Goal: Communication & Community: Share content

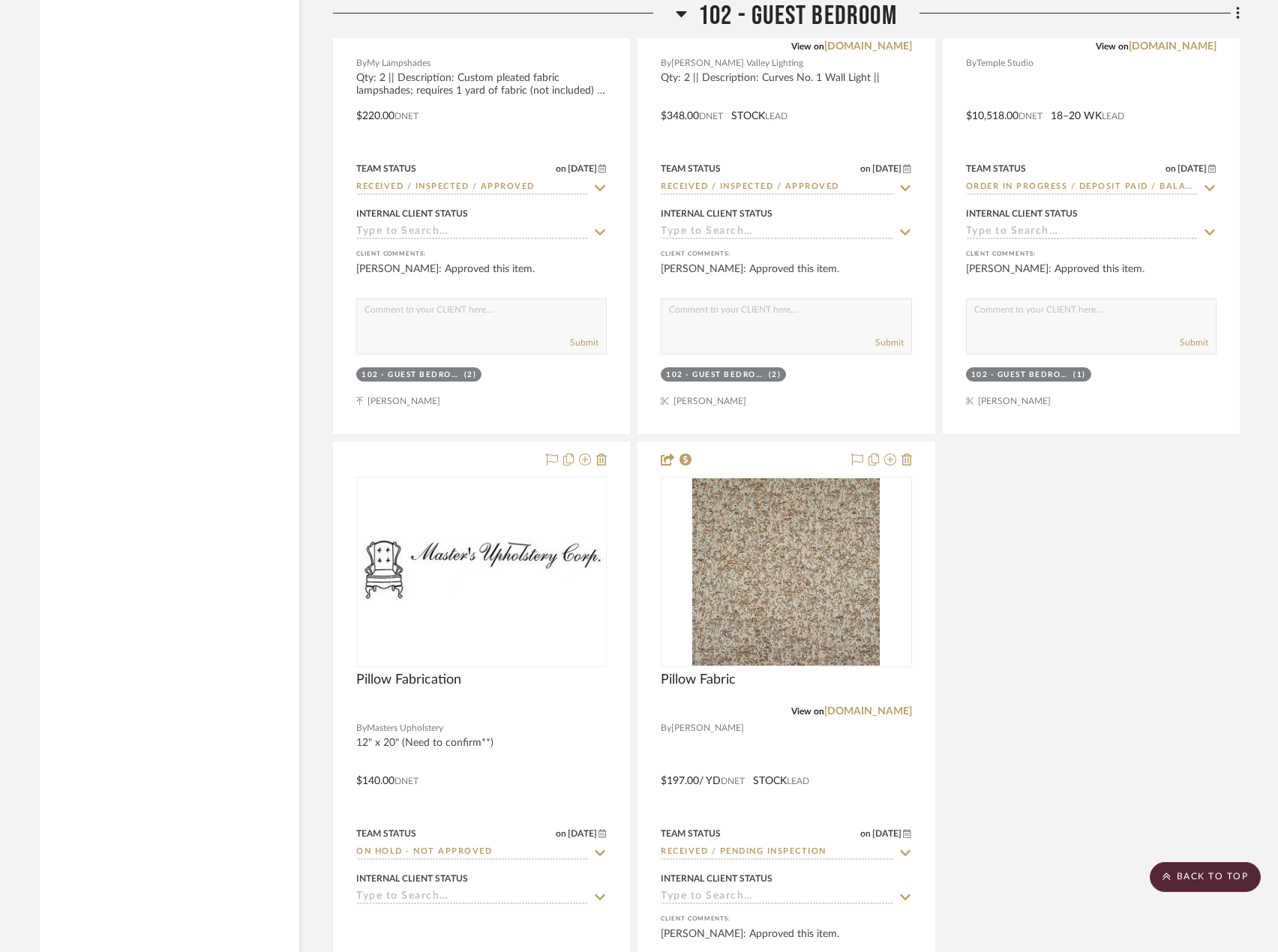
scroll to position [6599, 0]
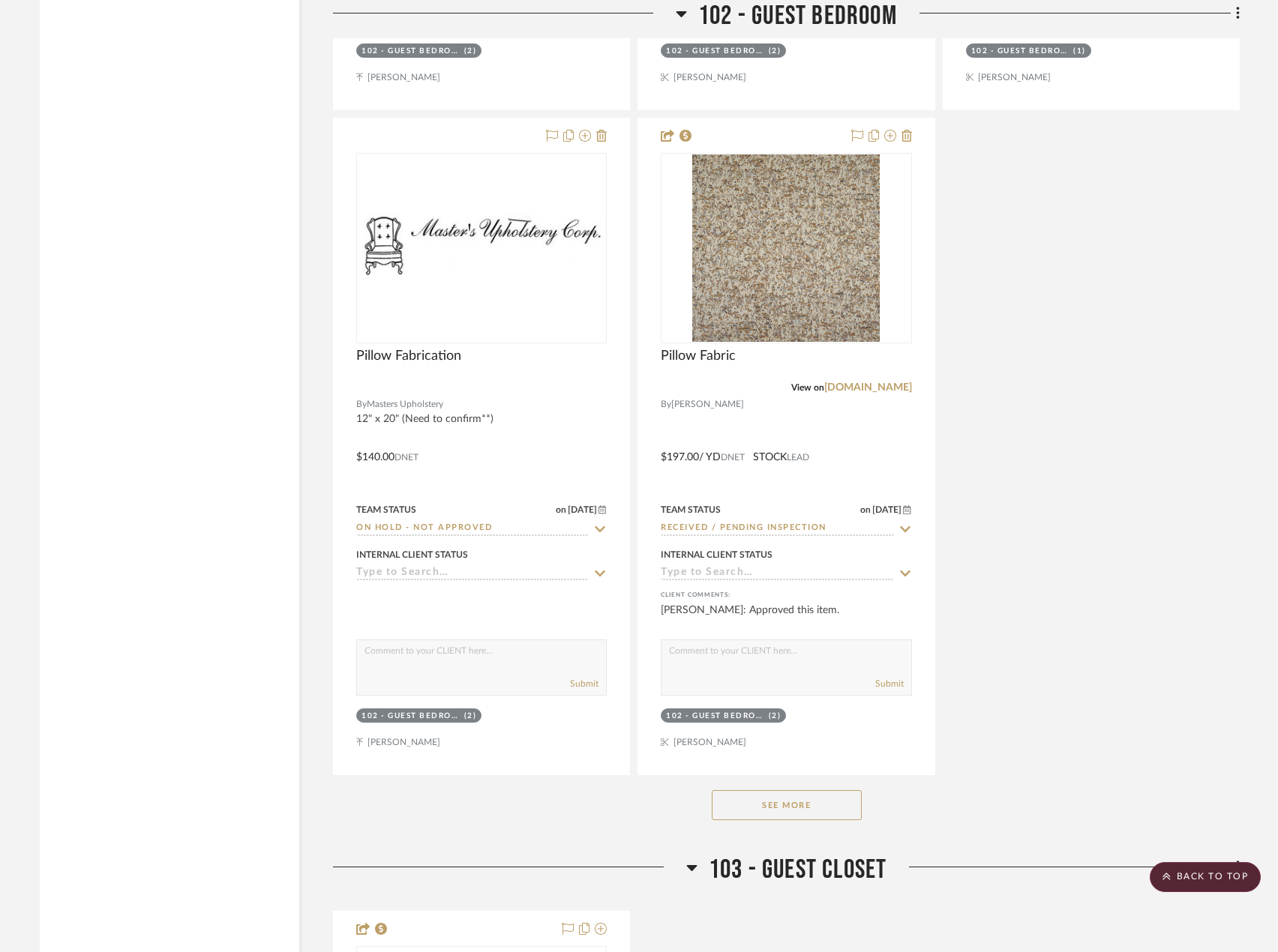
click at [800, 813] on button "See More" at bounding box center [787, 805] width 150 height 30
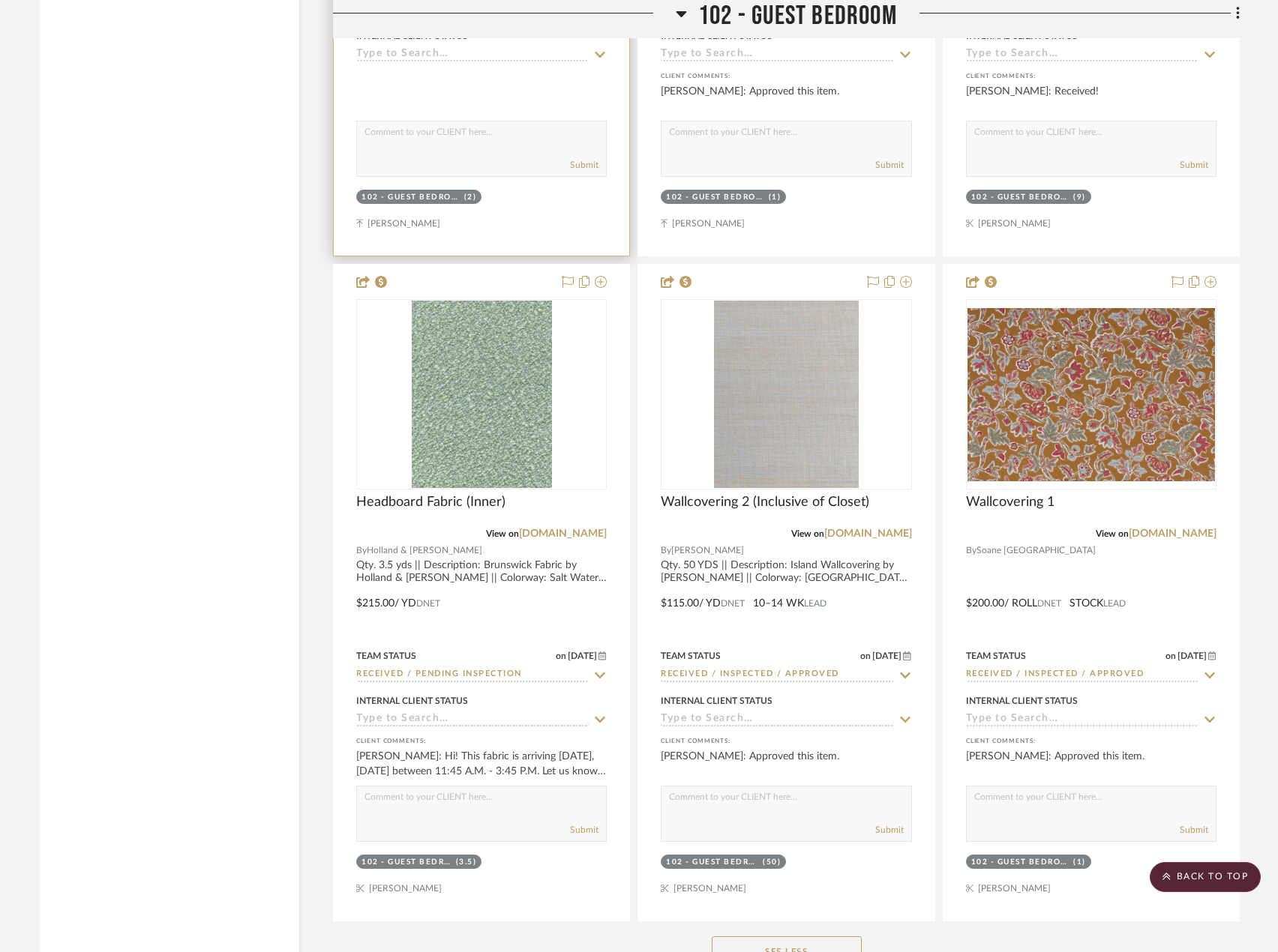
scroll to position [7800, 0]
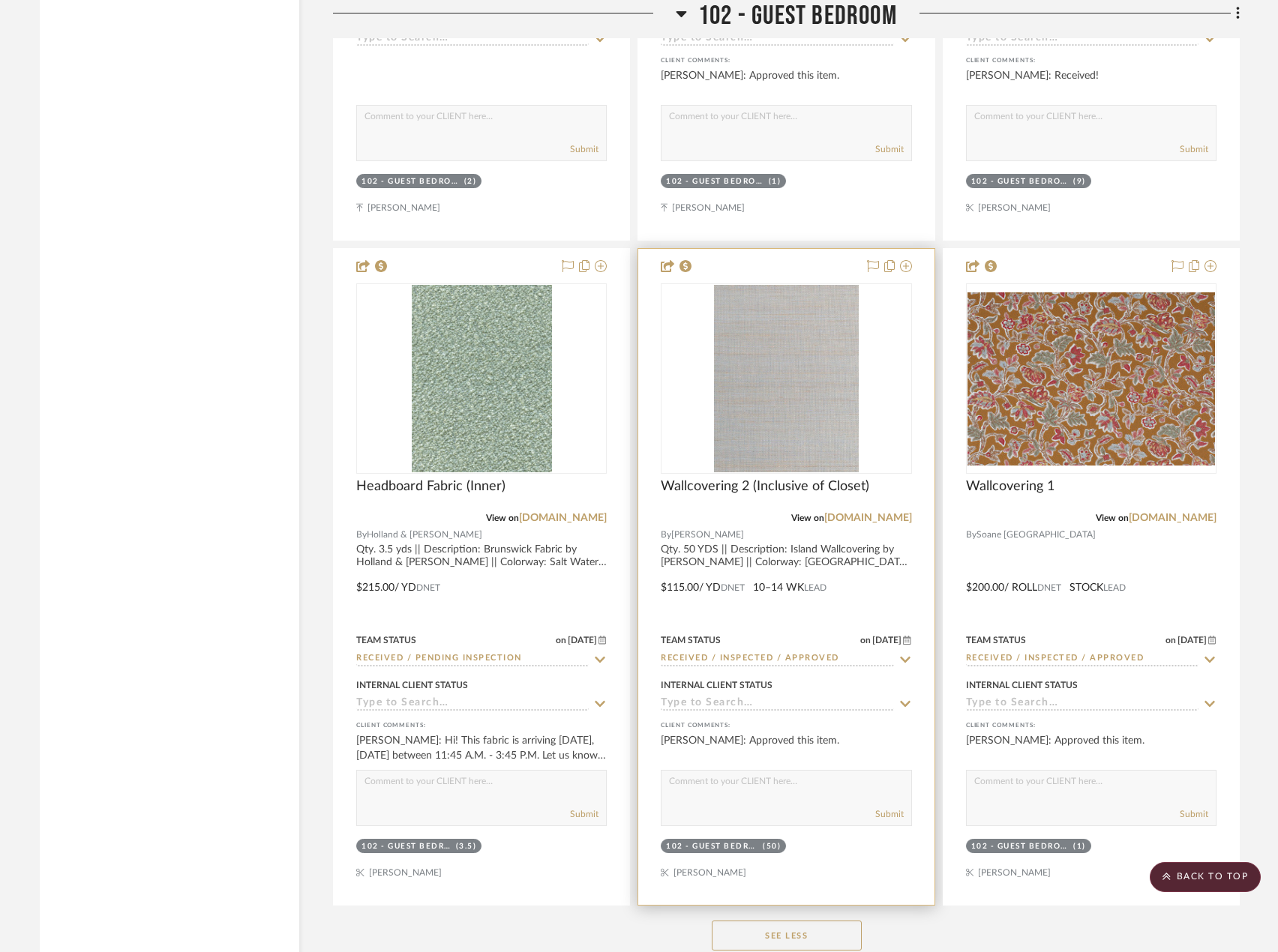
click at [772, 577] on div at bounding box center [786, 577] width 295 height 657
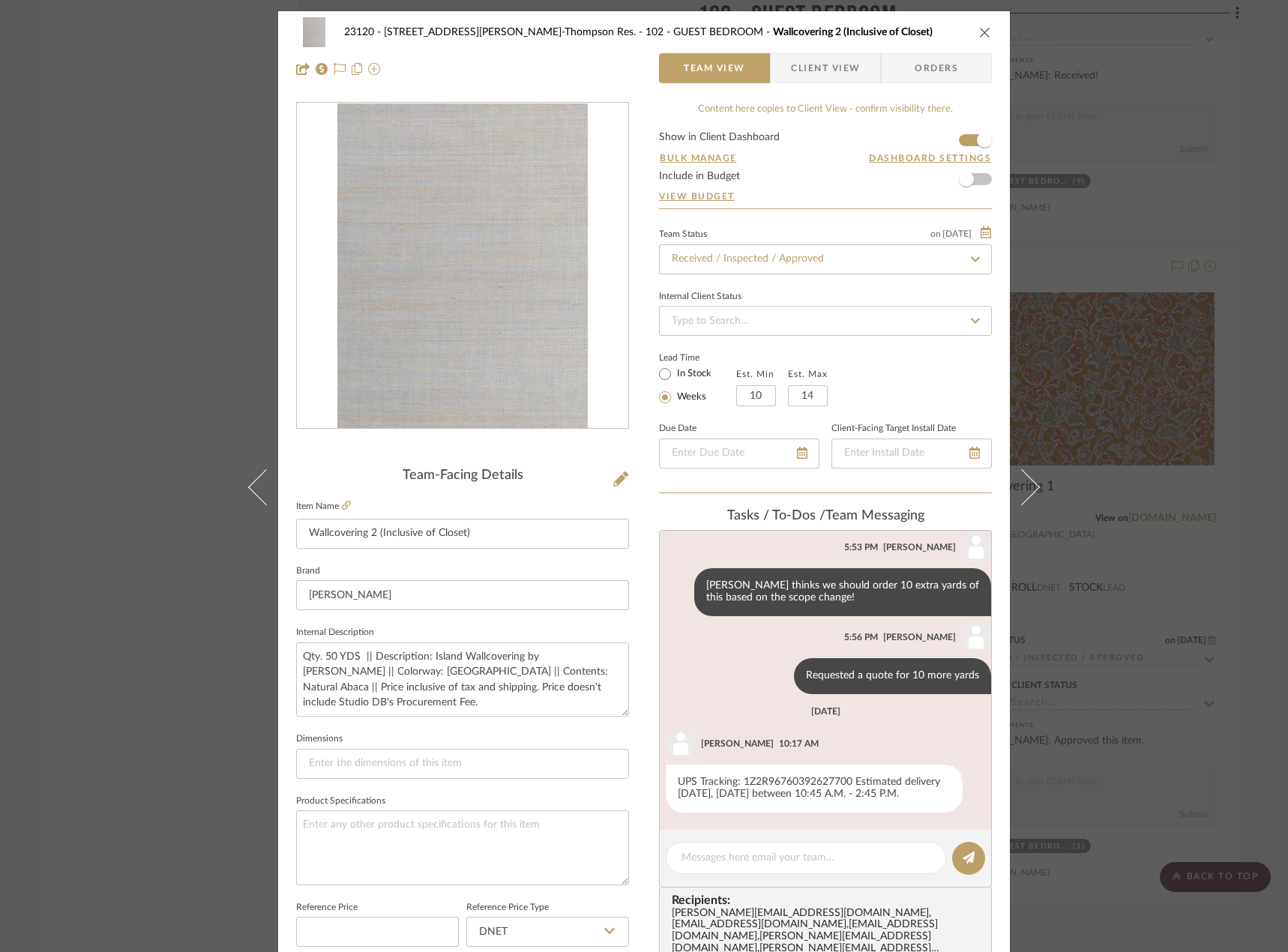
scroll to position [1215, 0]
click at [35, 173] on div "23120 - [STREET_ADDRESS][PERSON_NAME]-Thompson Res. 102 - GUEST BEDROOM Wallcov…" at bounding box center [644, 476] width 1288 height 952
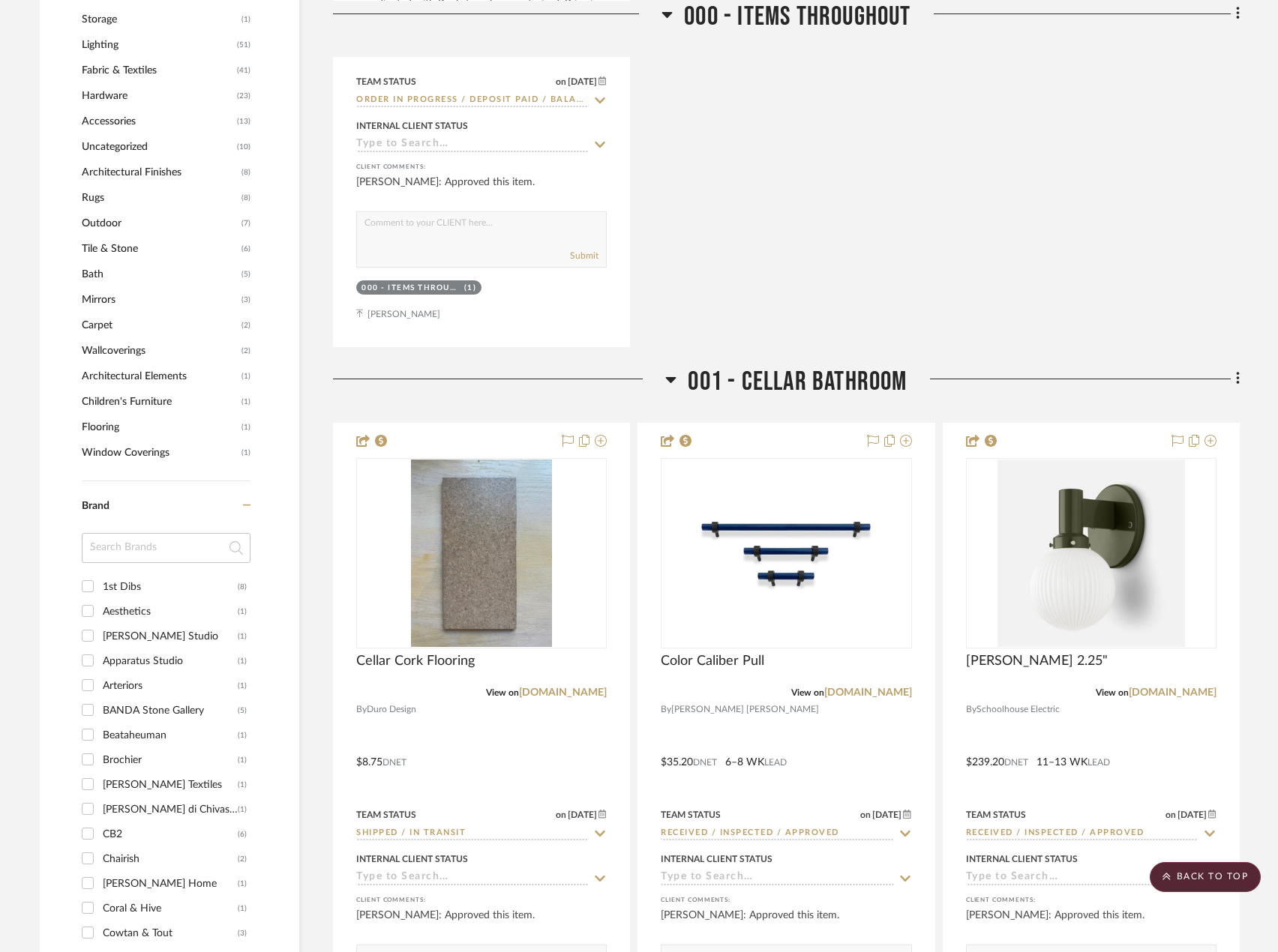
scroll to position [1425, 0]
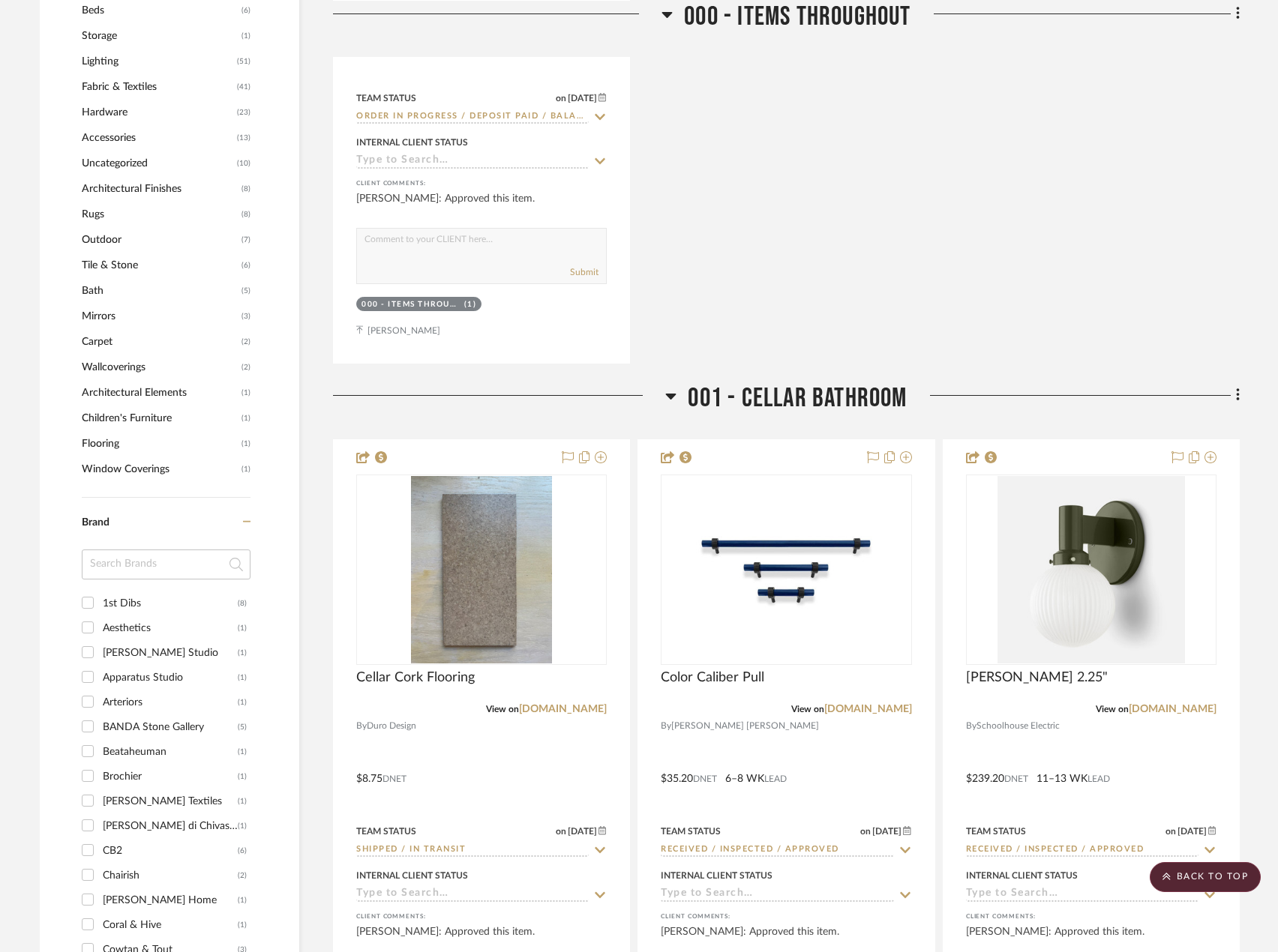
click at [116, 367] on span "Wallcoverings" at bounding box center [160, 368] width 156 height 26
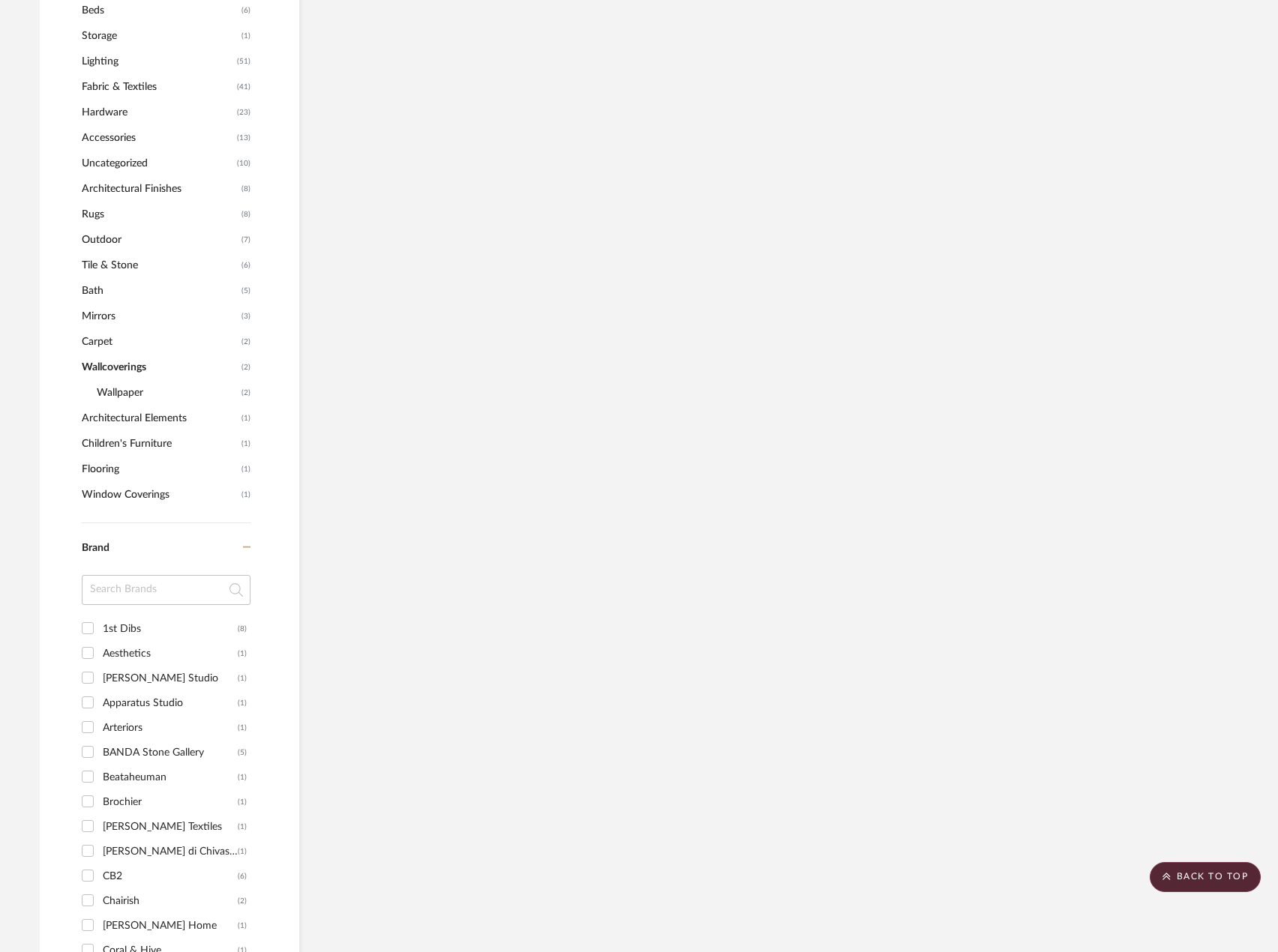
scroll to position [1173, 0]
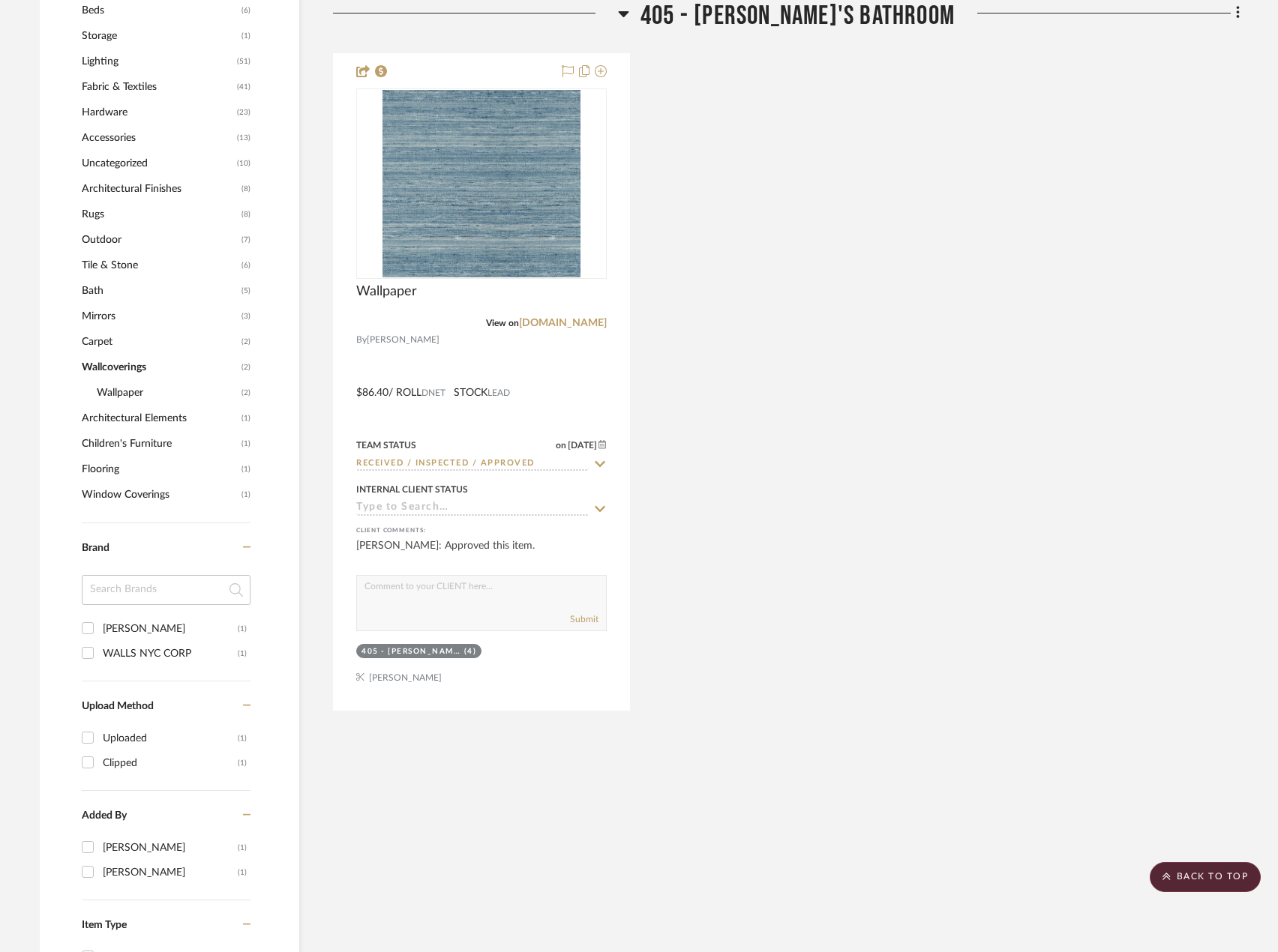
click at [122, 402] on span "Wallpaper" at bounding box center [167, 393] width 141 height 26
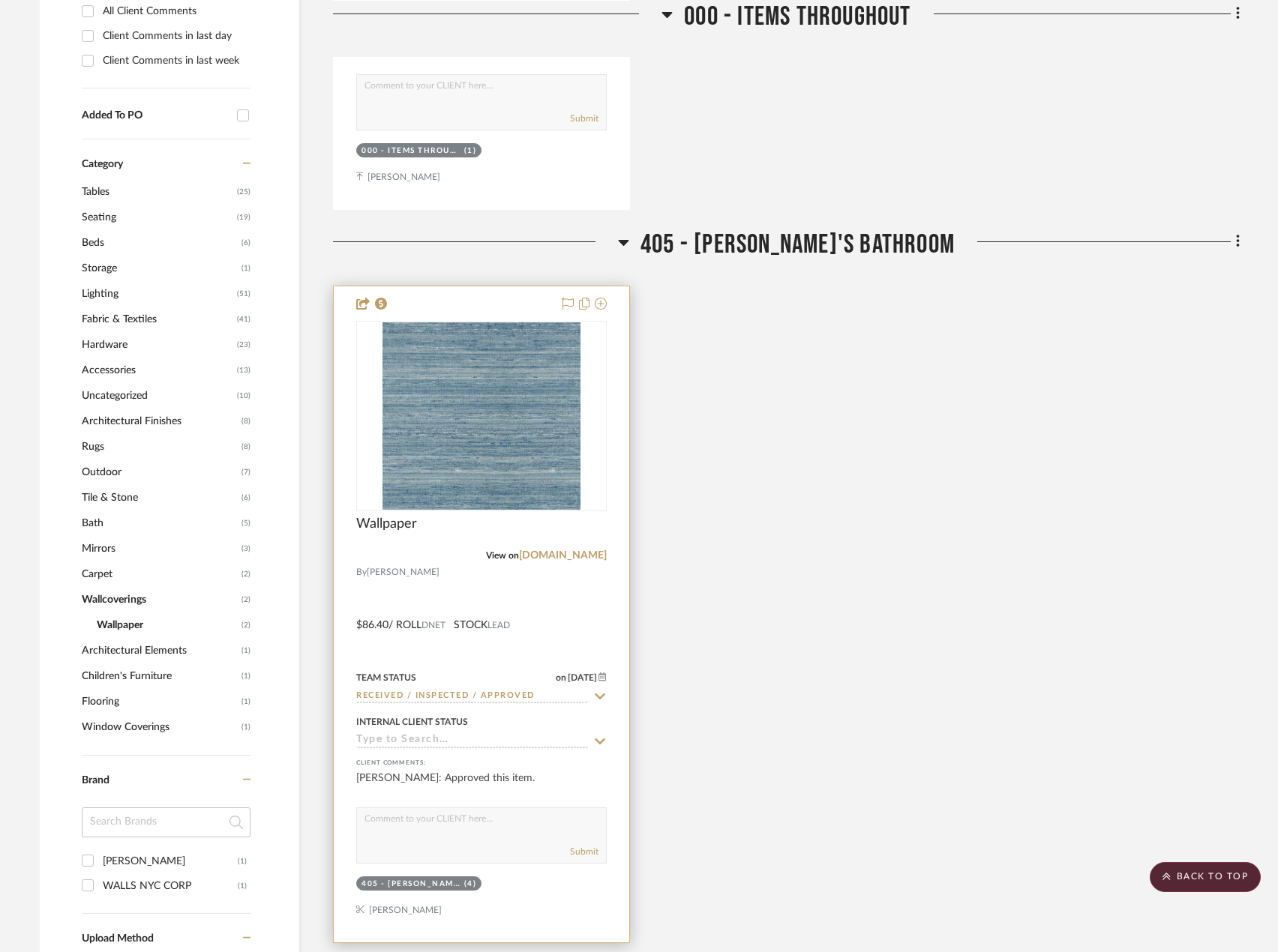
scroll to position [948, 0]
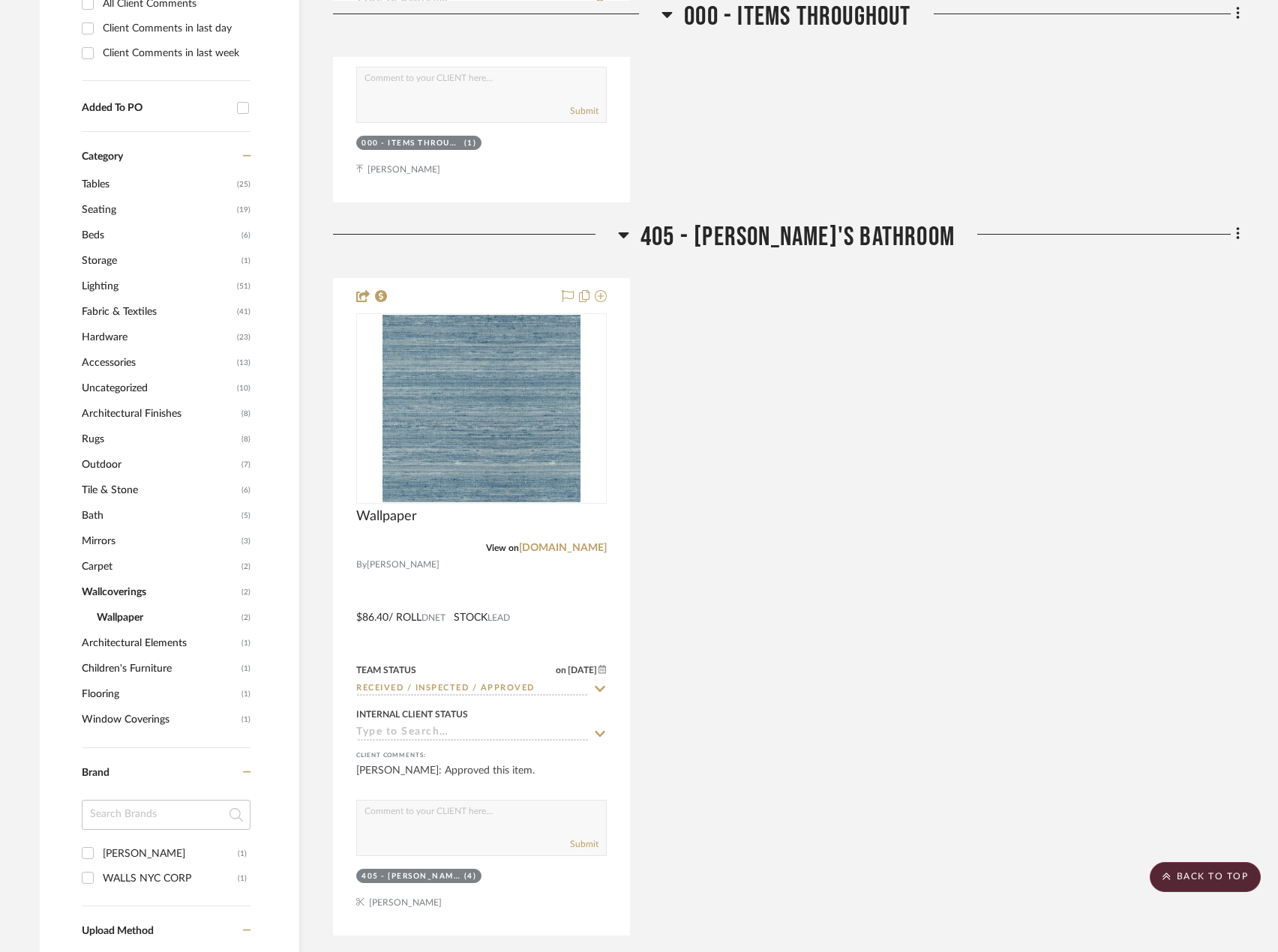
click at [123, 591] on span "Wallcoverings" at bounding box center [160, 593] width 156 height 26
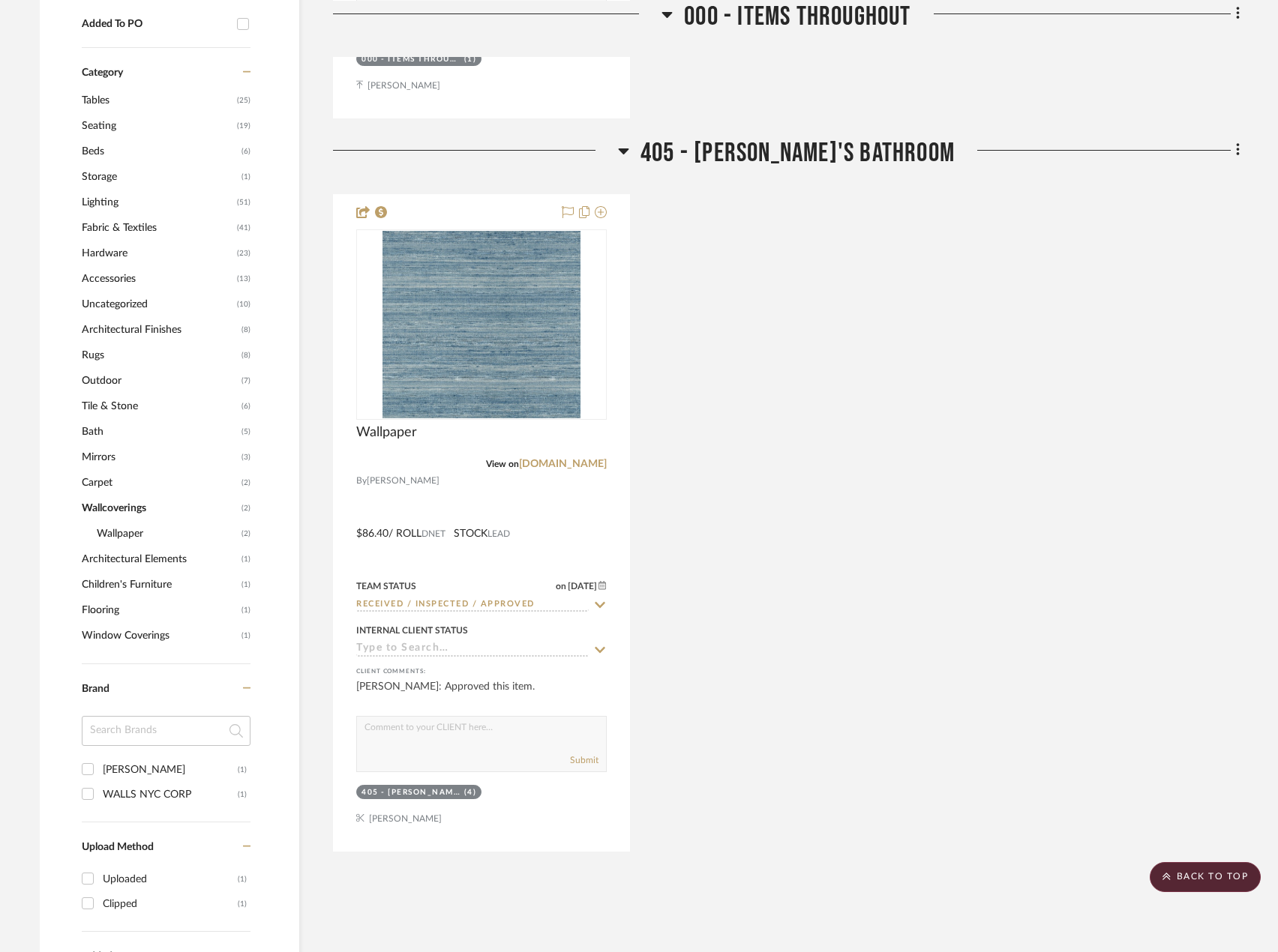
scroll to position [948, 0]
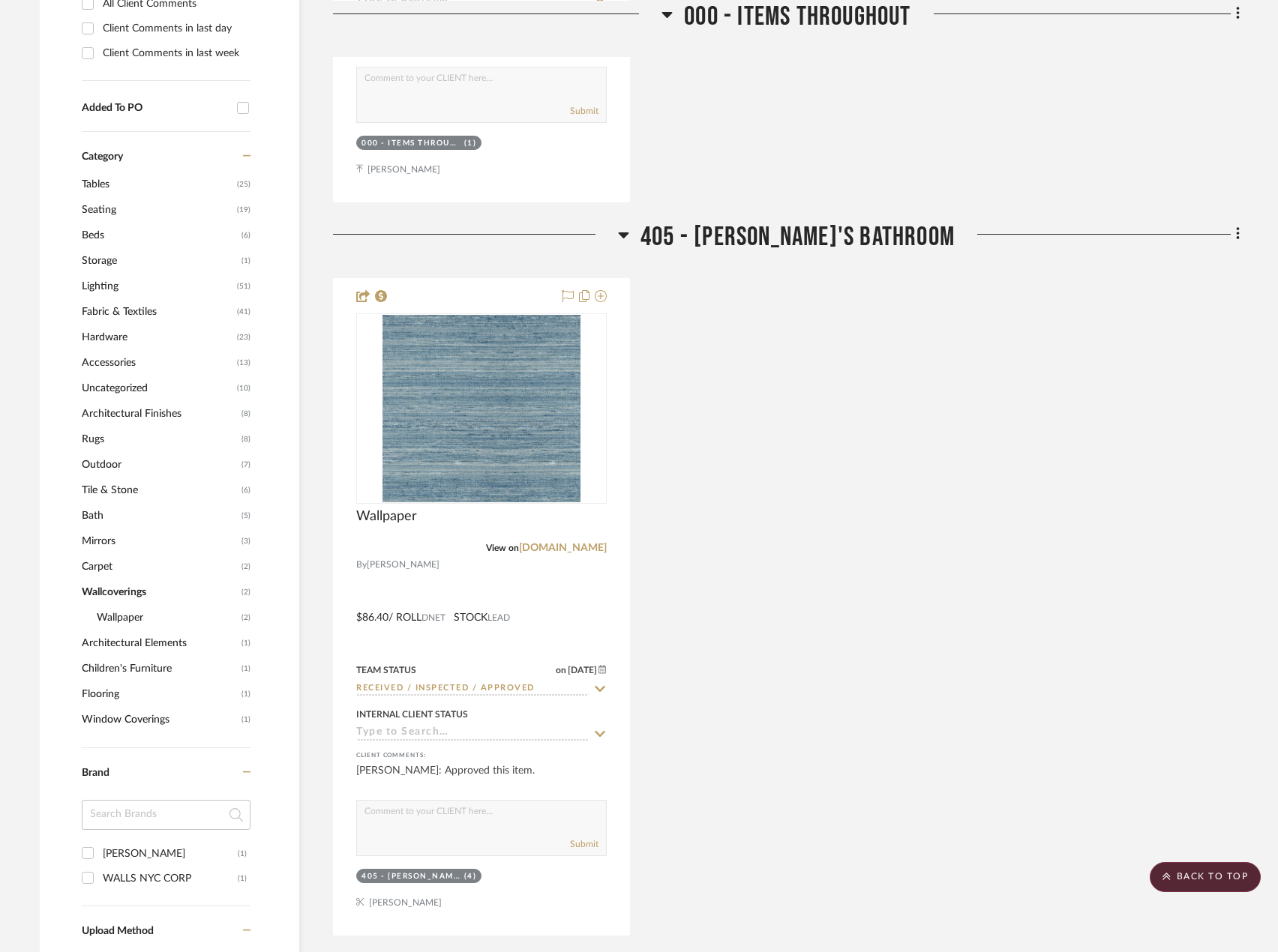
click at [249, 151] on icon at bounding box center [247, 155] width 8 height 10
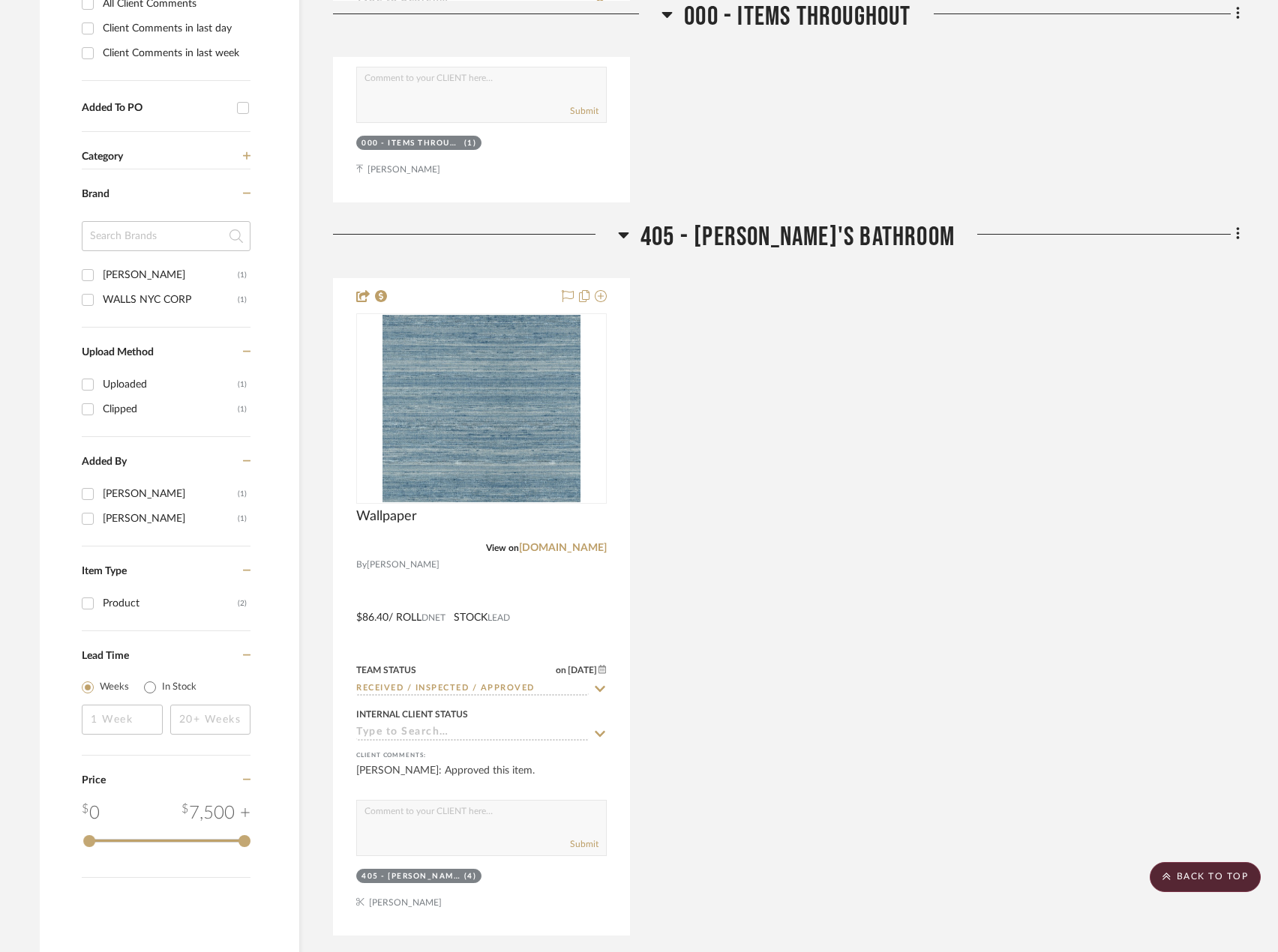
click at [249, 151] on icon at bounding box center [247, 155] width 8 height 10
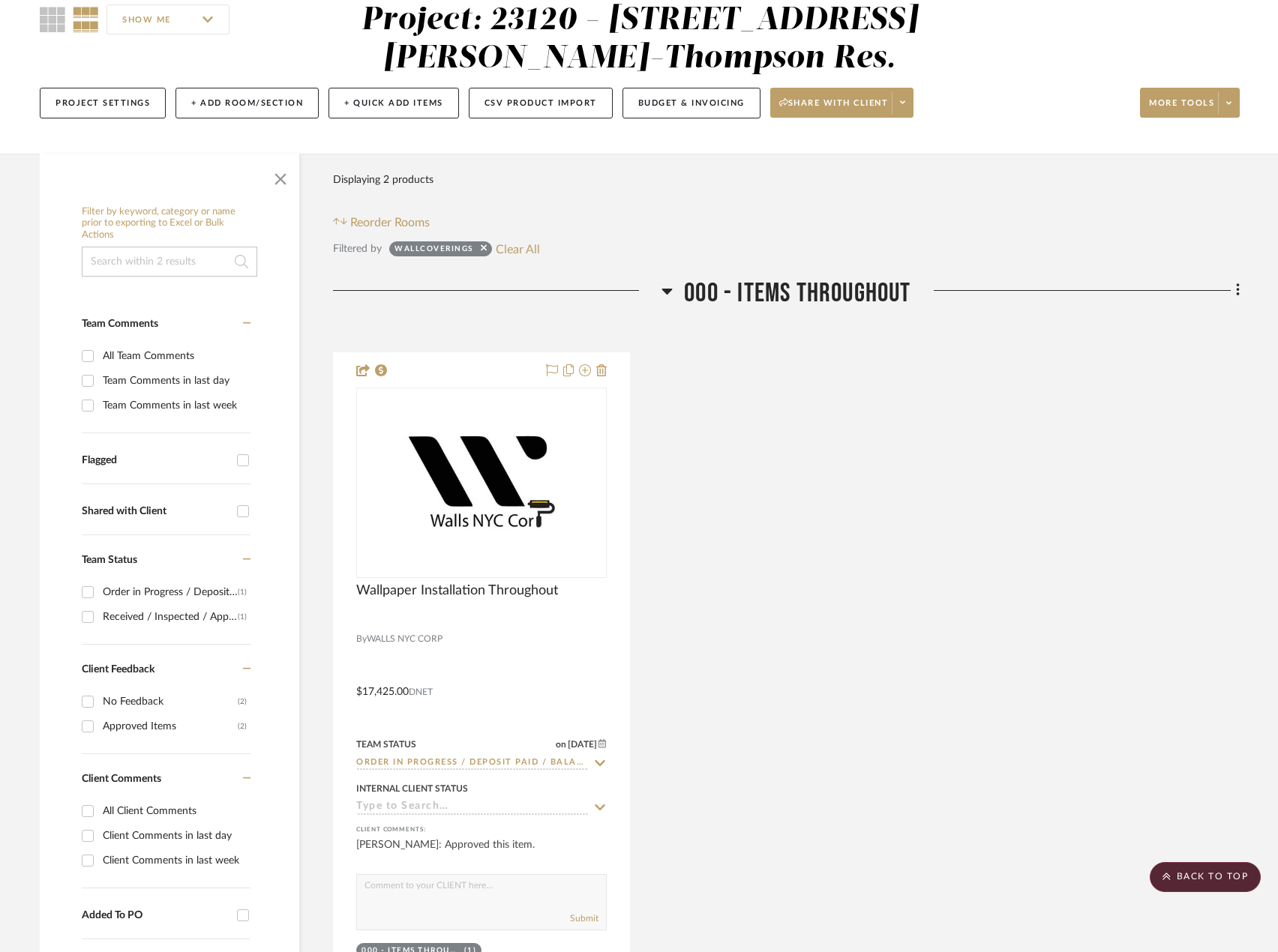
scroll to position [0, 0]
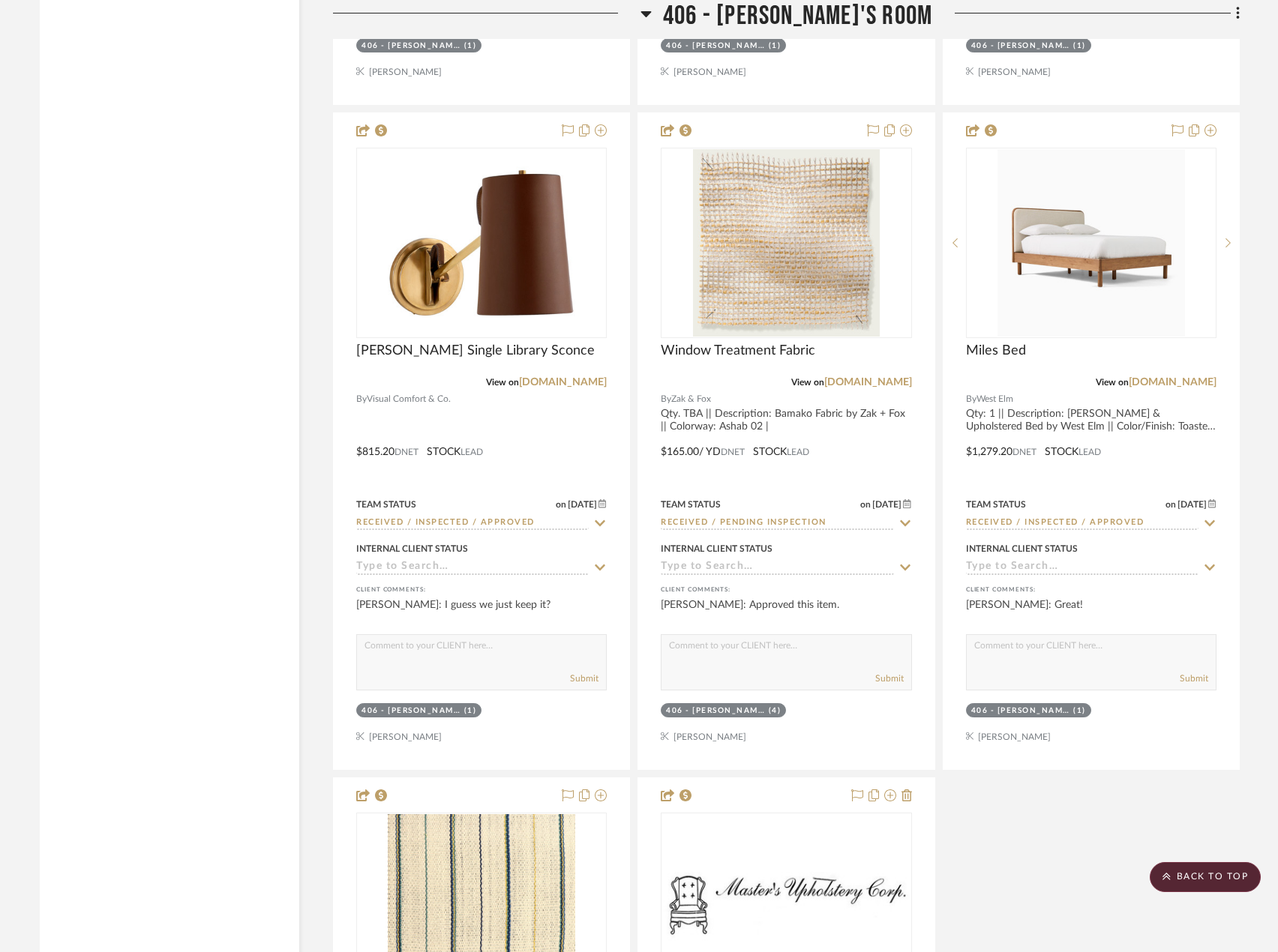
scroll to position [40589, 0]
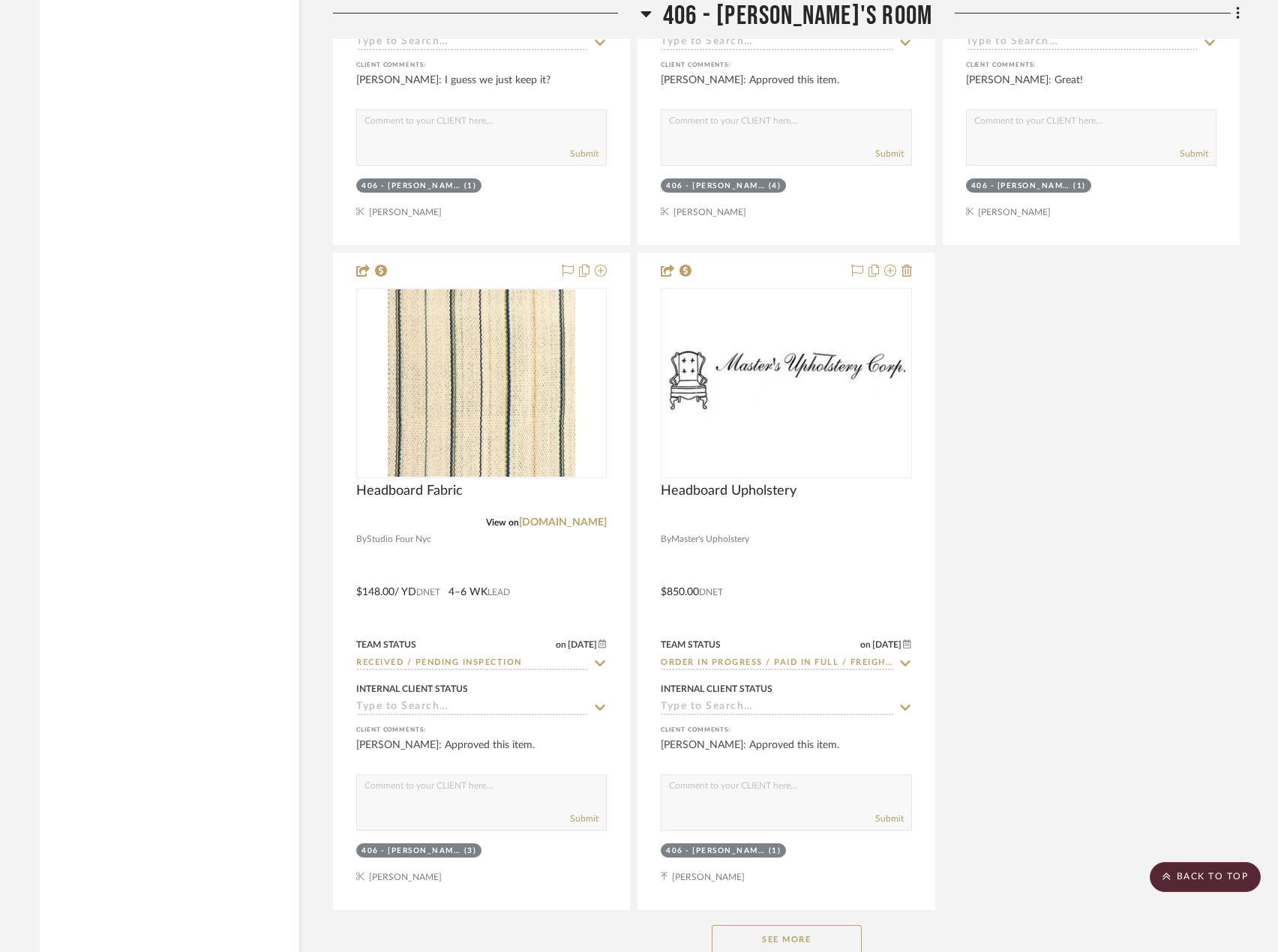
drag, startPoint x: 811, startPoint y: 945, endPoint x: 285, endPoint y: 740, distance: 564.5
click at [811, 945] on button "See More" at bounding box center [787, 940] width 150 height 30
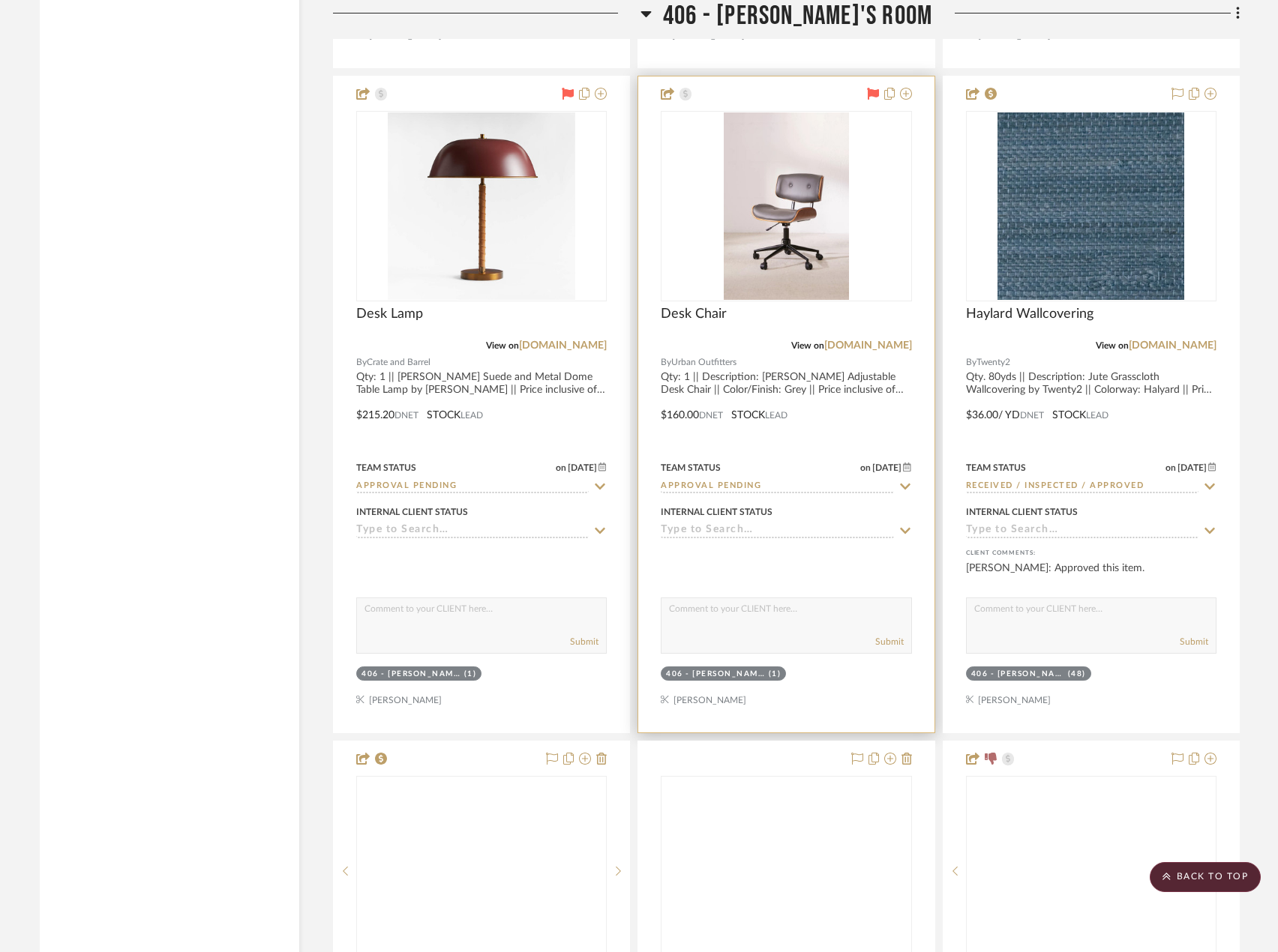
scroll to position [41489, 0]
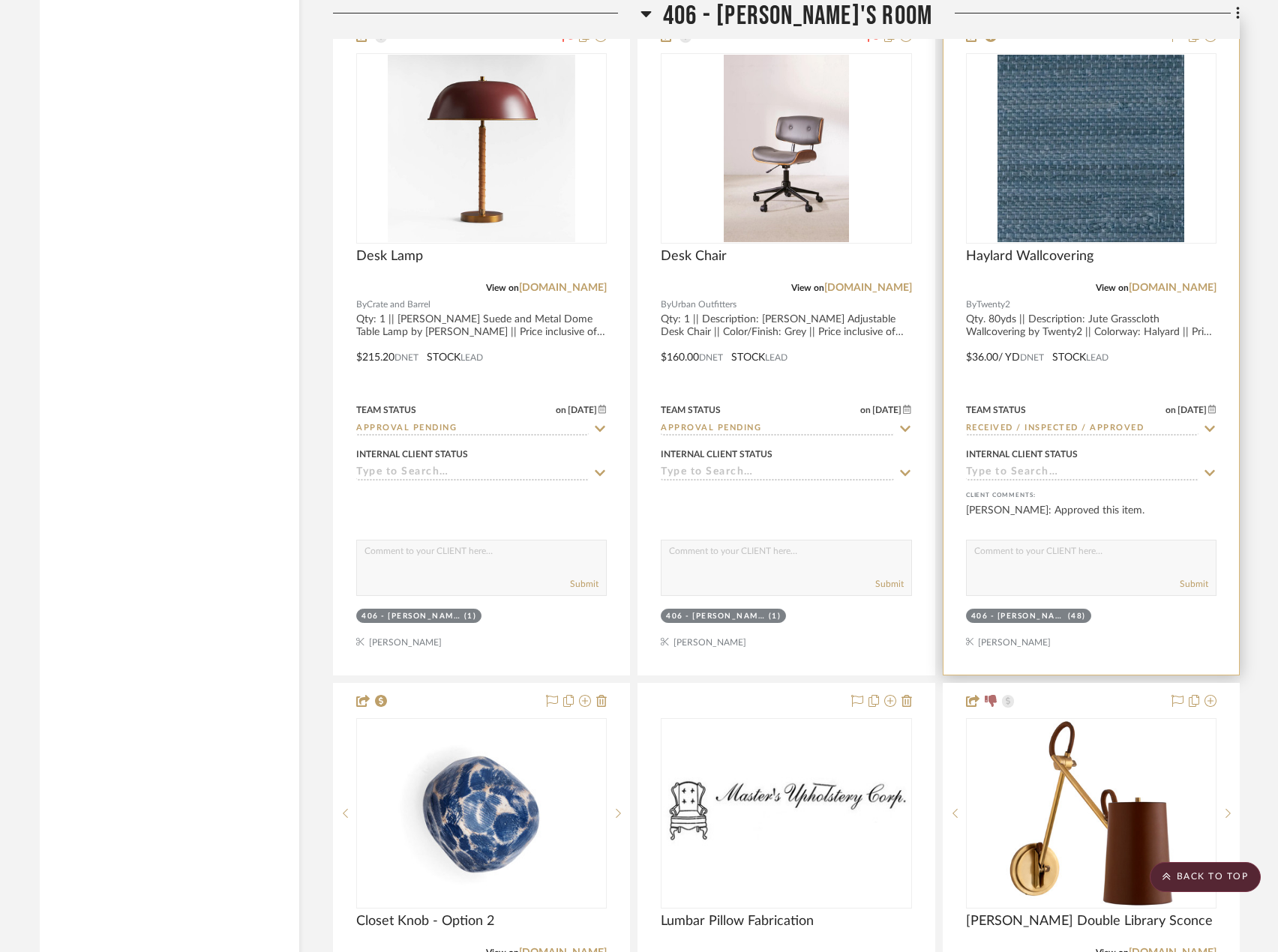
click at [1160, 357] on div at bounding box center [1091, 346] width 295 height 657
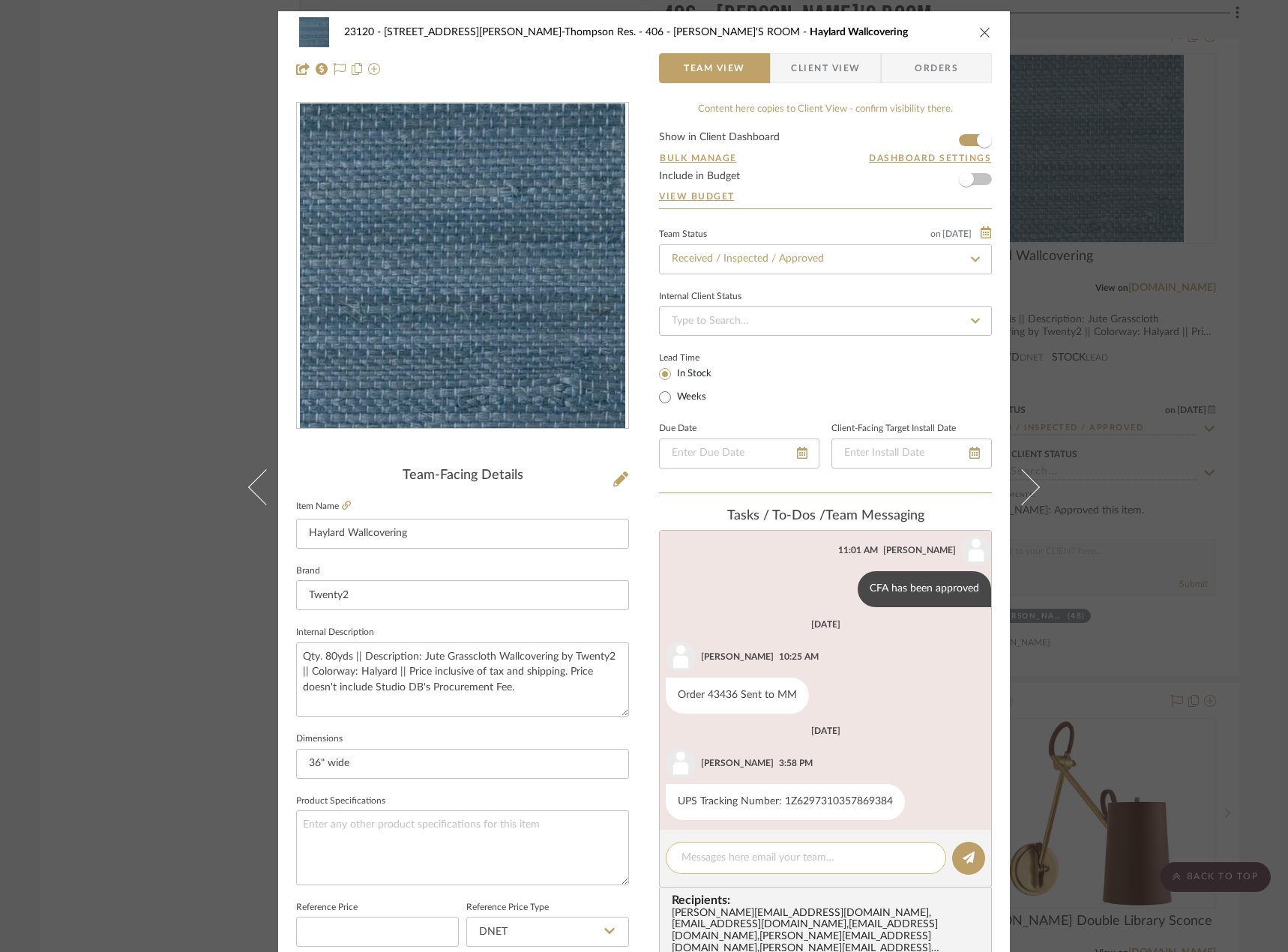
scroll to position [369, 0]
click at [724, 857] on textarea at bounding box center [806, 858] width 249 height 16
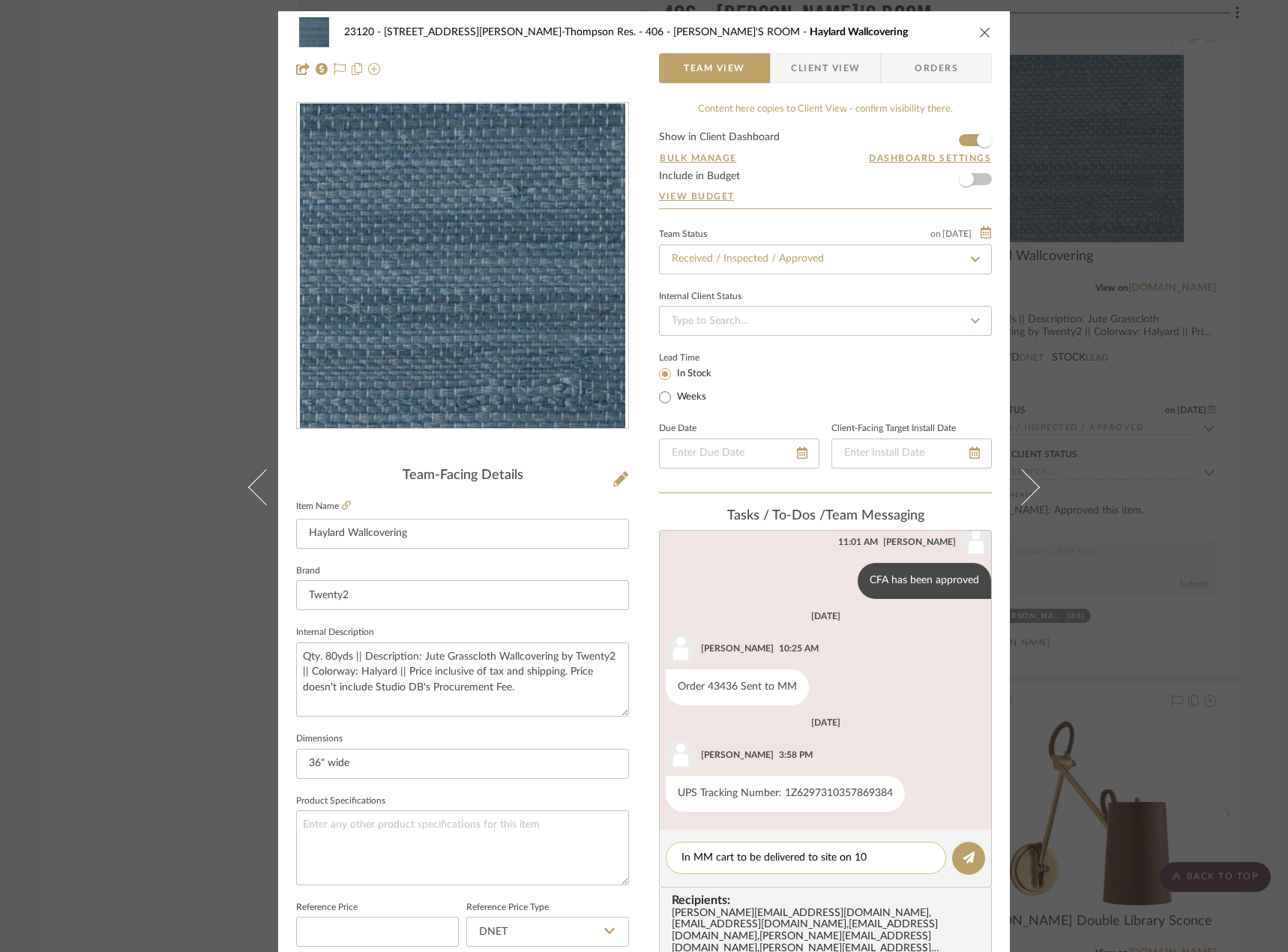
click at [901, 863] on textarea "In MM cart to be delivered to site on 10" at bounding box center [806, 858] width 249 height 16
click at [901, 864] on textarea "In MM cart to be delivered to site on 10/1" at bounding box center [806, 858] width 249 height 16
click at [904, 859] on textarea "In MM cart to be delivered to site on 10/1" at bounding box center [806, 858] width 249 height 16
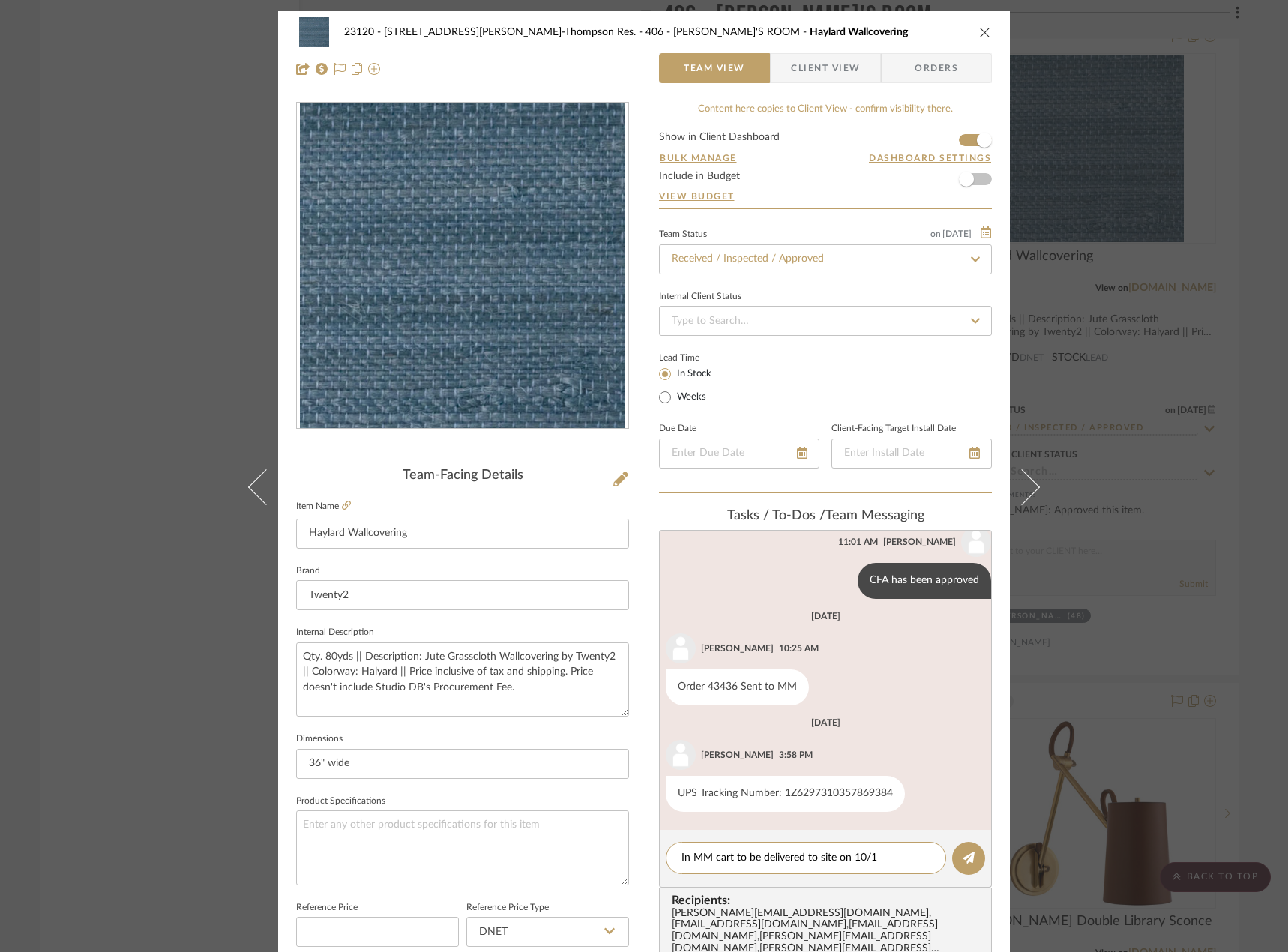
drag, startPoint x: 886, startPoint y: 859, endPoint x: 645, endPoint y: 881, distance: 242.0
click at [645, 881] on div "23120 - [STREET_ADDRESS][PERSON_NAME], [PERSON_NAME] Res. 406 - [PERSON_NAME]'S…" at bounding box center [644, 715] width 732 height 1407
click at [697, 867] on div "To be delivered to site on 10/1" at bounding box center [806, 858] width 281 height 32
click at [701, 861] on textarea "To be delivered to site on 10/1" at bounding box center [806, 858] width 249 height 16
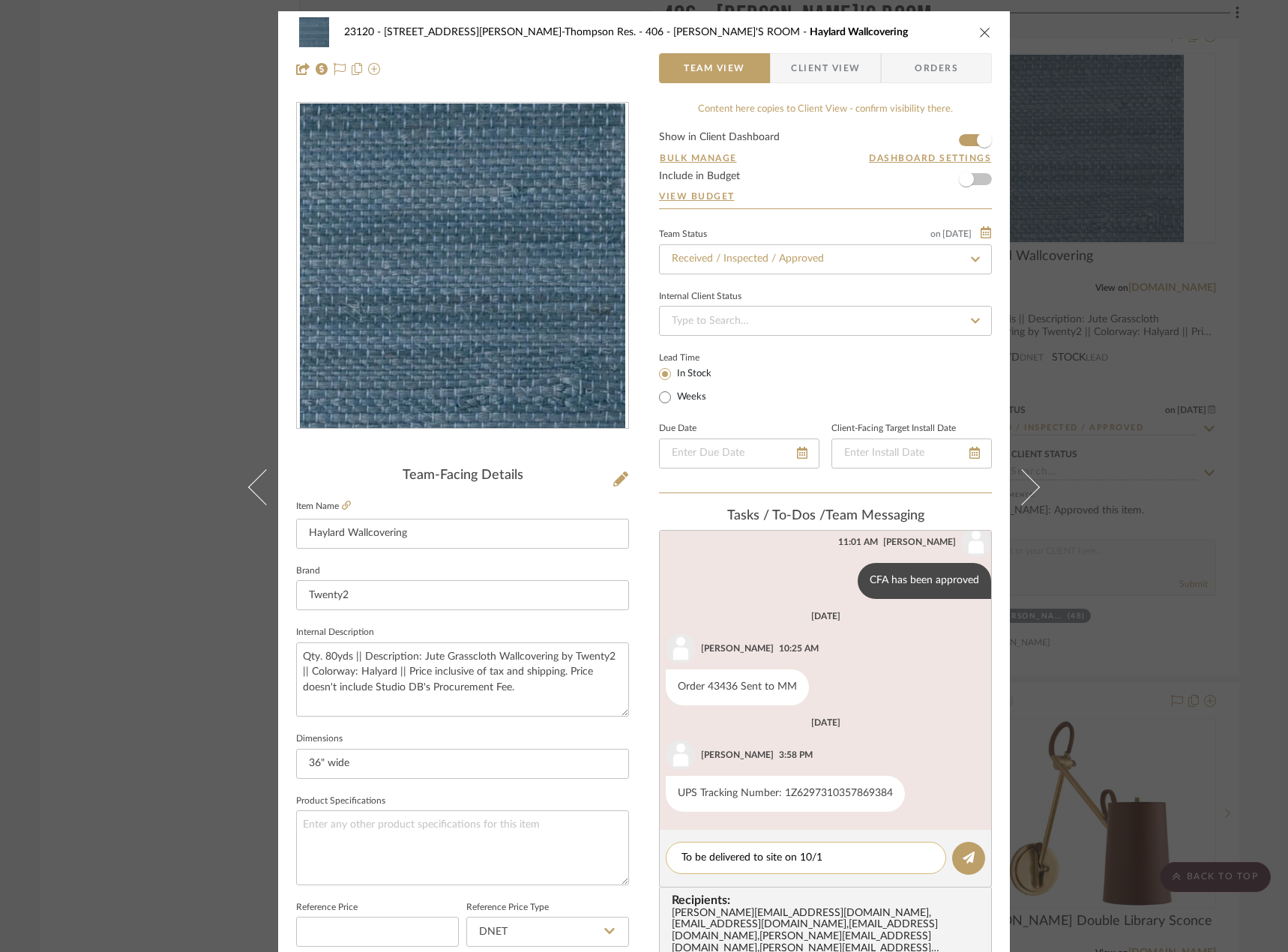
click at [701, 861] on textarea "To be delivered to site on 10/1" at bounding box center [806, 858] width 249 height 16
click at [821, 860] on textarea "MM to deliver to site on 10/1" at bounding box center [806, 858] width 249 height 16
type textarea "MM to deliver to site on 10/1"
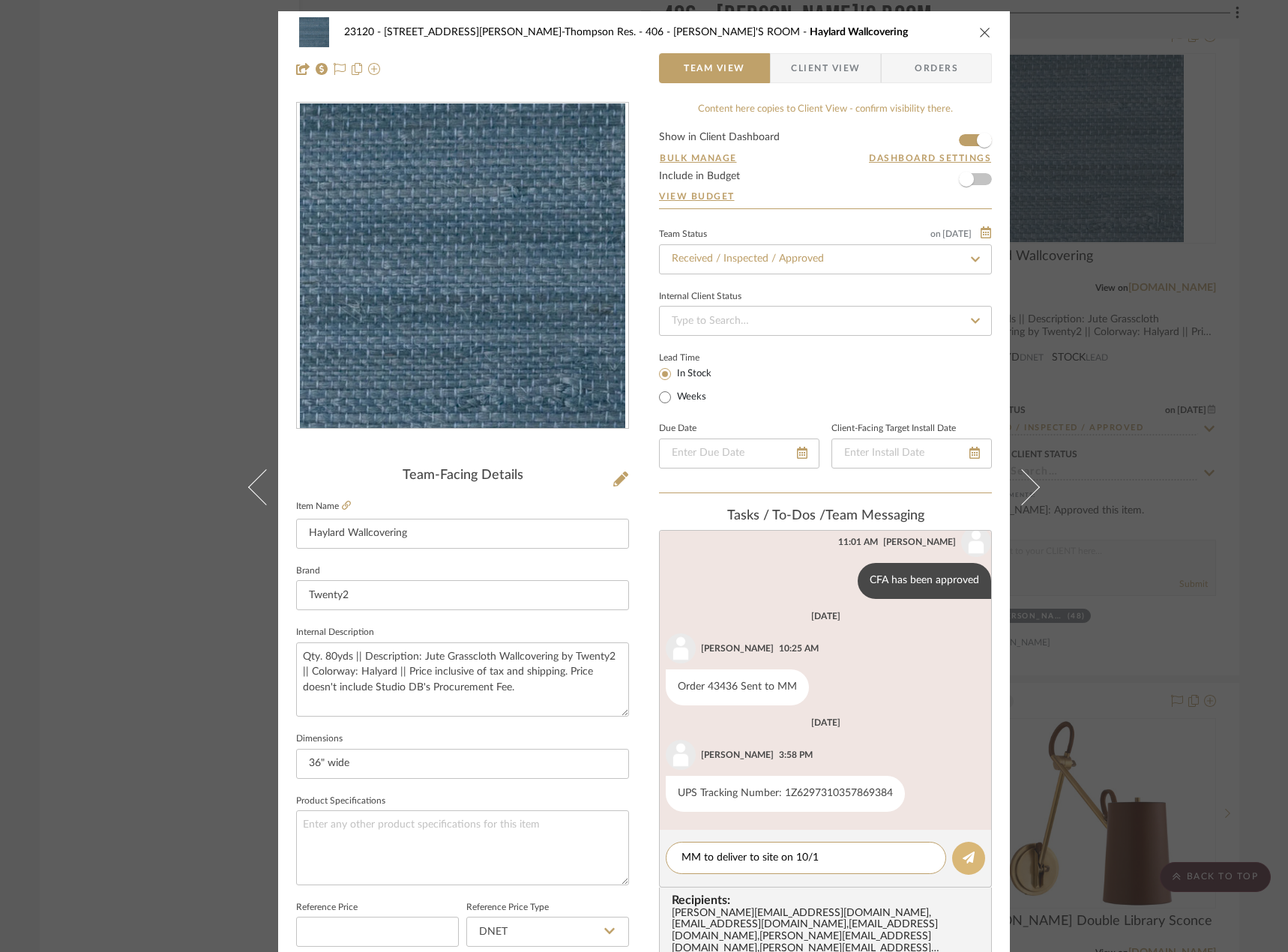
click at [964, 862] on icon at bounding box center [969, 858] width 12 height 12
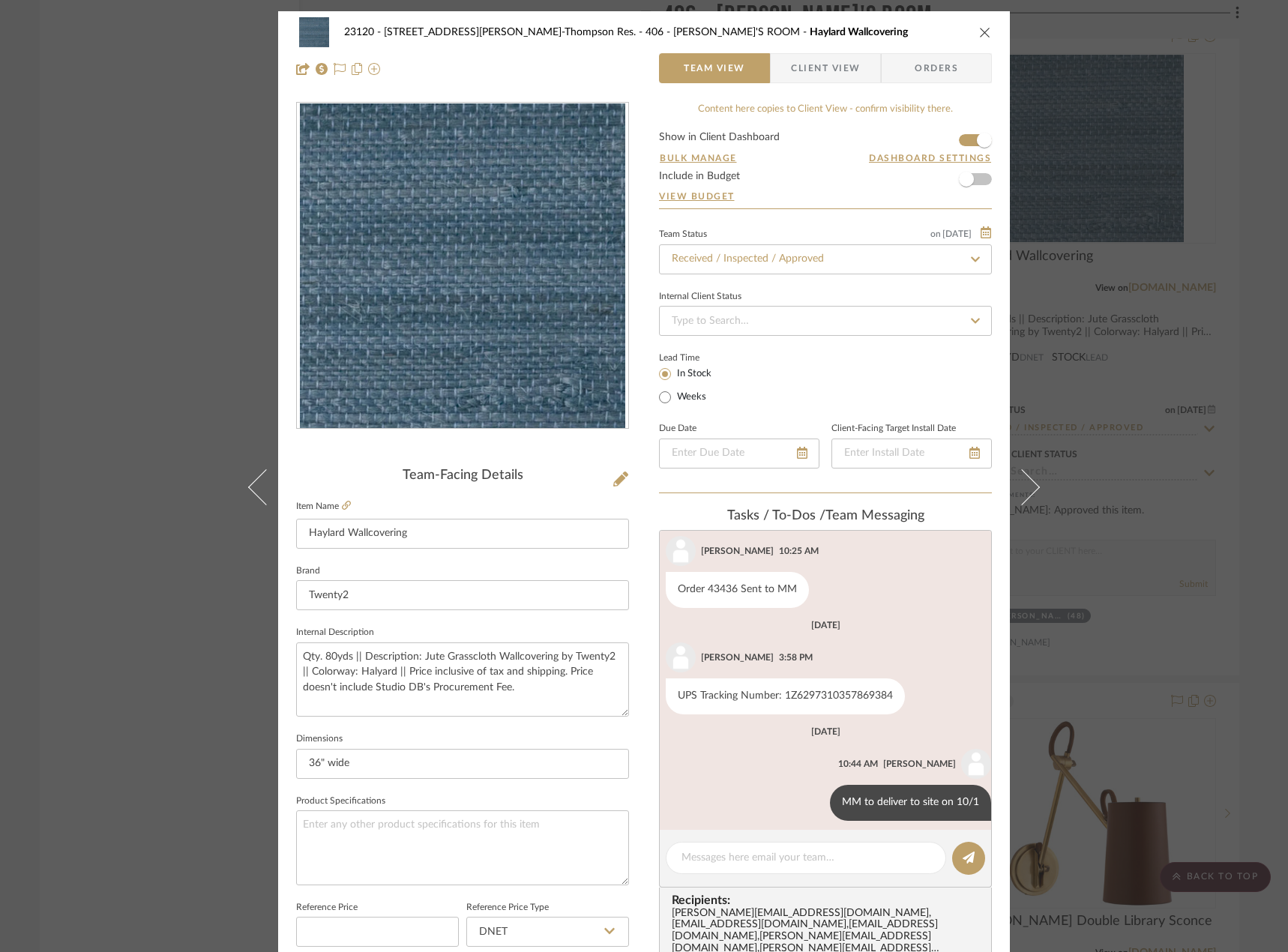
scroll to position [476, 0]
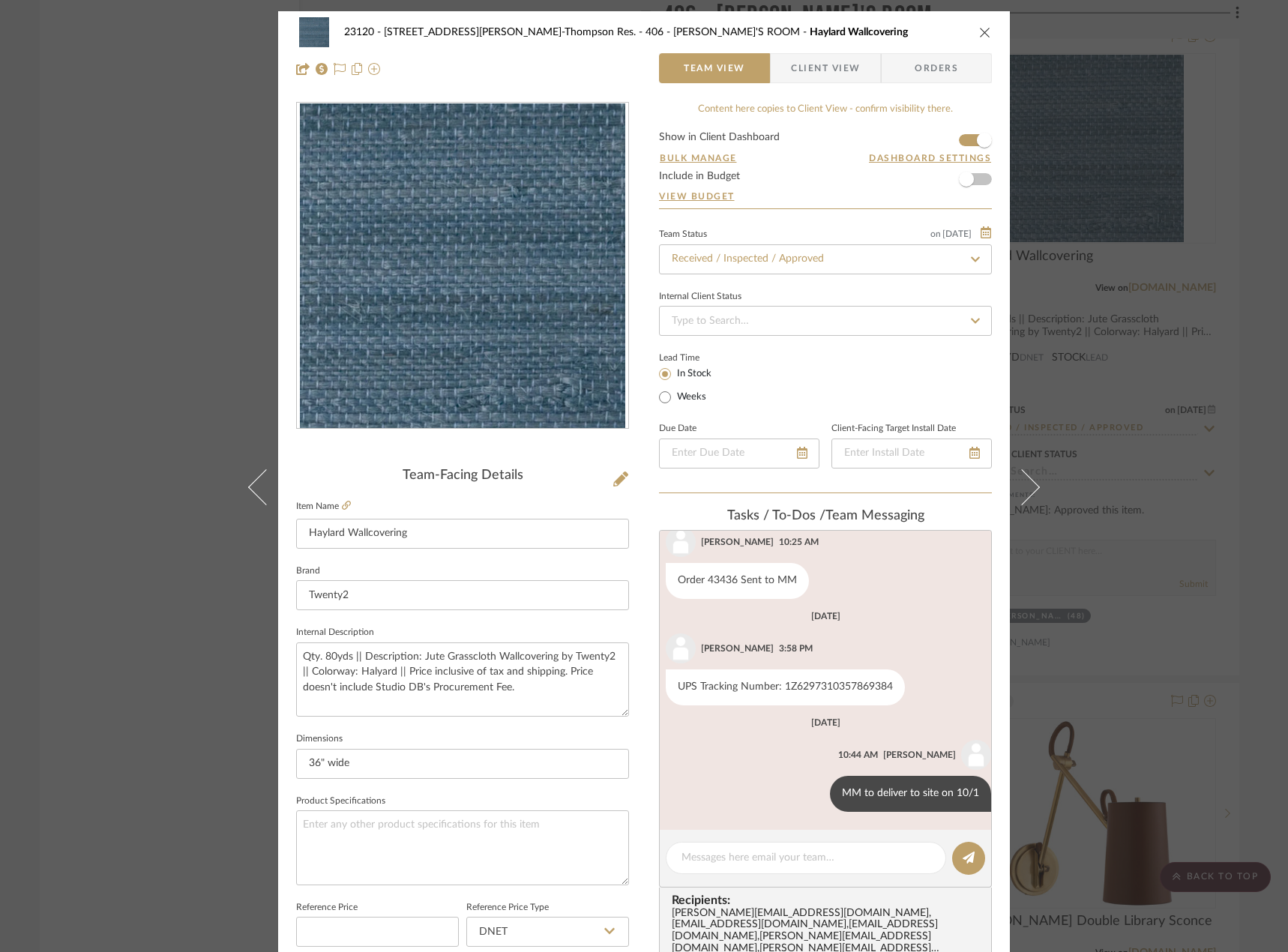
click at [122, 369] on div "23120 - [STREET_ADDRESS][PERSON_NAME], [PERSON_NAME] Res. 406 - [PERSON_NAME]'S…" at bounding box center [644, 476] width 1288 height 952
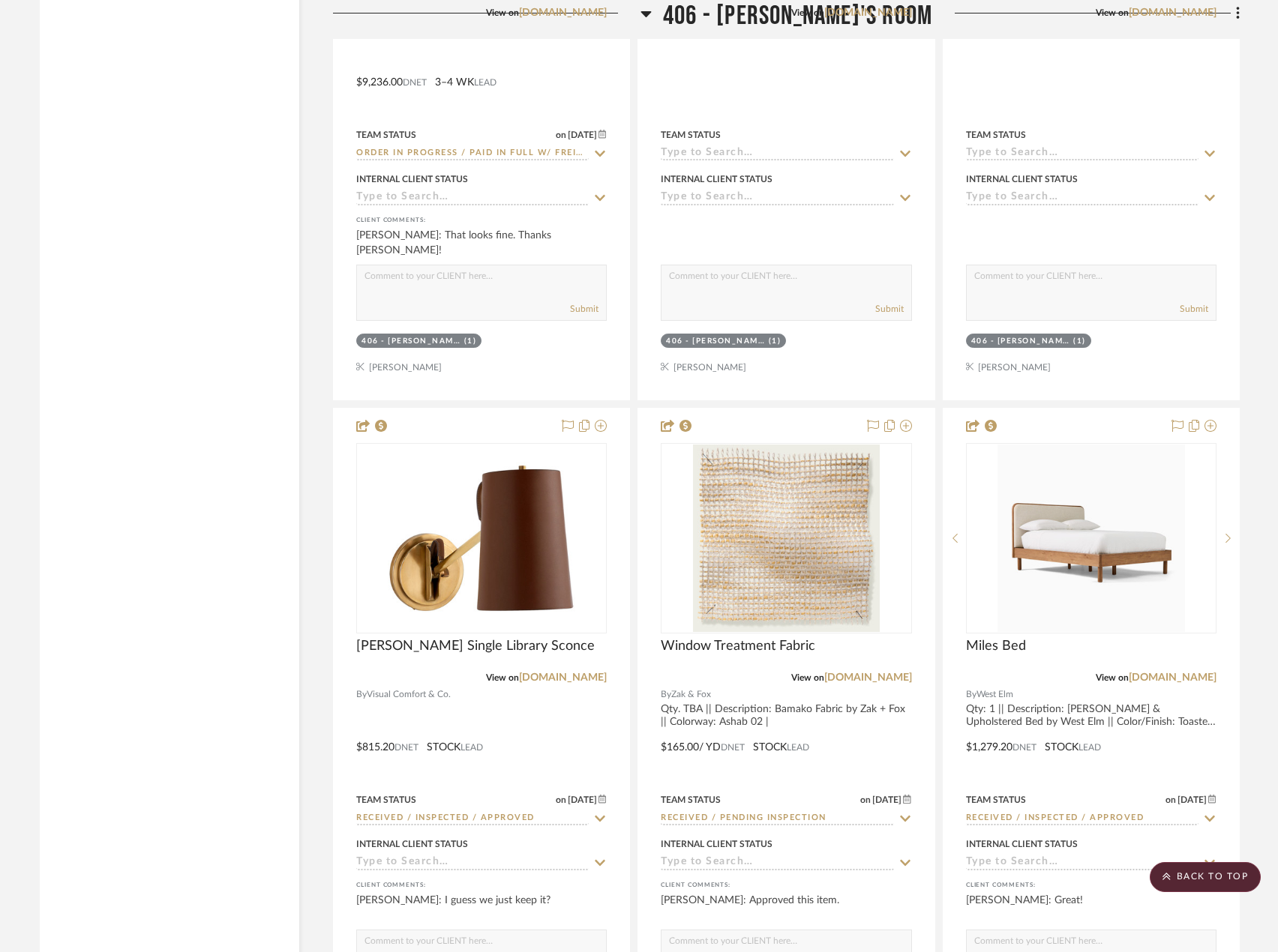
scroll to position [39764, 0]
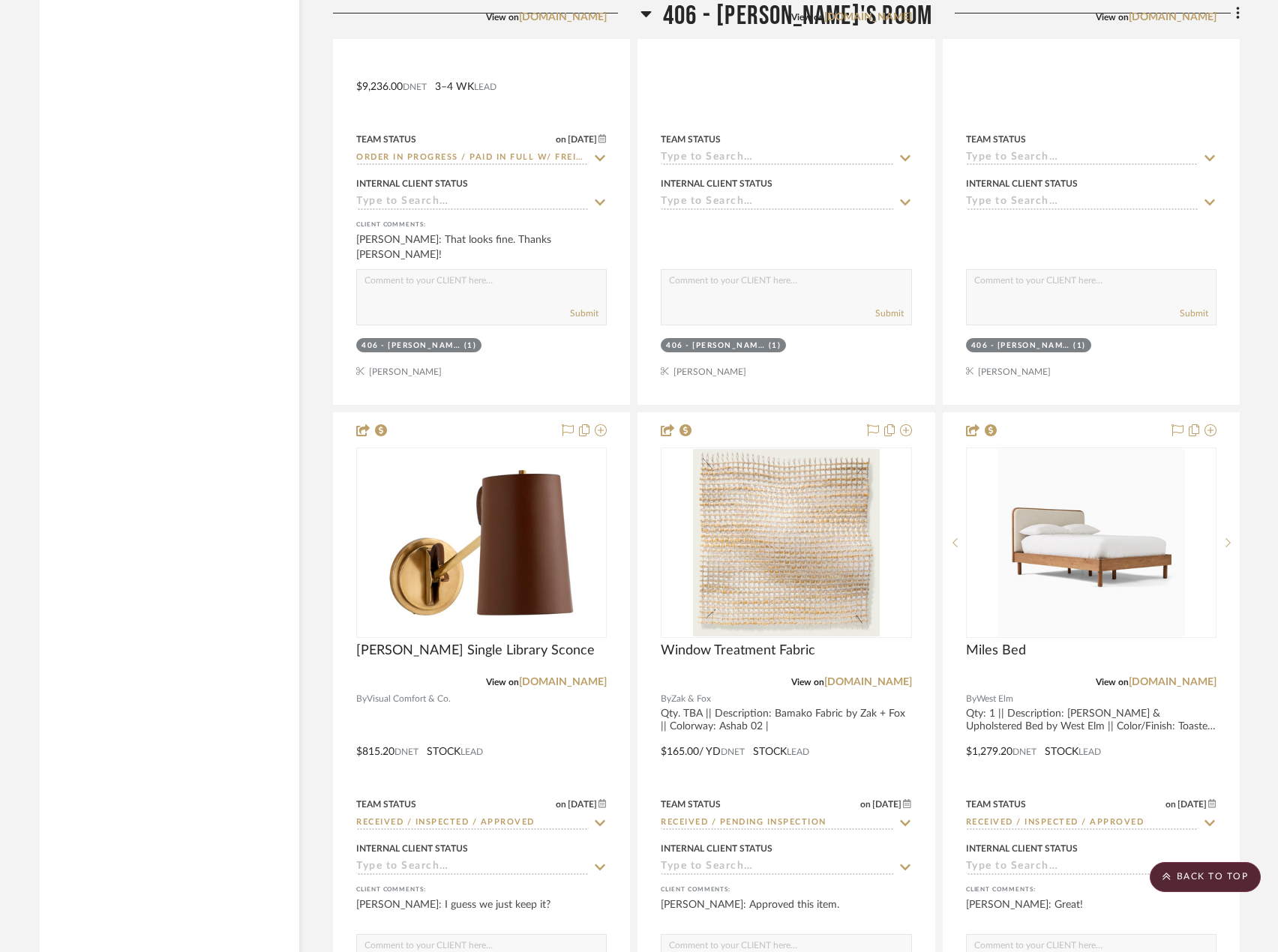
drag, startPoint x: 93, startPoint y: 665, endPoint x: 258, endPoint y: 250, distance: 446.6
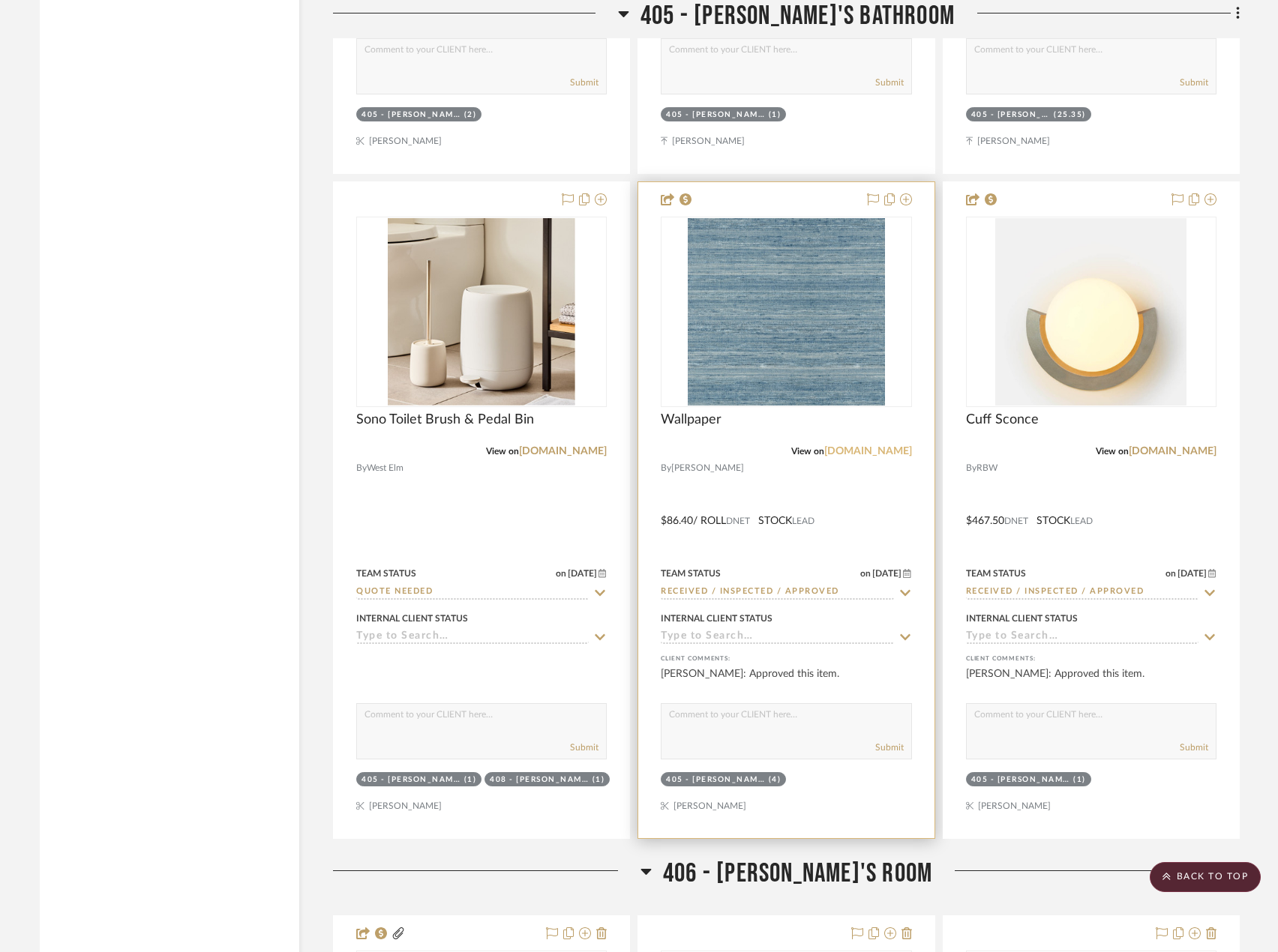
scroll to position [38564, 0]
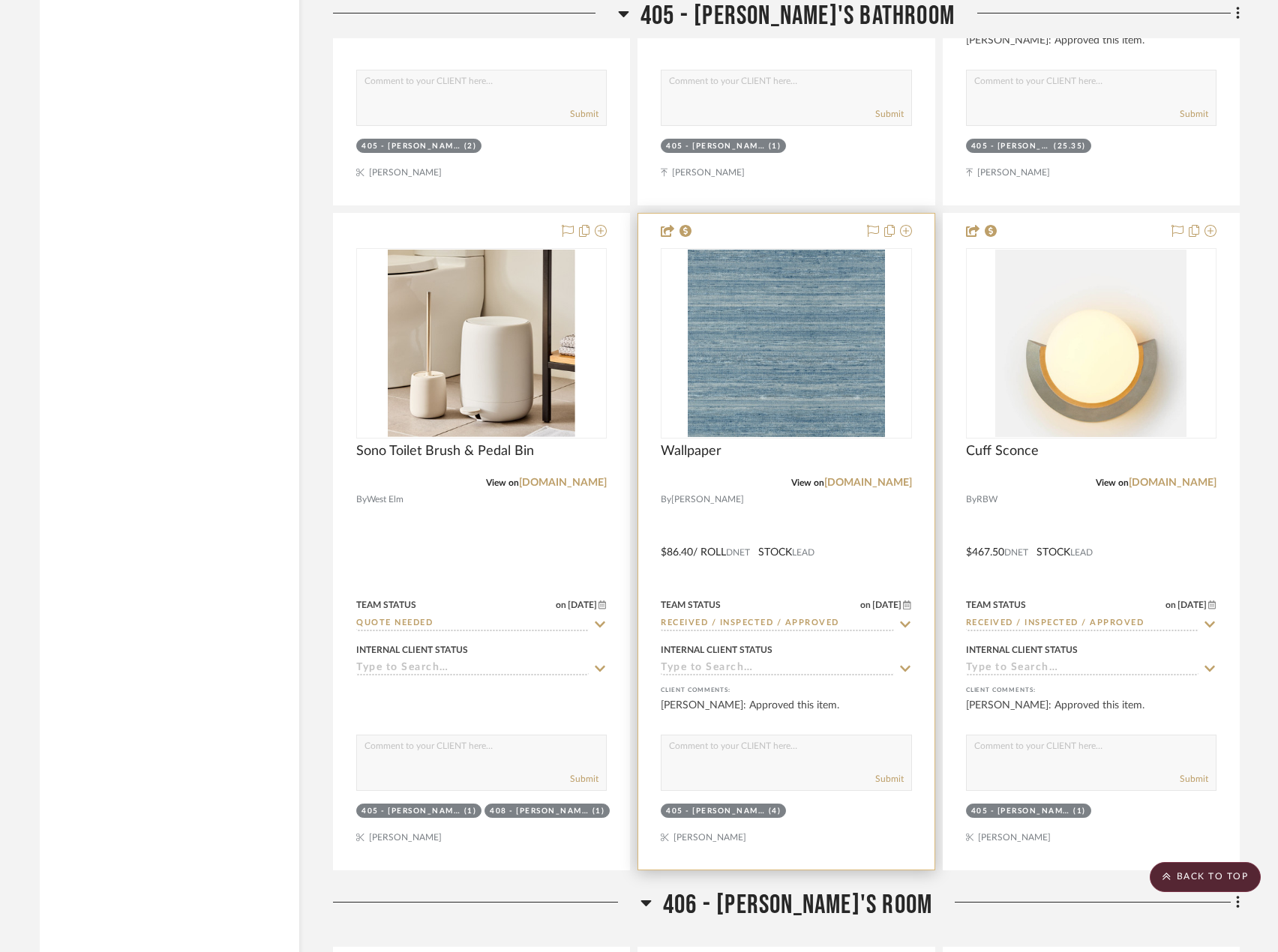
click at [851, 547] on div at bounding box center [786, 541] width 295 height 657
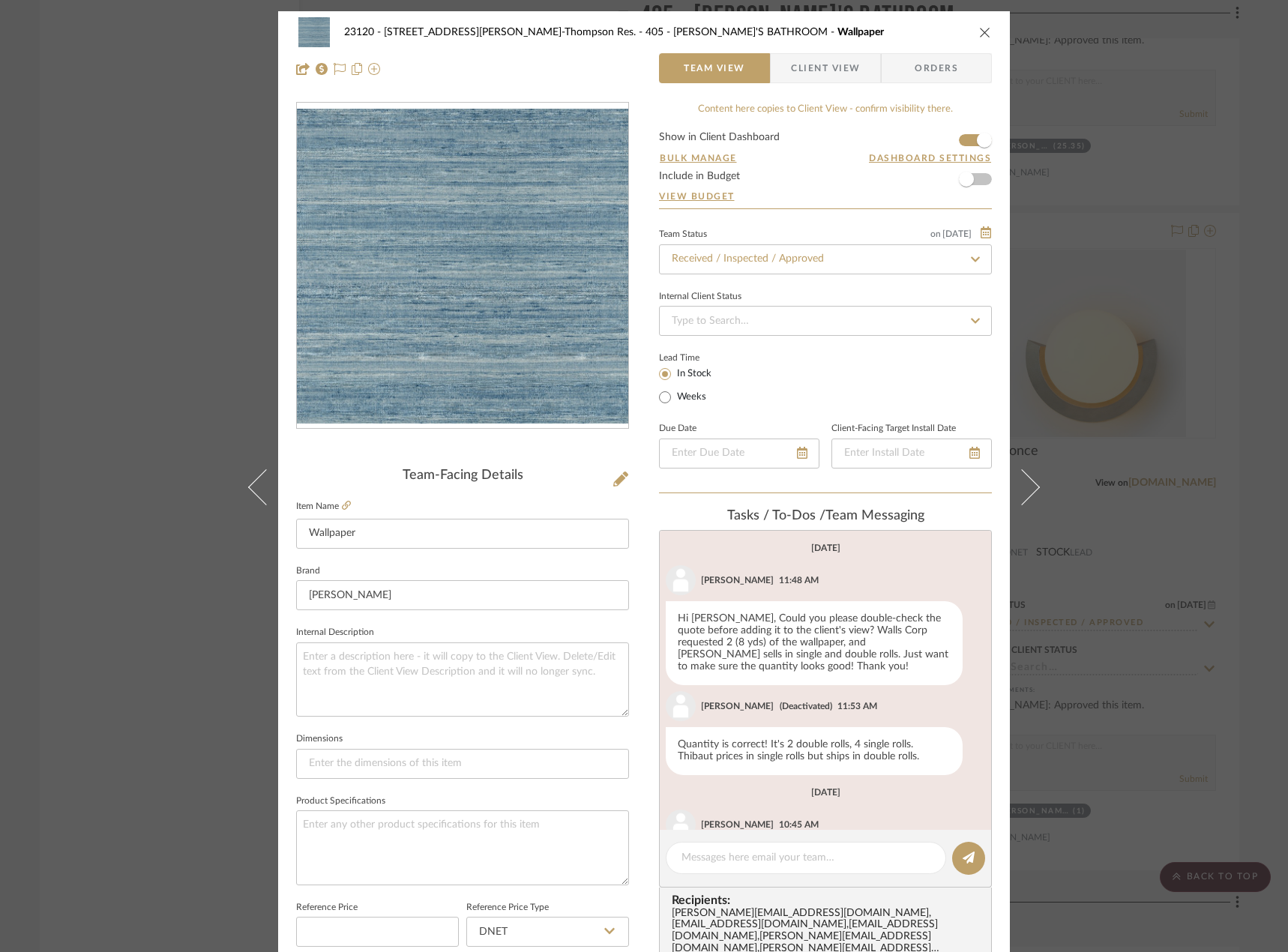
scroll to position [70, 0]
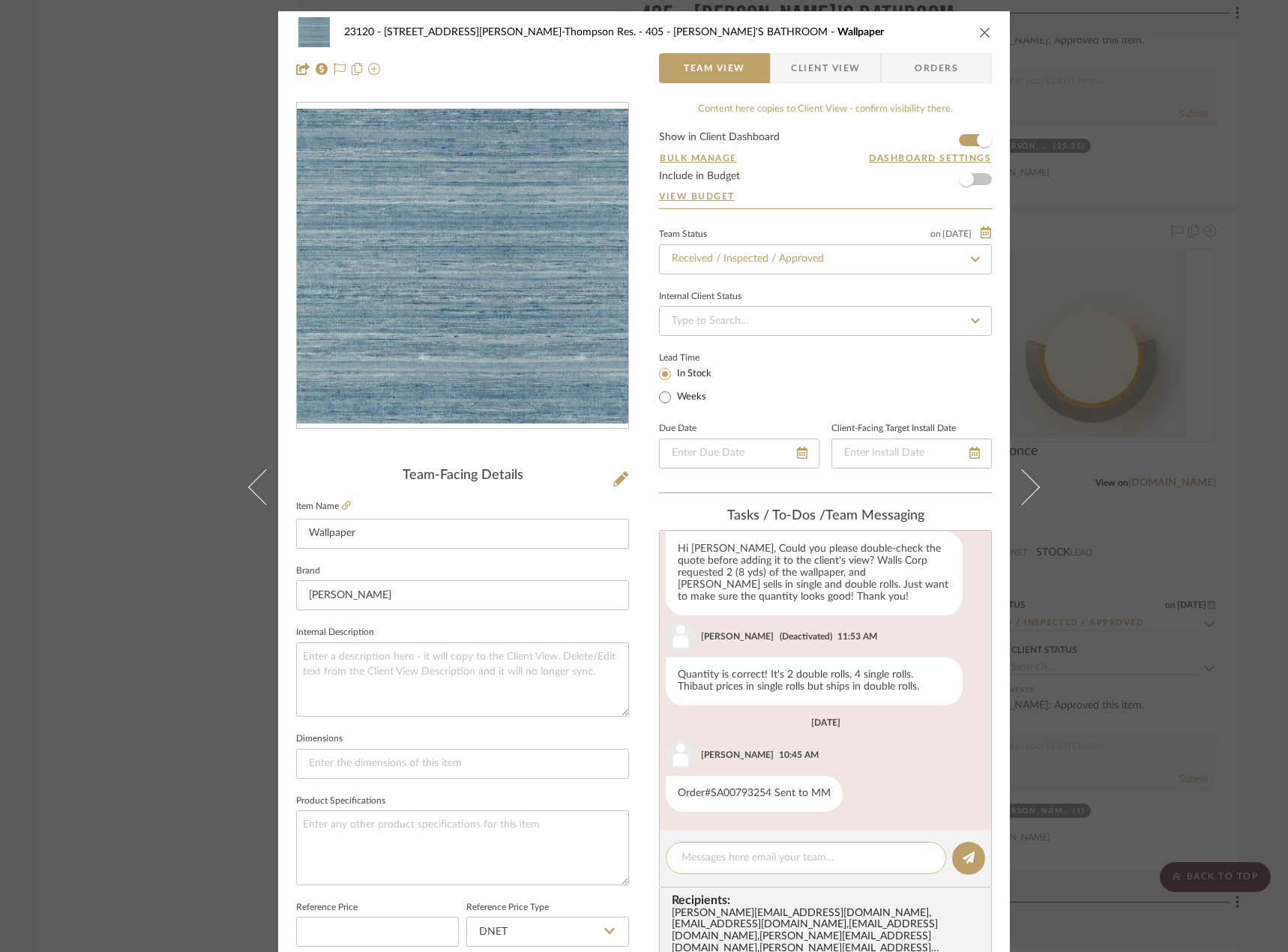
click at [761, 856] on textarea at bounding box center [806, 858] width 249 height 16
paste textarea "MM to deliver to site on 10/1"
type textarea "MM to deliver to site on 10/1"
click at [963, 857] on icon at bounding box center [969, 858] width 12 height 12
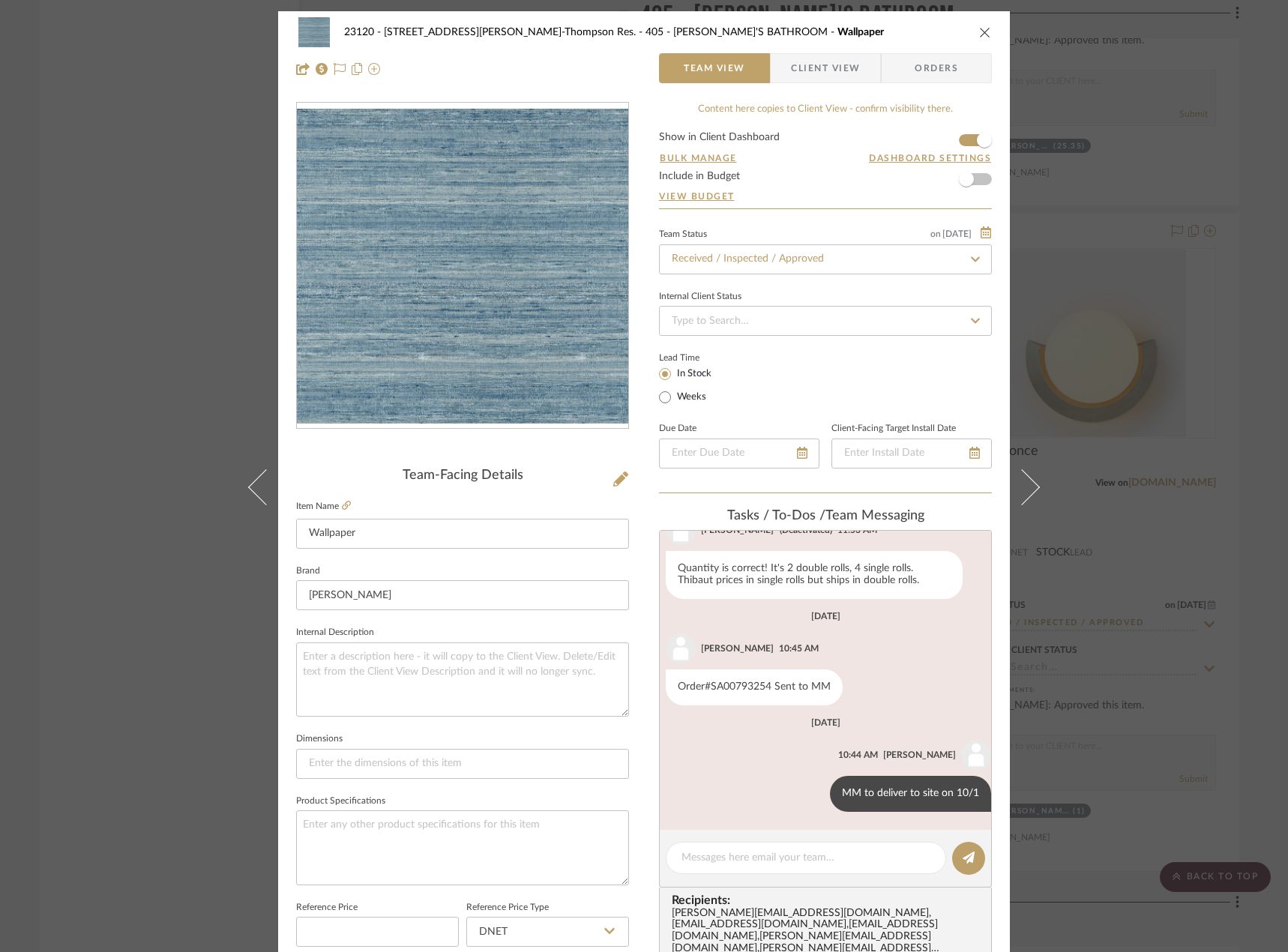
click at [74, 402] on div "23120 - [STREET_ADDRESS][PERSON_NAME]-Thompson Res. 405 - [PERSON_NAME]'S BATHR…" at bounding box center [644, 476] width 1288 height 952
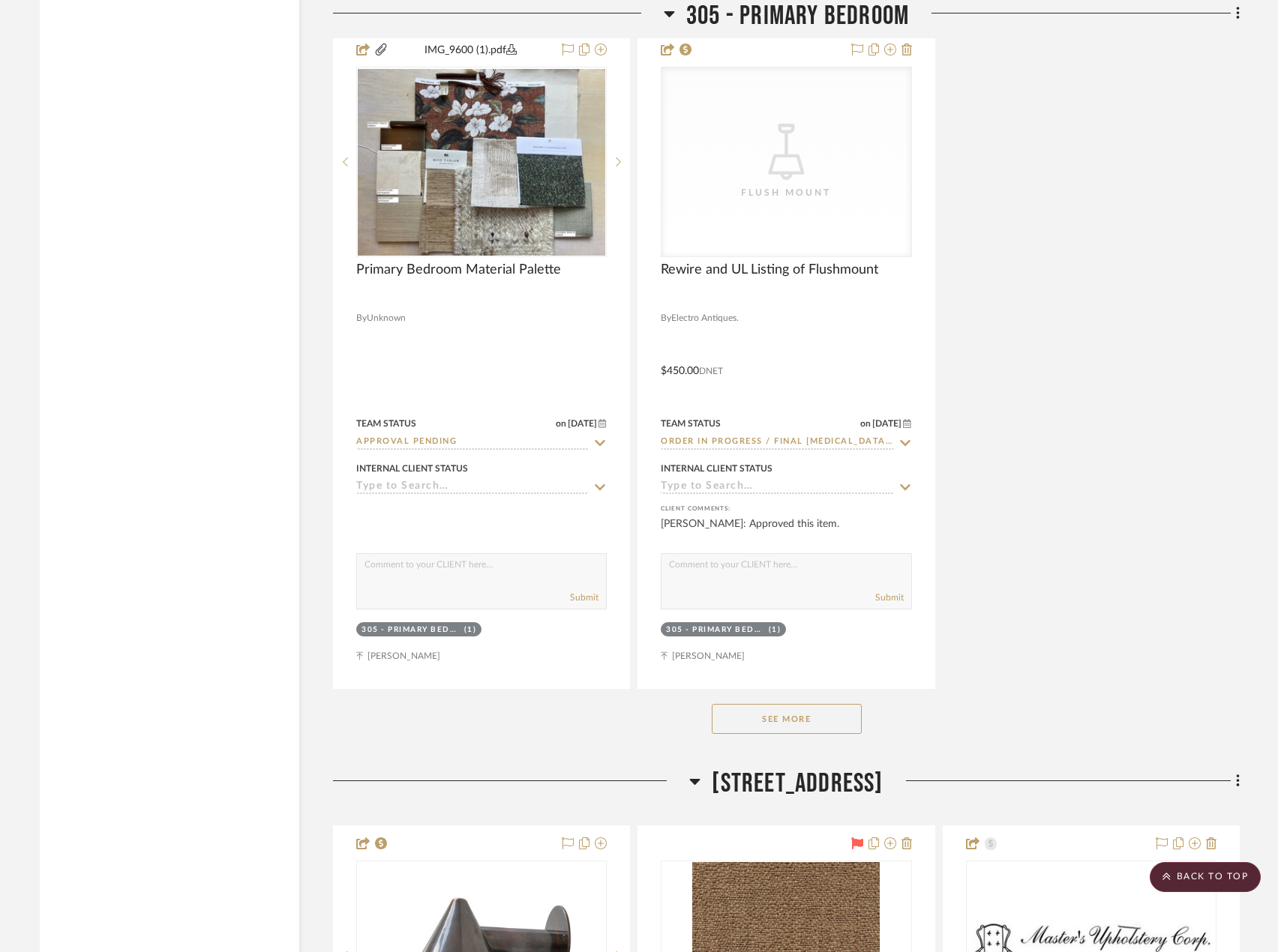
scroll to position [31515, 0]
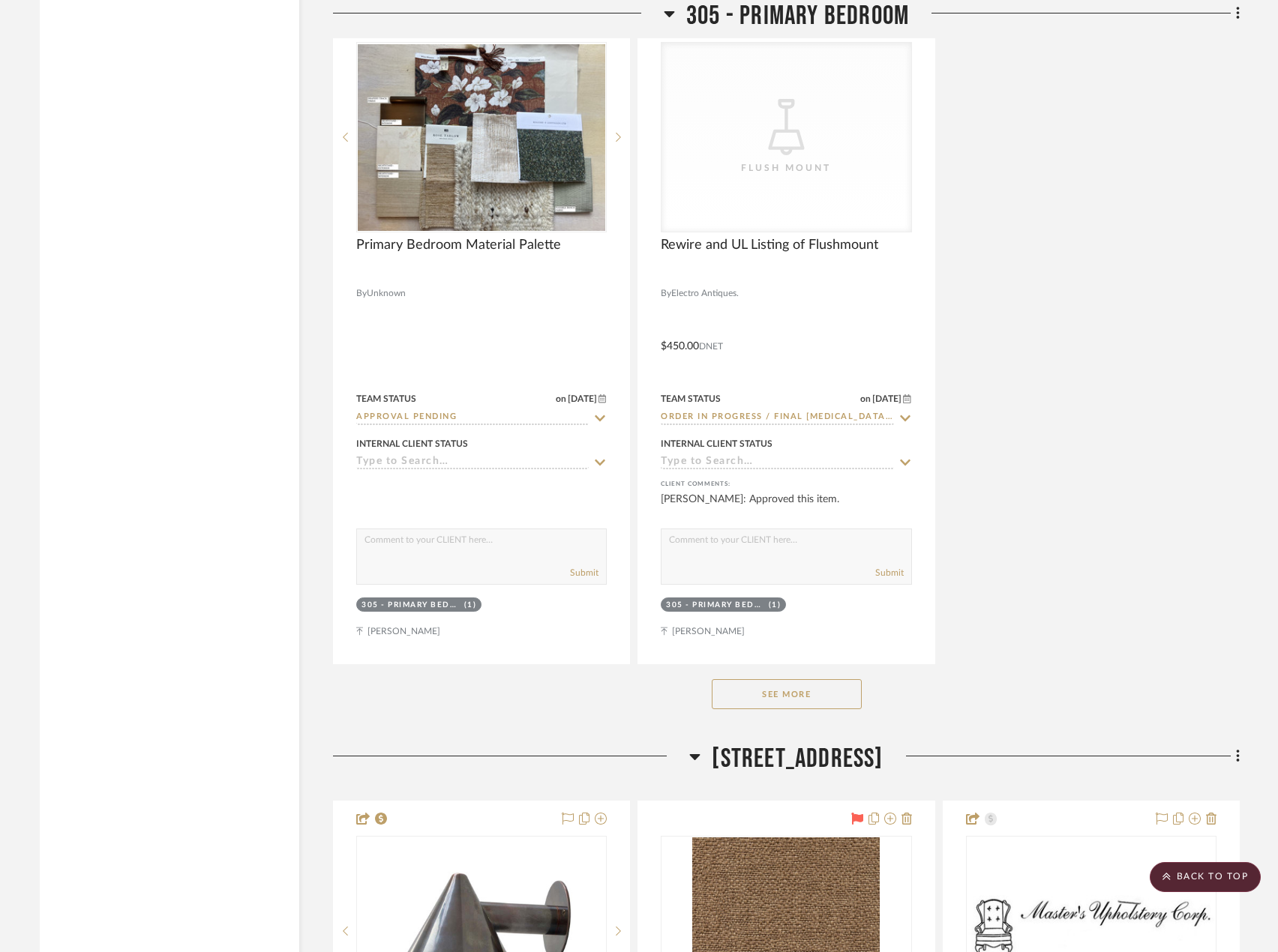
click at [756, 702] on button "See More" at bounding box center [787, 694] width 150 height 30
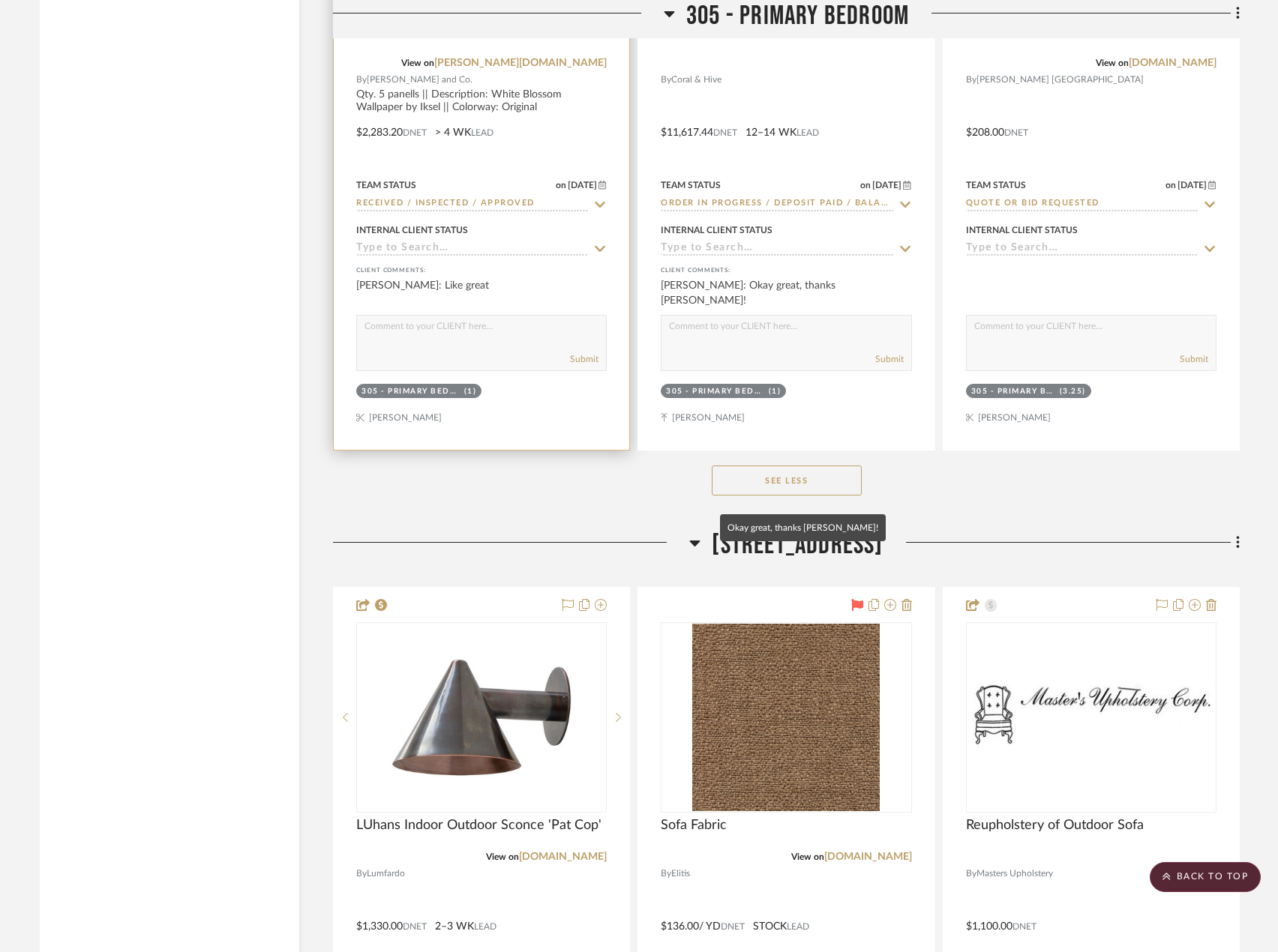
scroll to position [34139, 0]
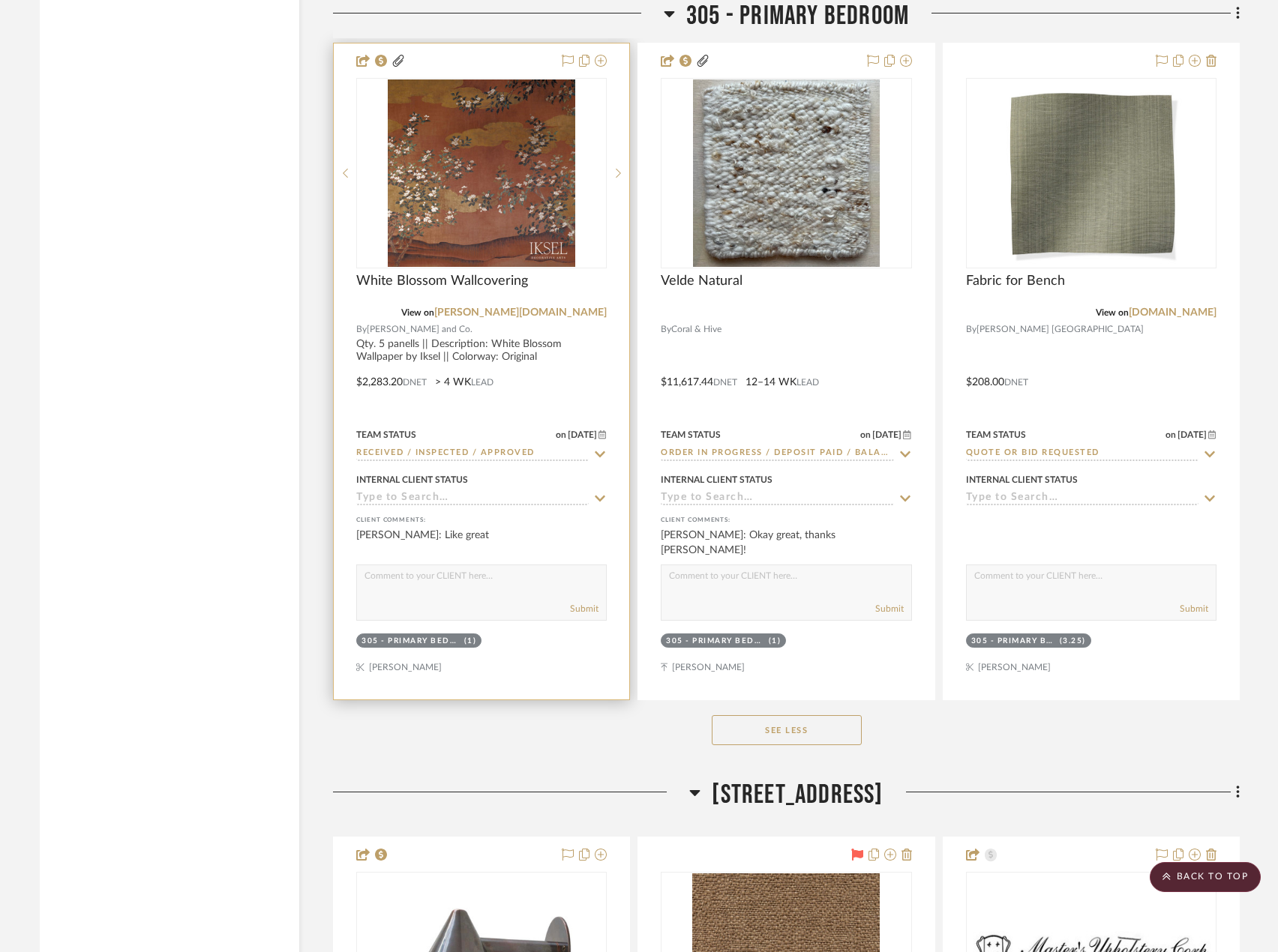
click at [529, 393] on div at bounding box center [481, 371] width 295 height 657
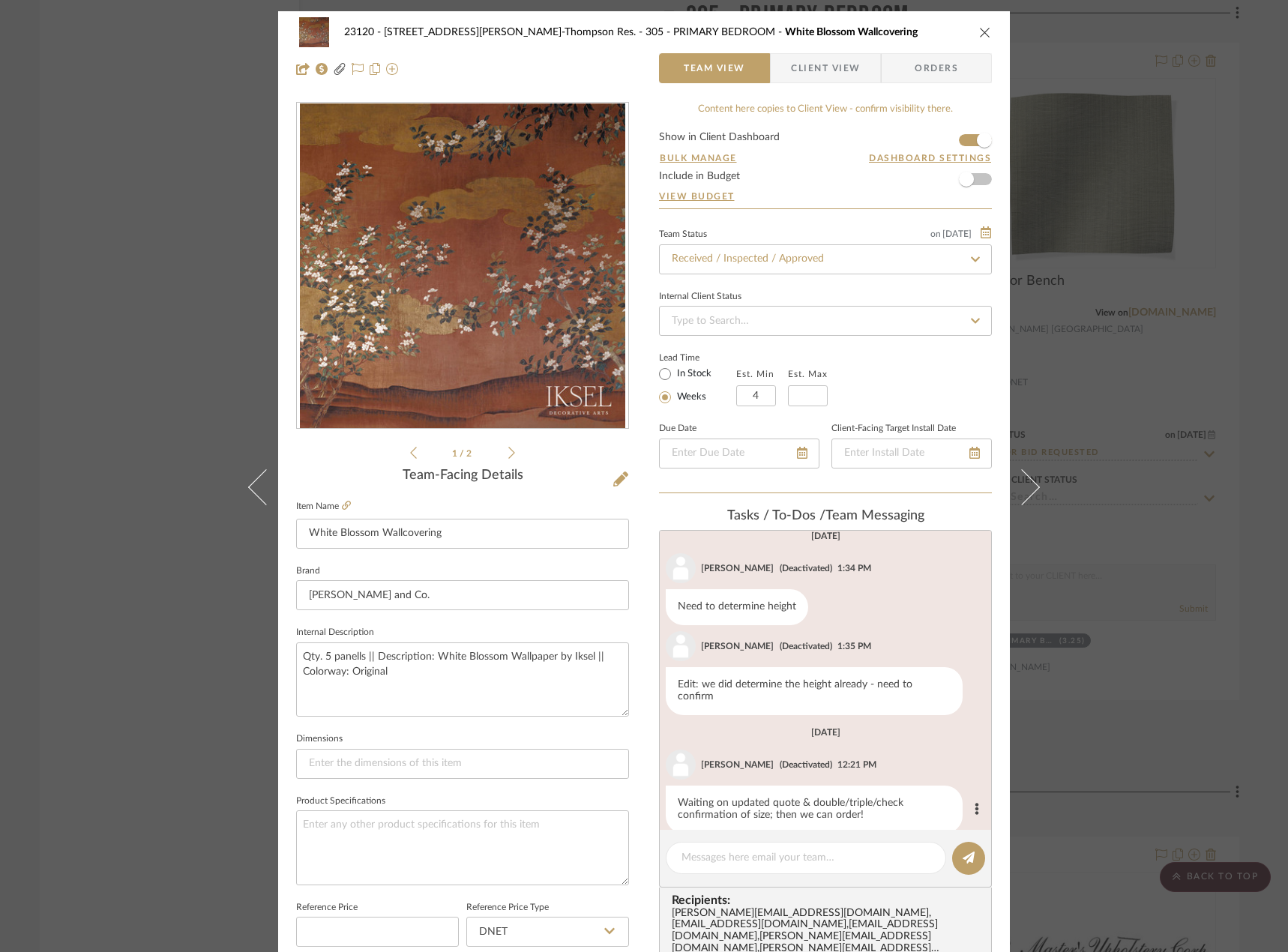
scroll to position [176, 0]
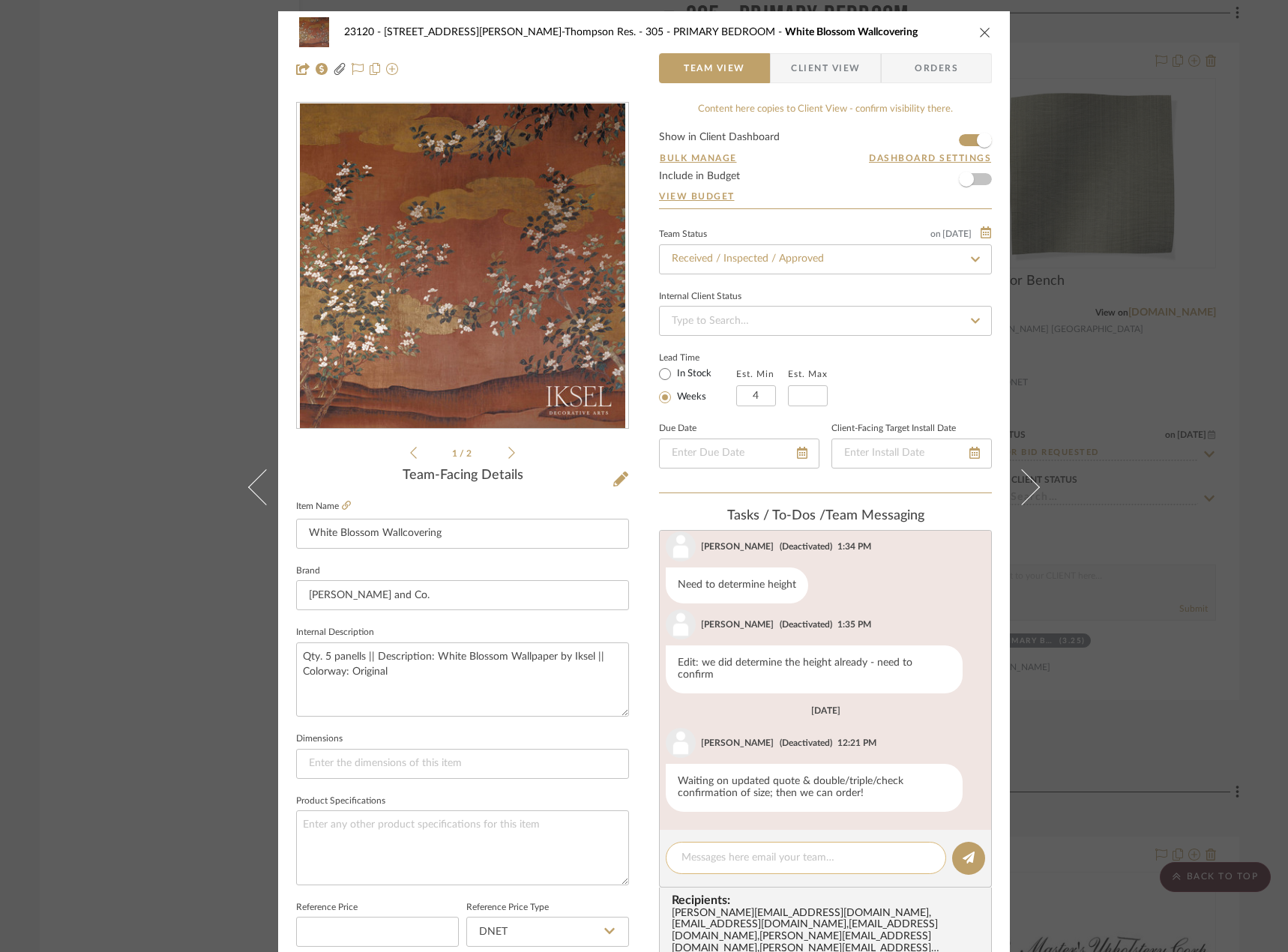
click at [770, 850] on div at bounding box center [806, 858] width 281 height 32
click at [752, 864] on textarea at bounding box center [806, 858] width 249 height 16
paste textarea "MM to deliver to site on 10/1"
type textarea "MM to deliver to site on 10/1"
click at [964, 859] on icon at bounding box center [969, 858] width 12 height 12
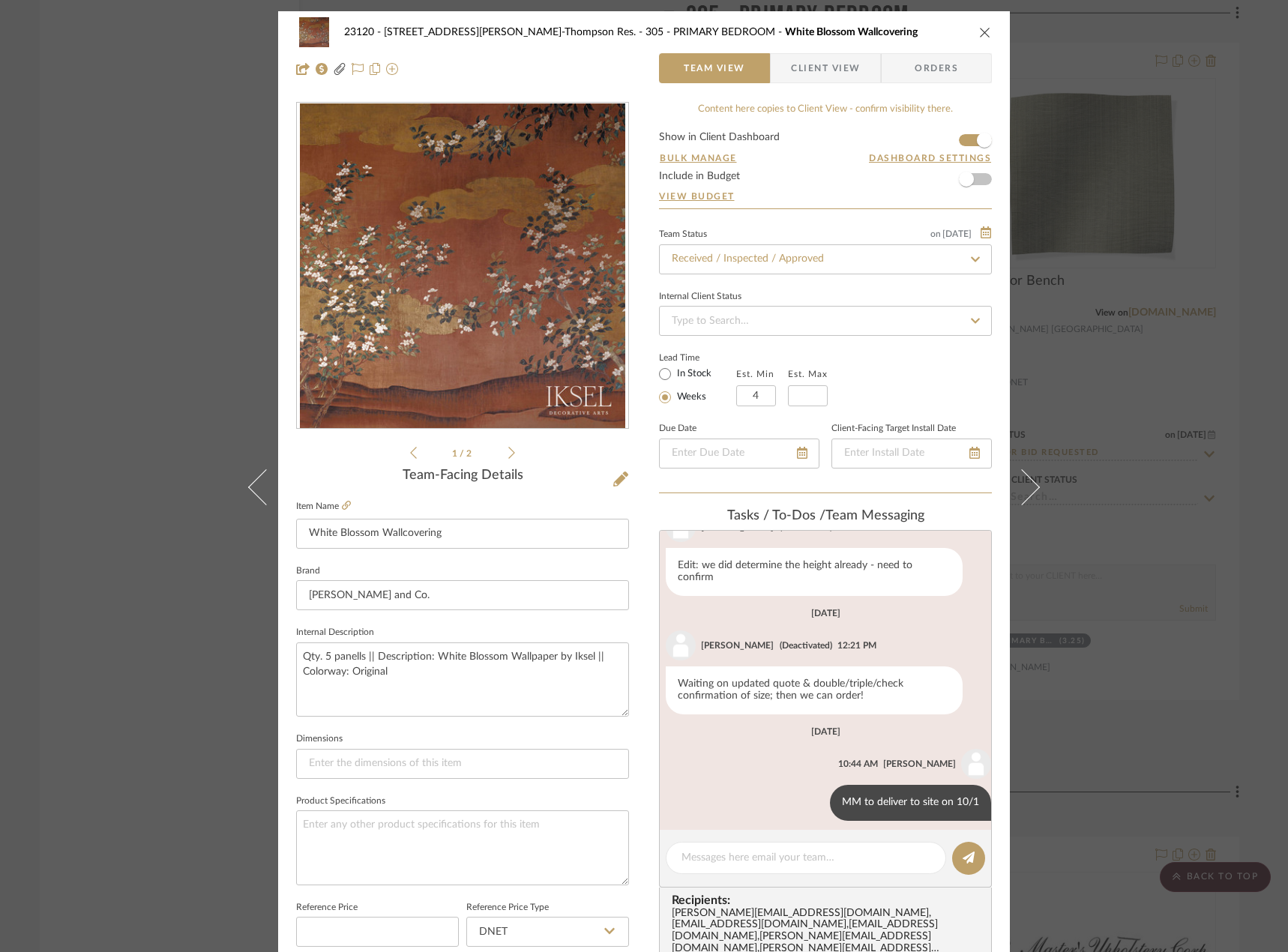
scroll to position [283, 0]
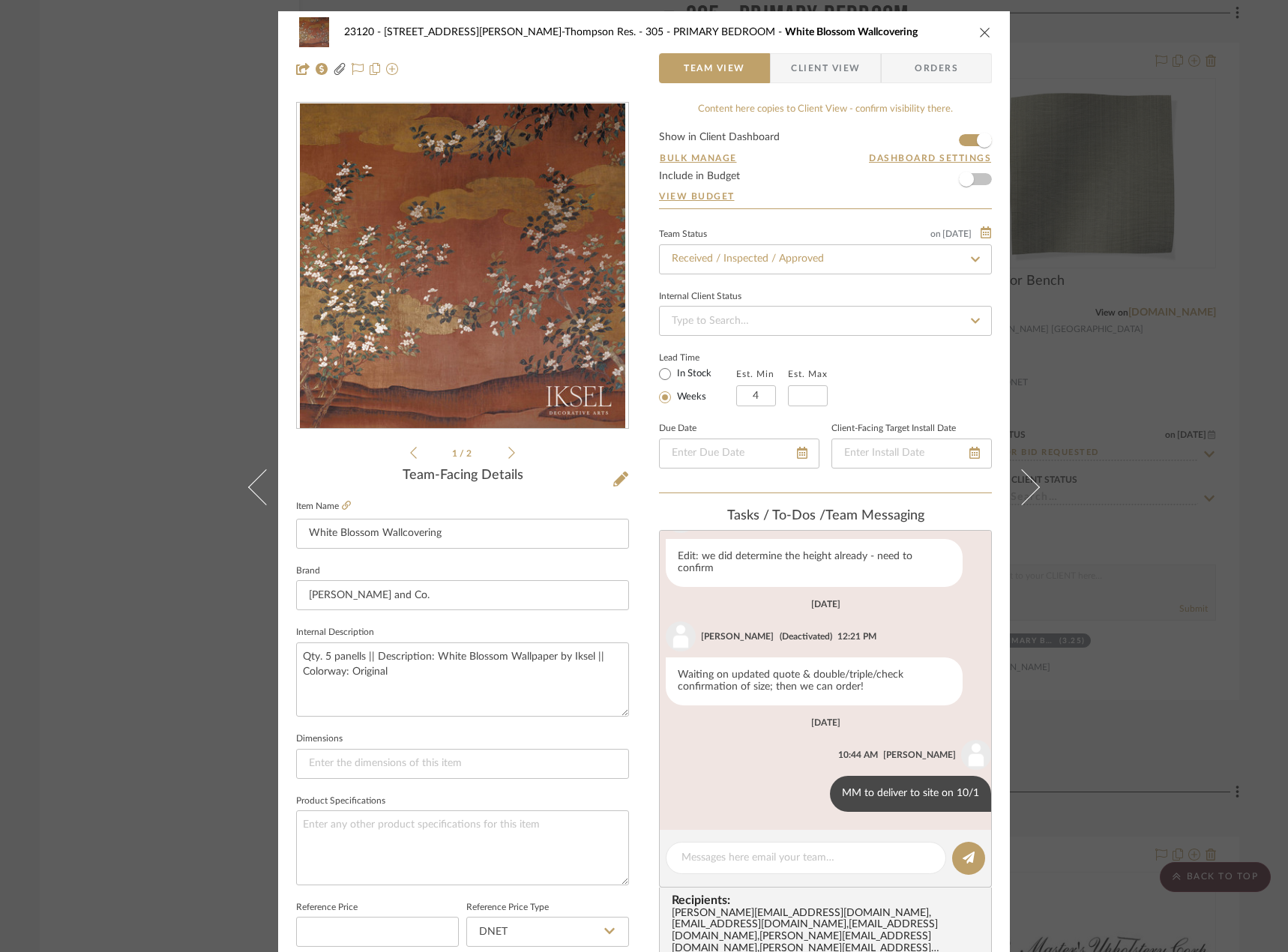
click at [69, 201] on div "23120 - [STREET_ADDRESS][PERSON_NAME]-Thompson Res. 305 - PRIMARY BEDROOM White…" at bounding box center [644, 476] width 1288 height 952
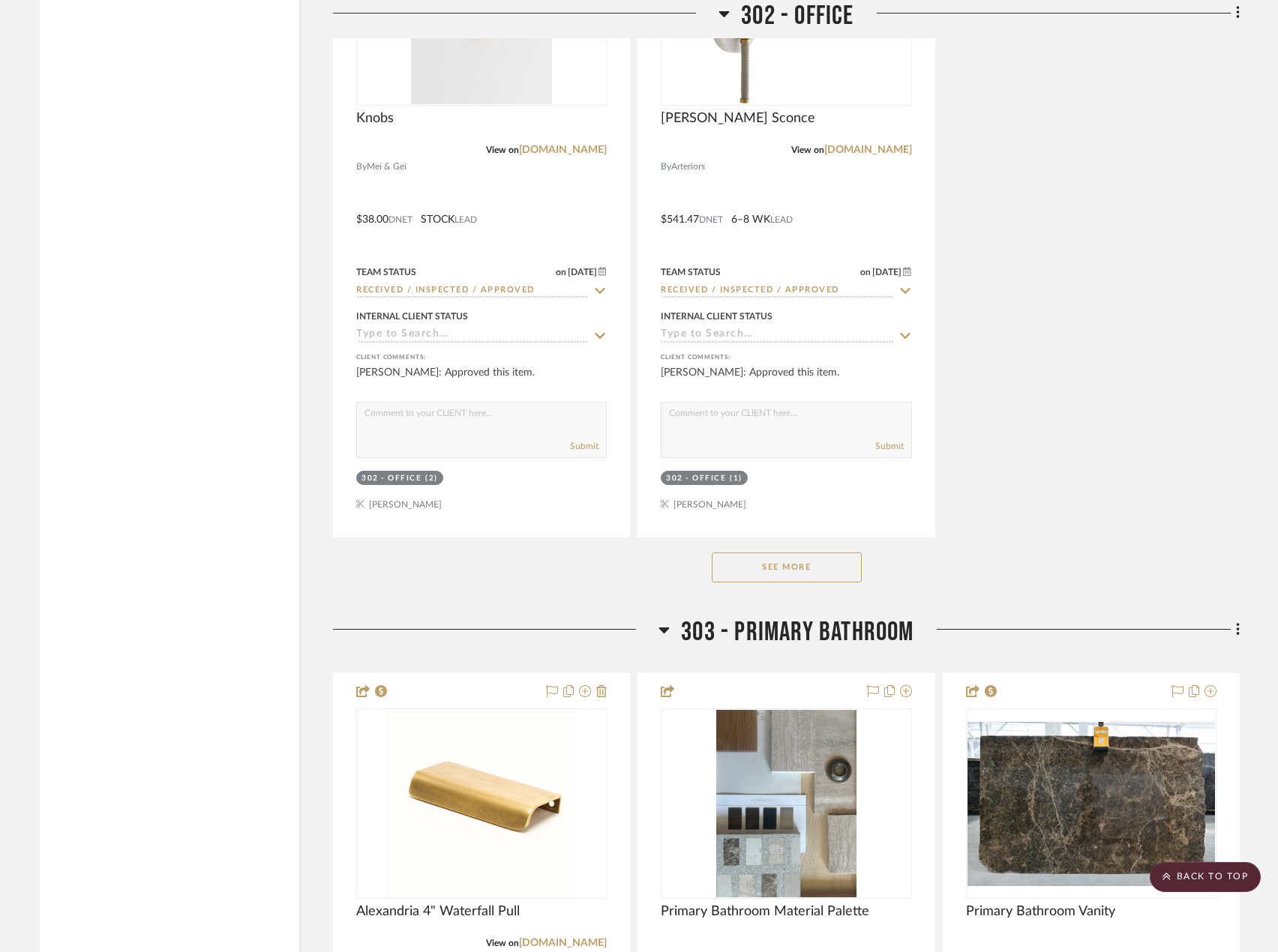
scroll to position [25756, 0]
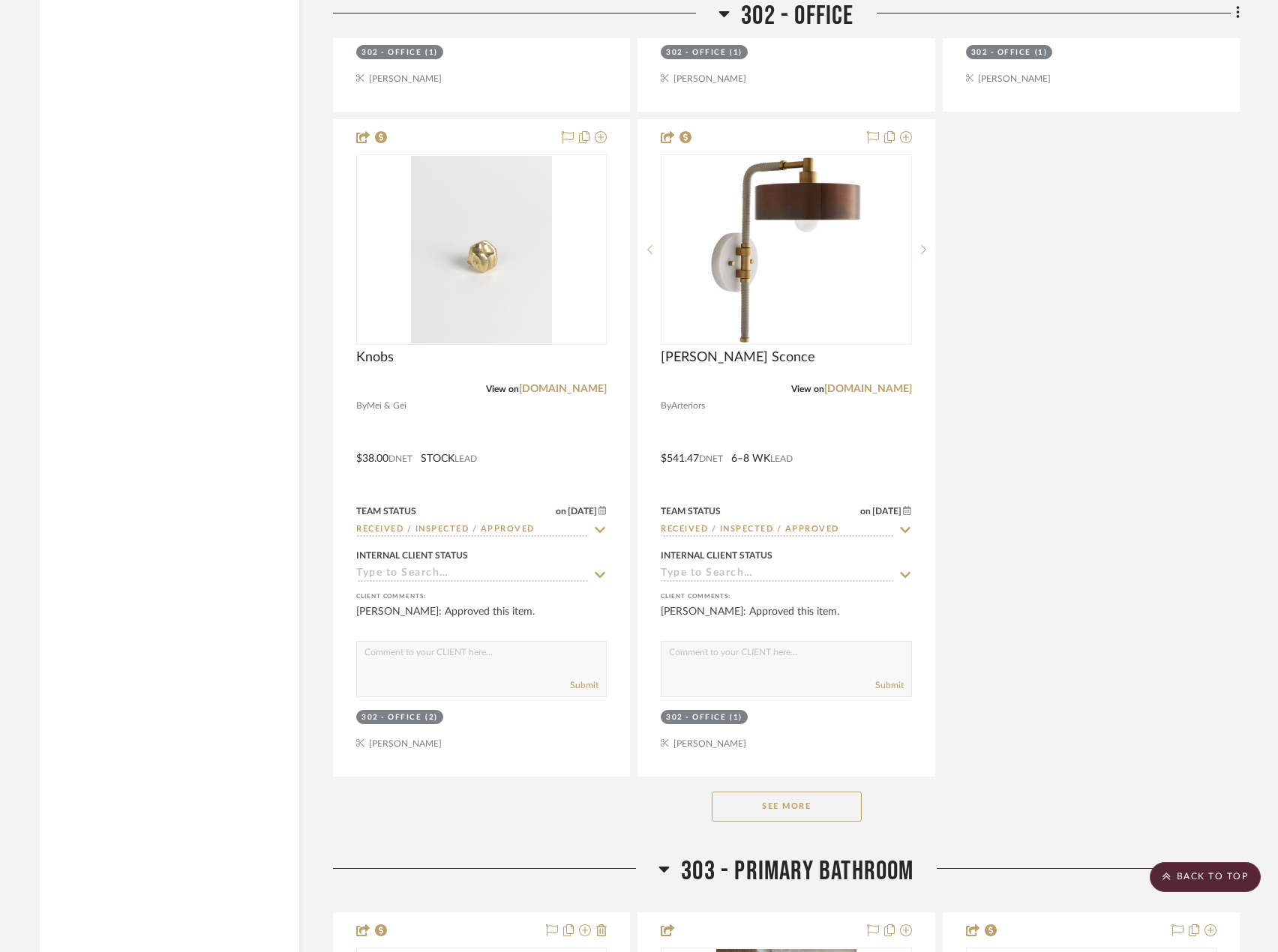
click at [842, 800] on button "See More" at bounding box center [787, 807] width 150 height 30
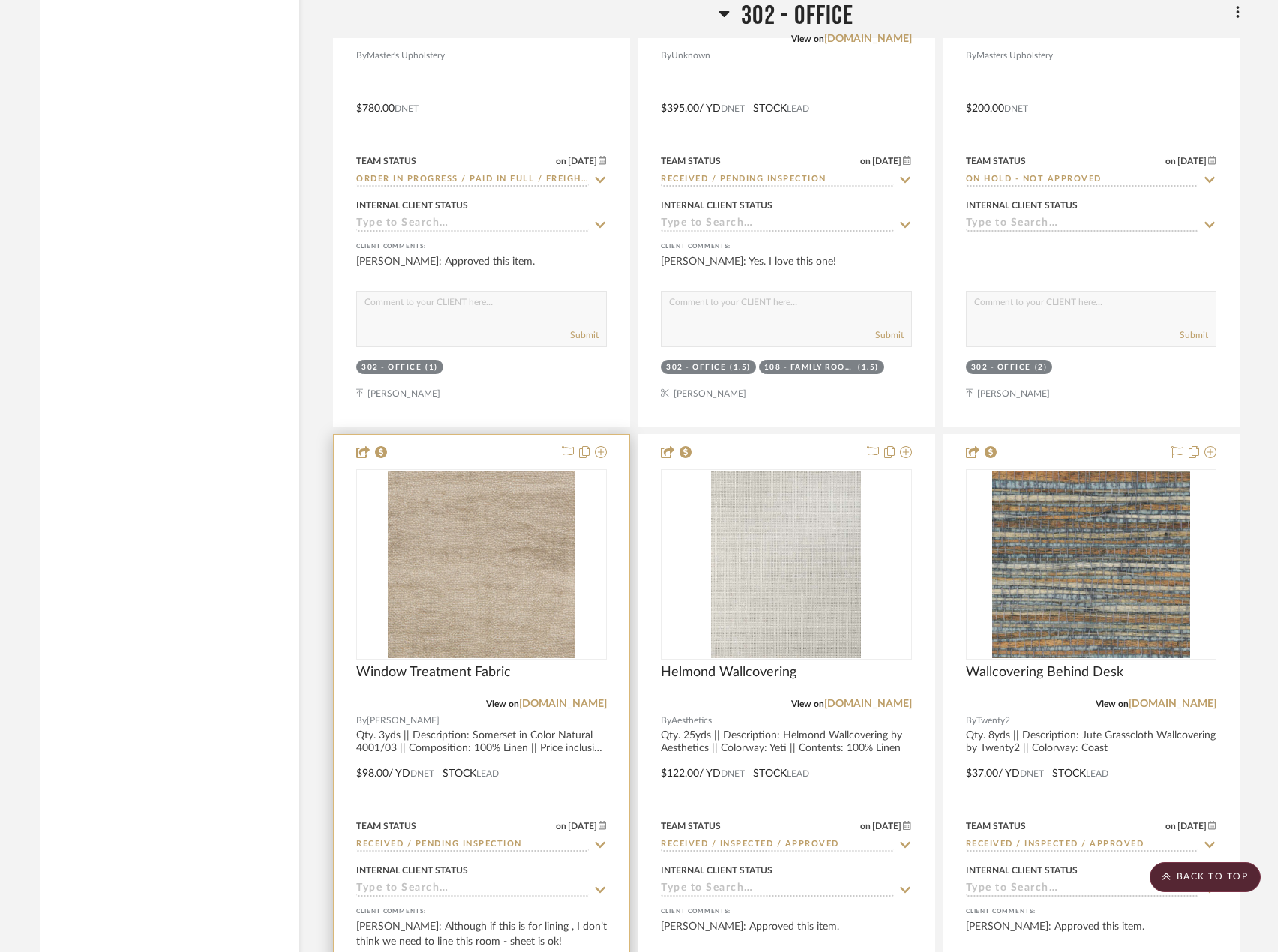
scroll to position [26956, 0]
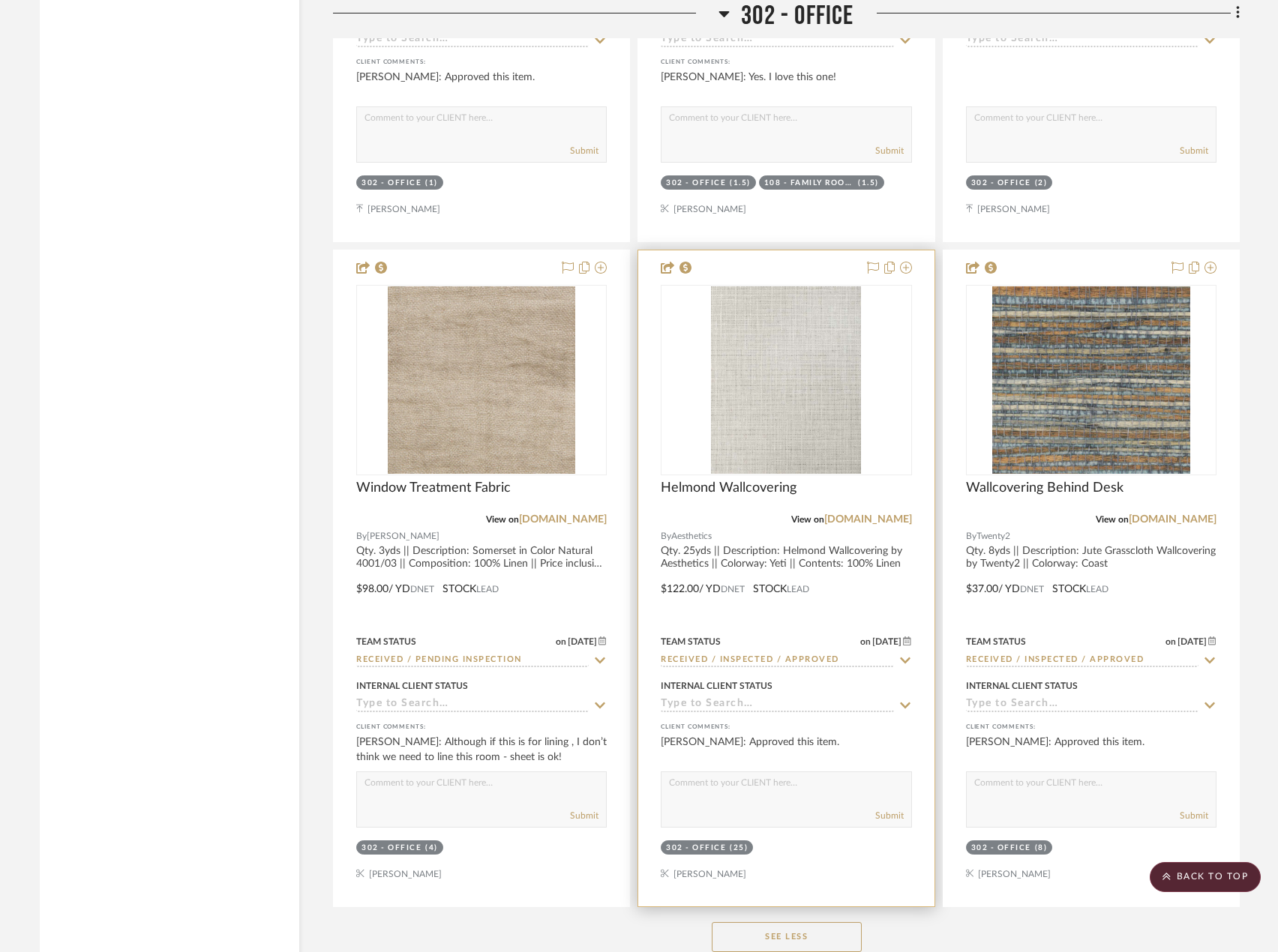
click at [826, 580] on div at bounding box center [786, 578] width 295 height 657
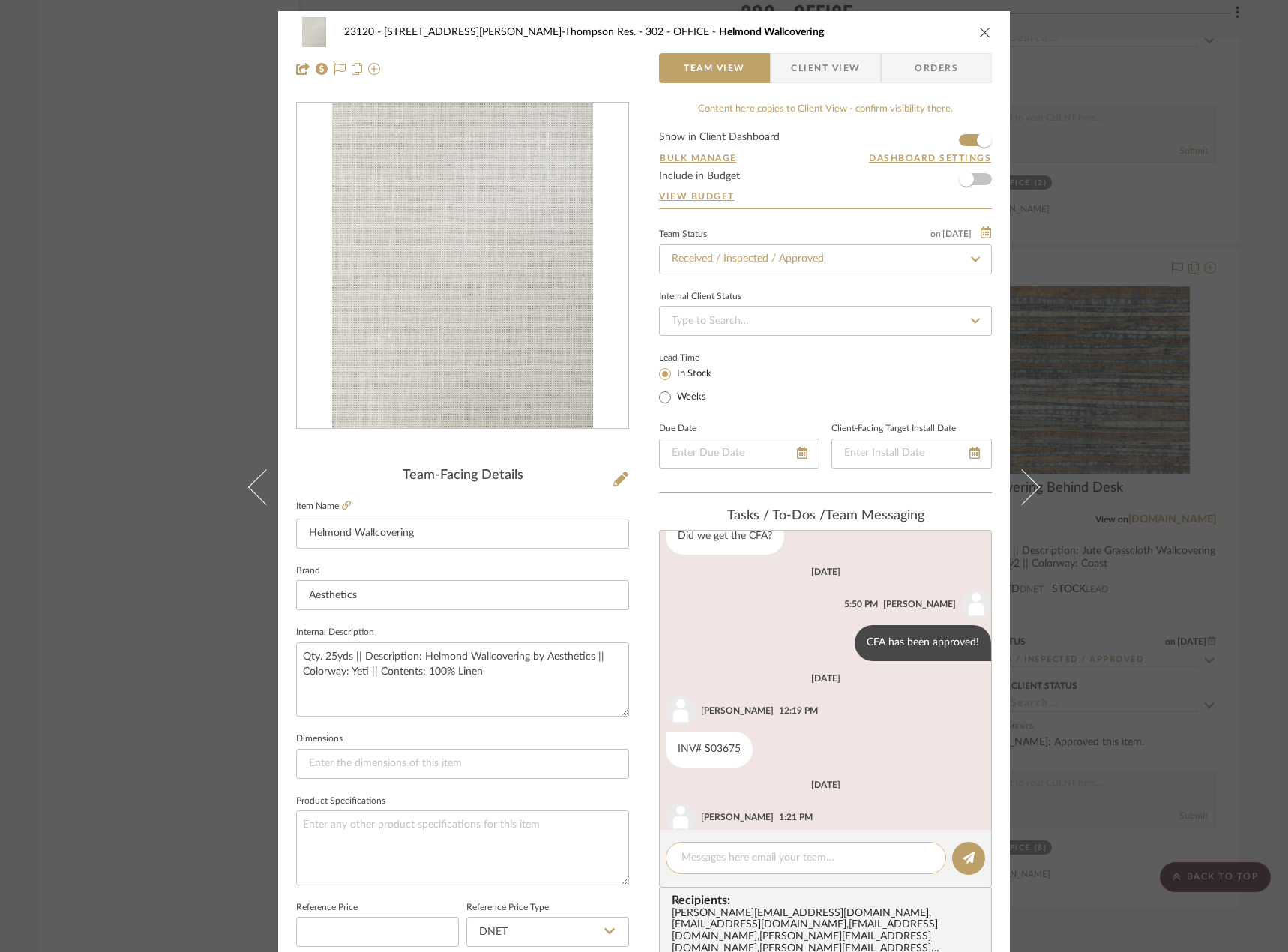
scroll to position [880, 0]
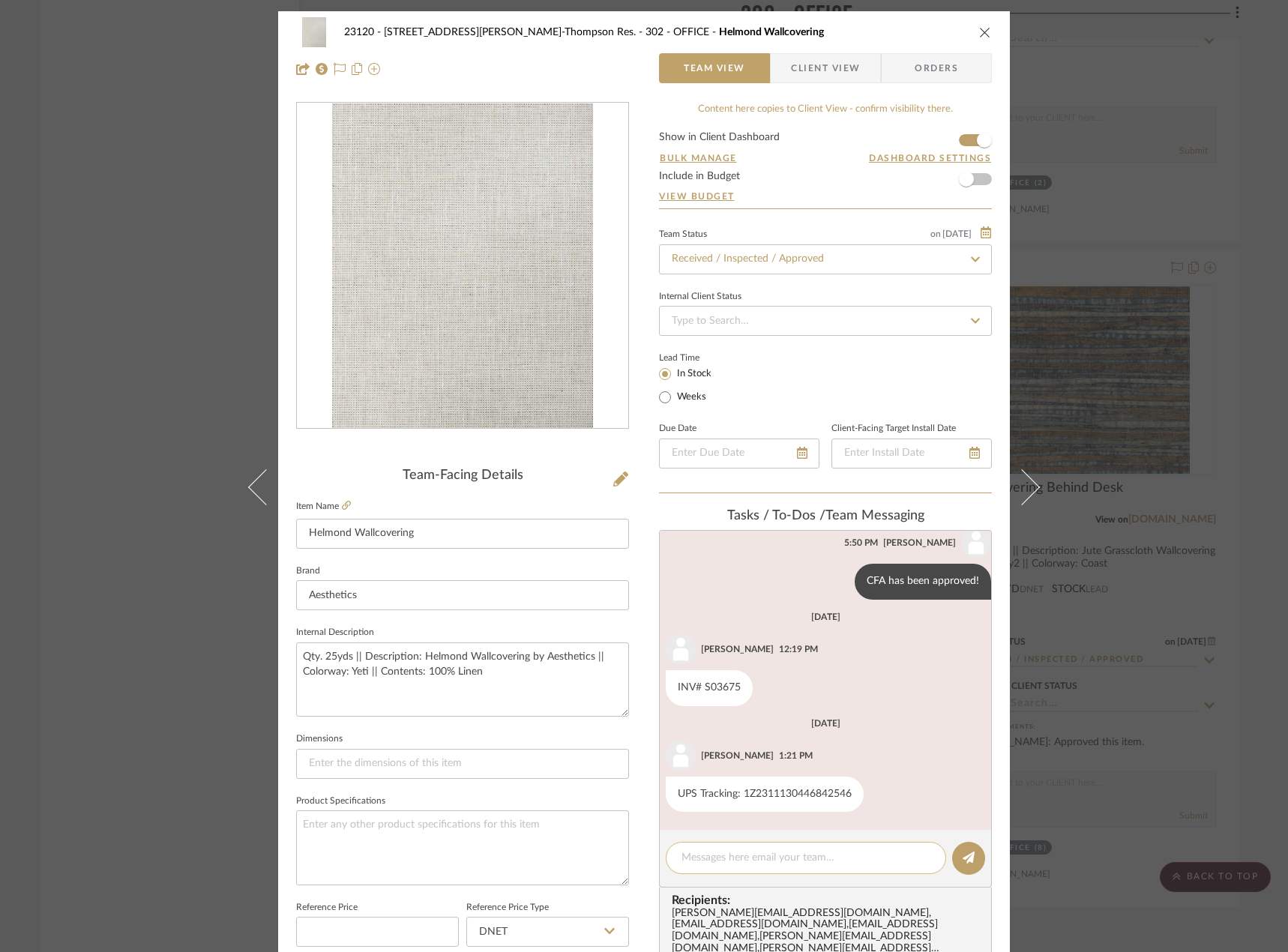
click at [752, 858] on textarea at bounding box center [806, 858] width 249 height 16
paste textarea "MM to deliver to site on 10/1"
type textarea "MM to deliver to site on 10/1"
click at [956, 857] on button at bounding box center [969, 859] width 33 height 33
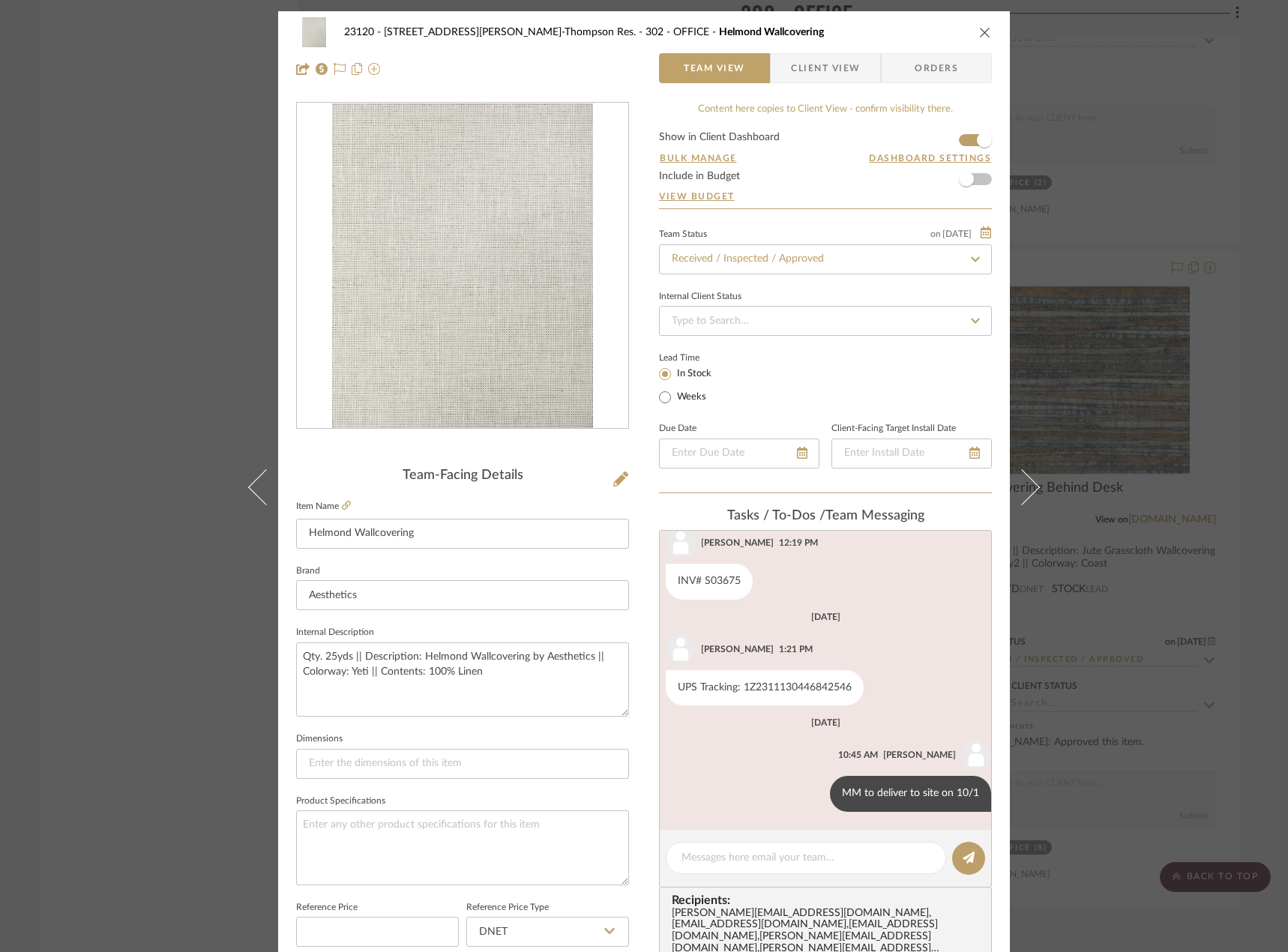
click at [109, 336] on div "23120 - [STREET_ADDRESS][PERSON_NAME], [PERSON_NAME] Res. 302 - OFFICE Helmond …" at bounding box center [644, 476] width 1288 height 952
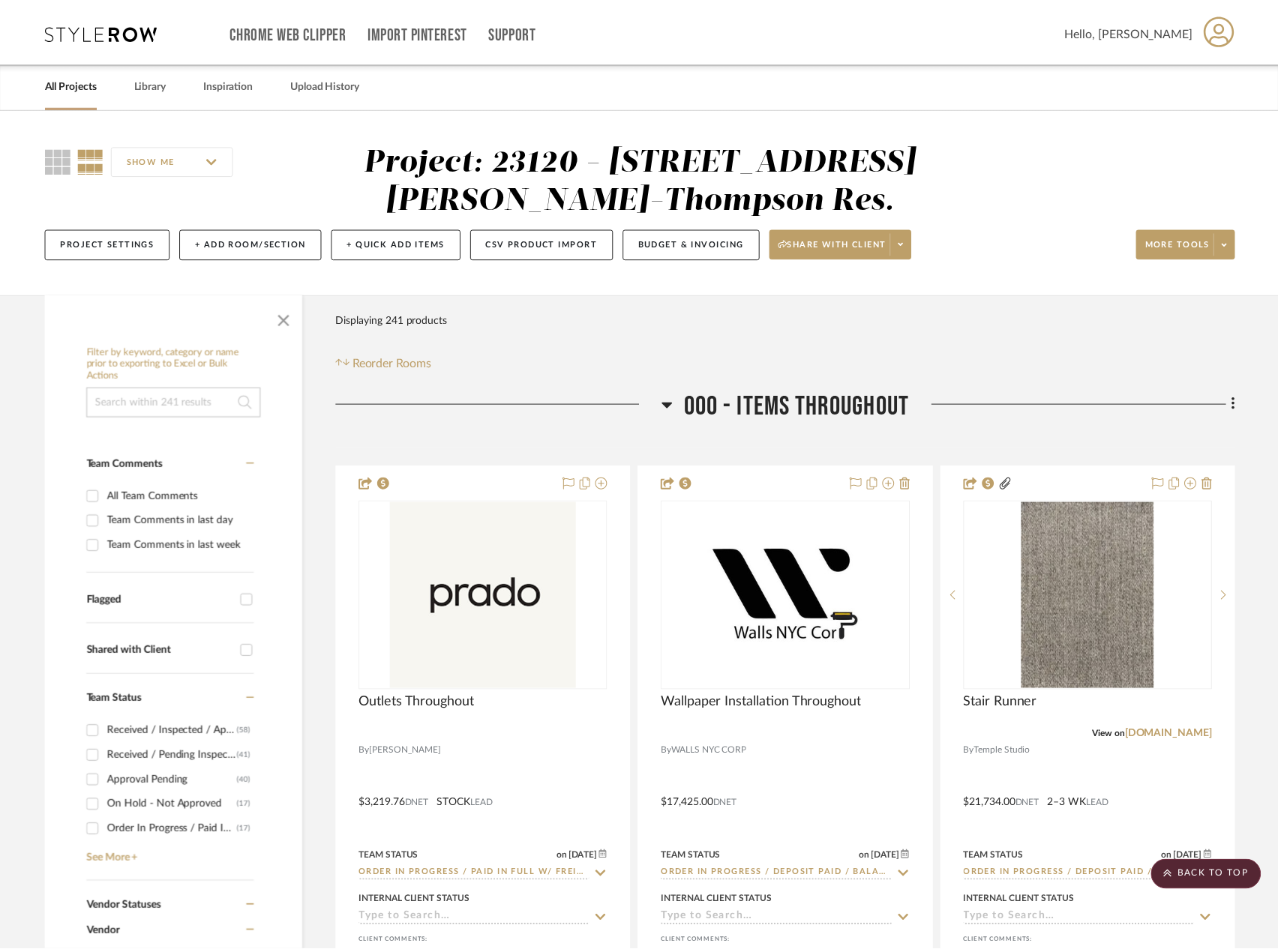
scroll to position [26956, 0]
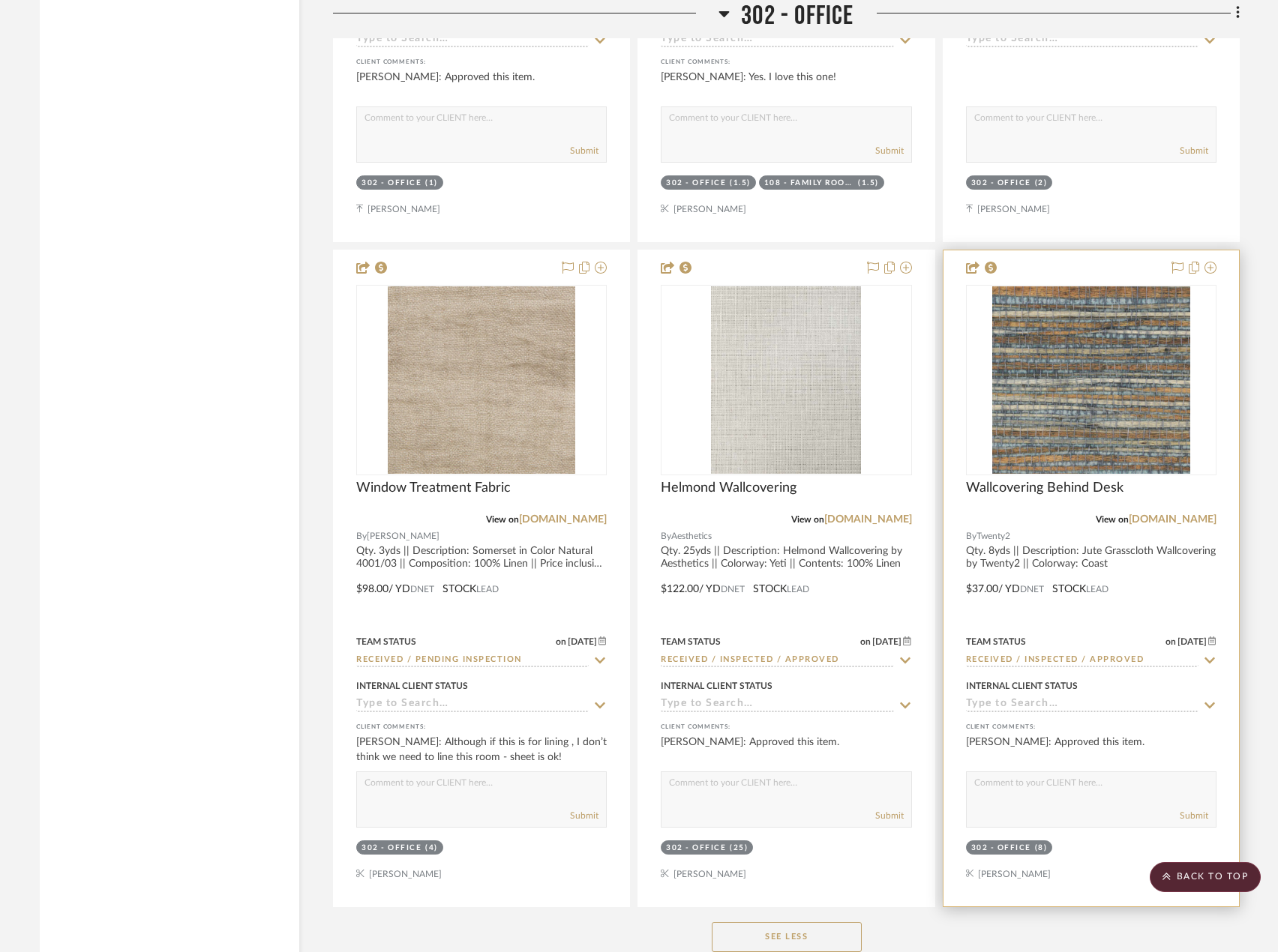
click at [1168, 560] on div at bounding box center [1091, 578] width 295 height 657
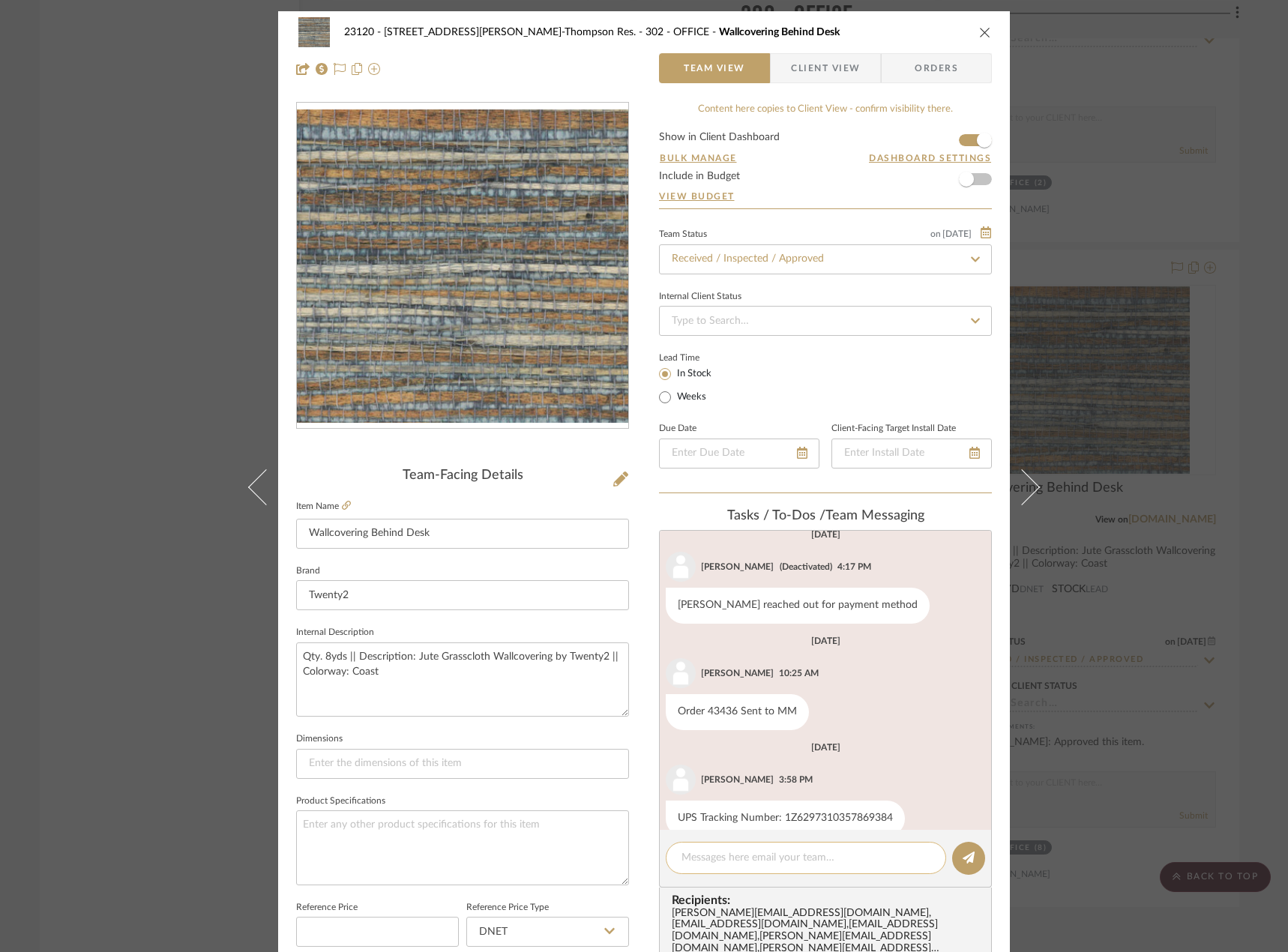
scroll to position [566, 0]
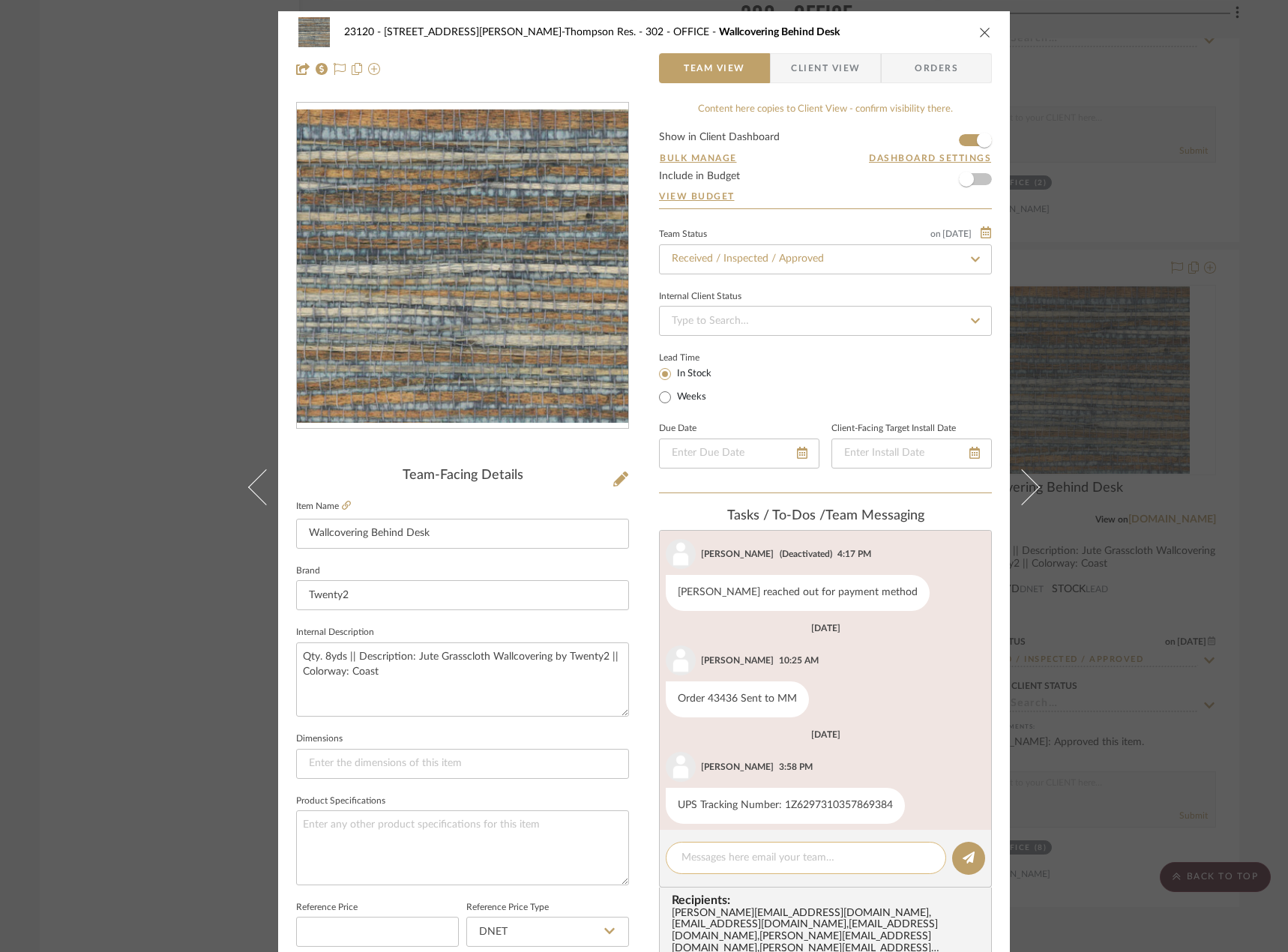
click at [820, 861] on textarea at bounding box center [806, 858] width 249 height 16
paste textarea "MM to deliver to site on 10/1"
type textarea "MM to deliver to site on 10/1"
click at [969, 859] on button at bounding box center [969, 859] width 33 height 33
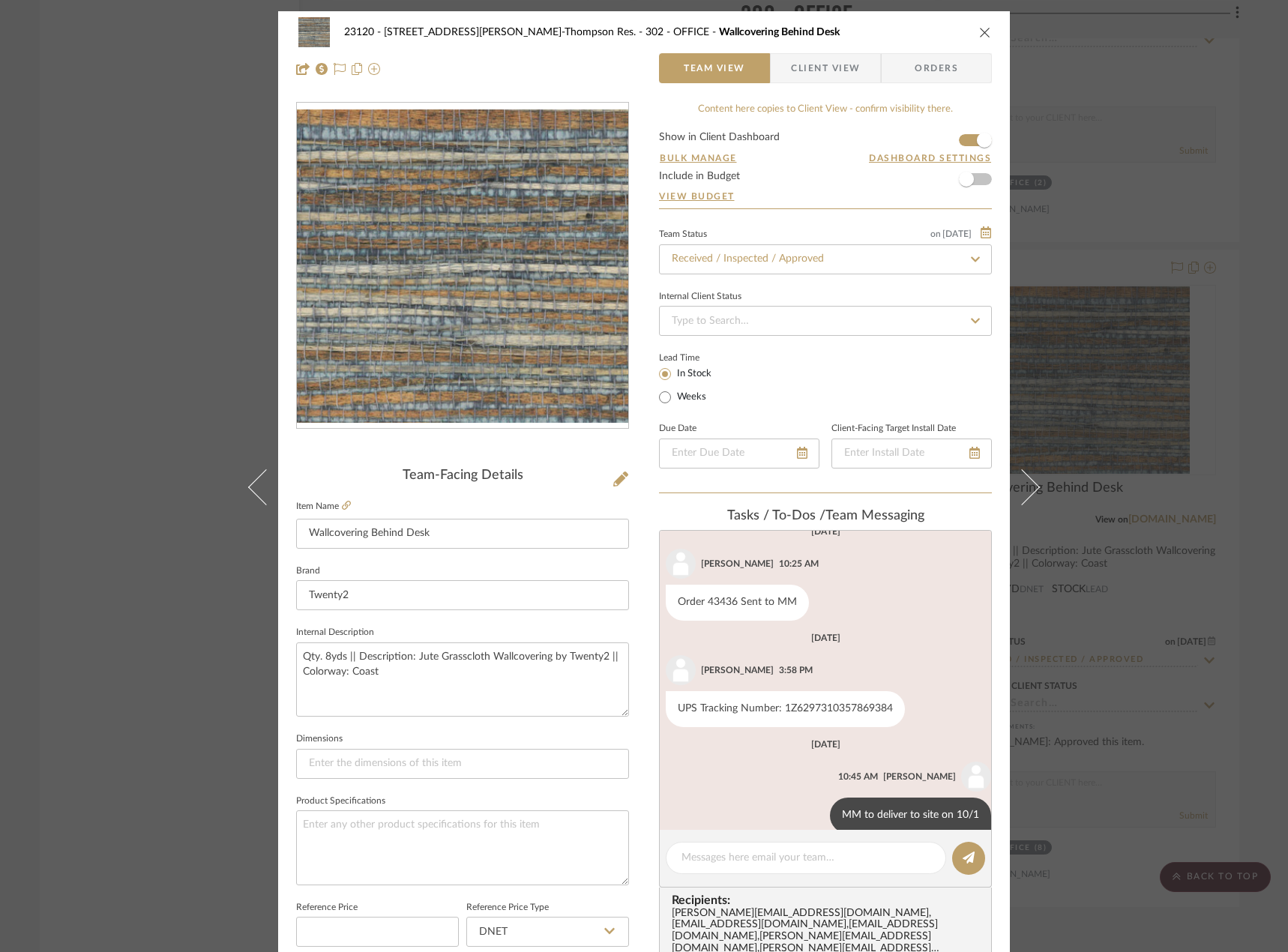
scroll to position [672, 0]
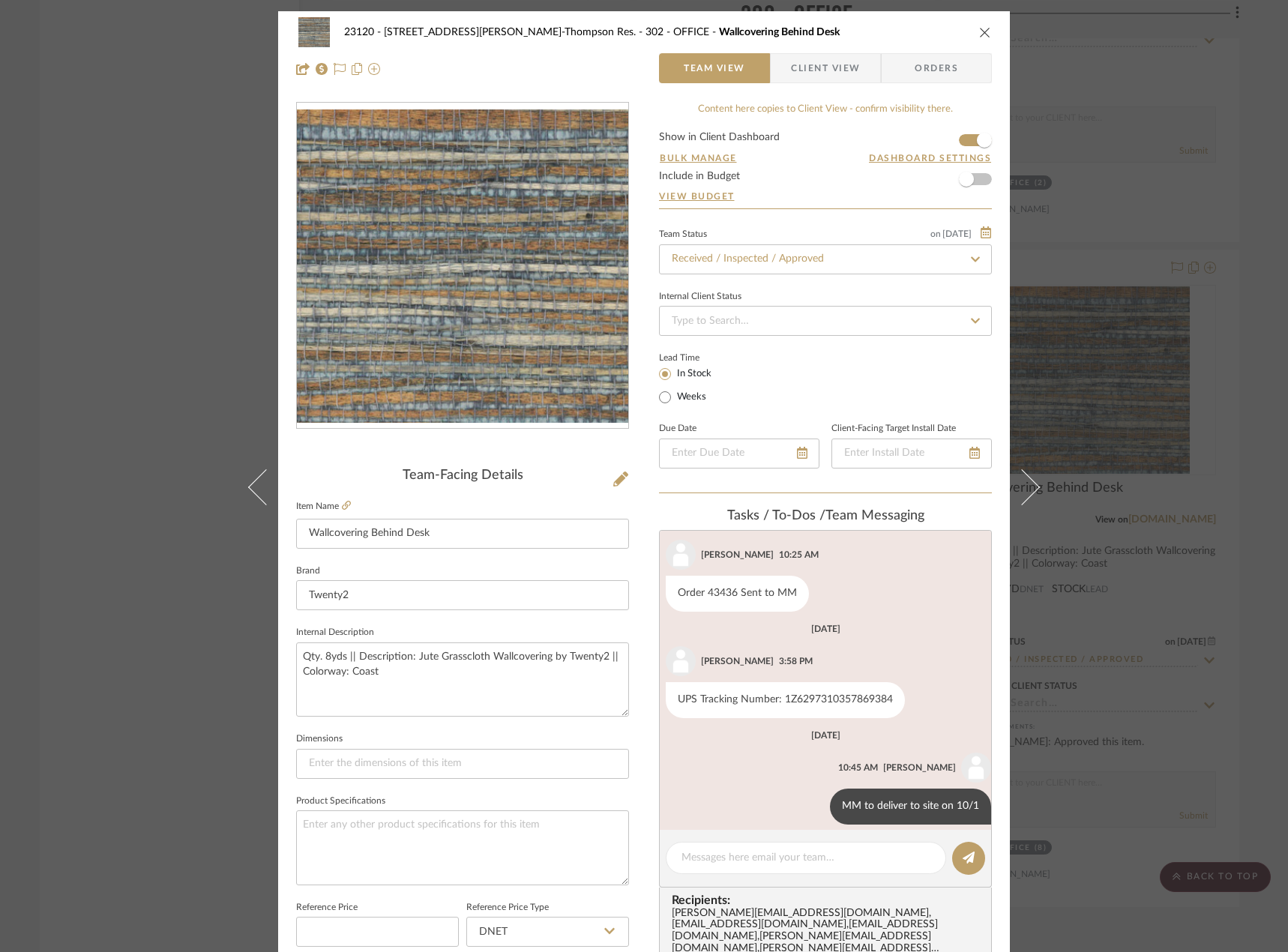
click at [139, 352] on div "23120 - [STREET_ADDRESS][PERSON_NAME], [PERSON_NAME] Res. 302 - OFFICE Wallcove…" at bounding box center [644, 476] width 1288 height 952
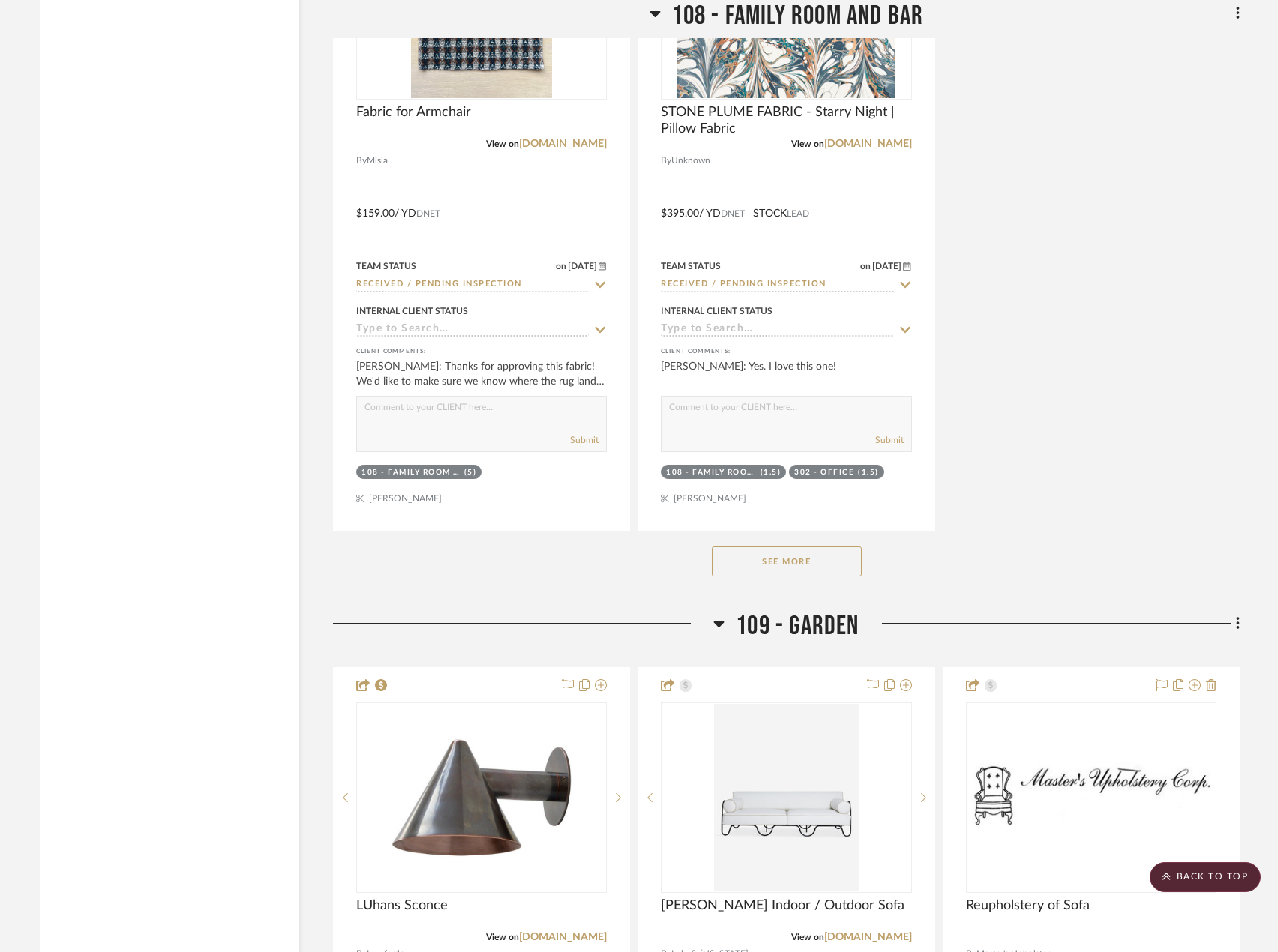
scroll to position [12332, 0]
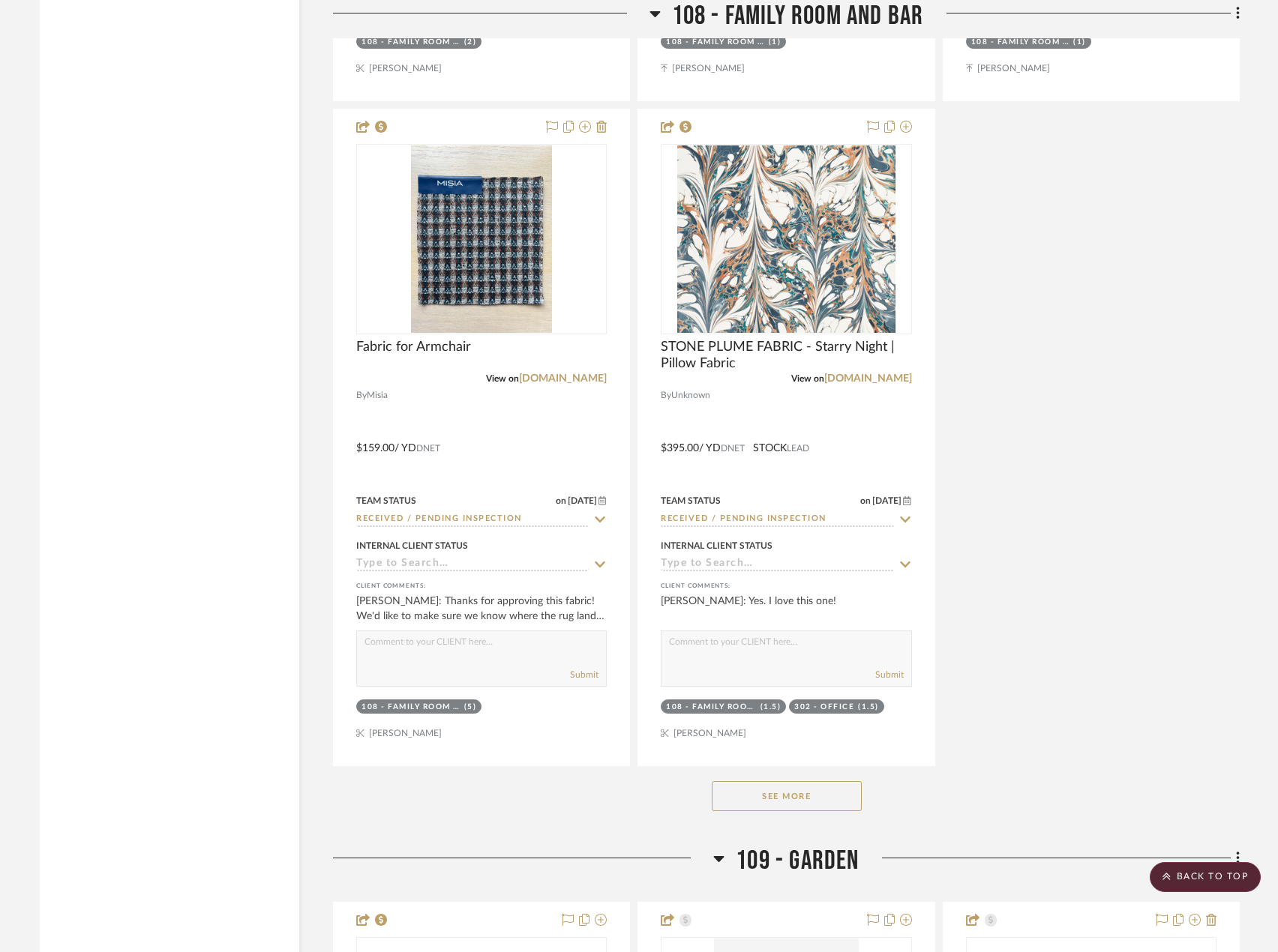
click at [770, 801] on button "See More" at bounding box center [787, 796] width 150 height 30
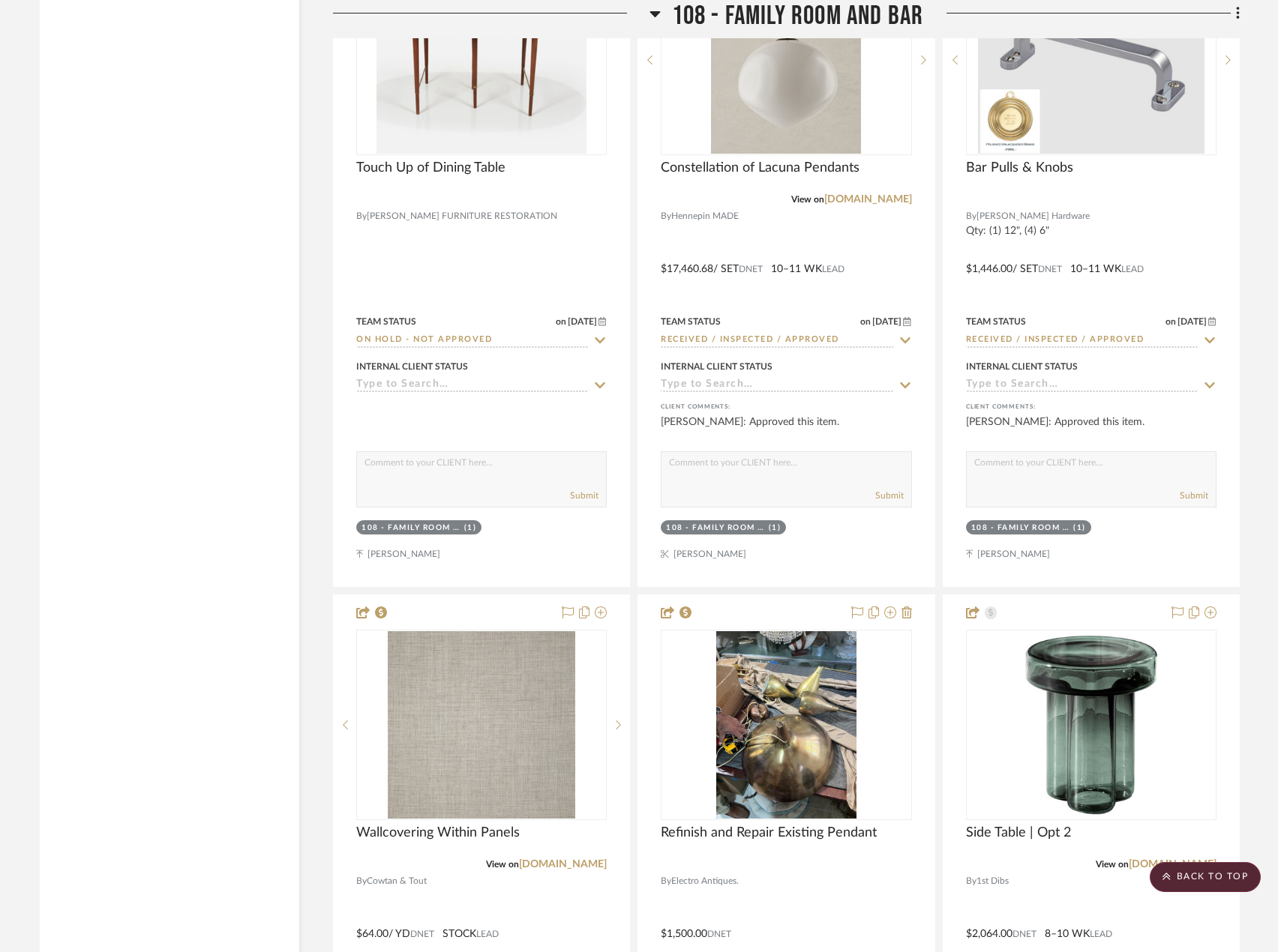
scroll to position [15032, 0]
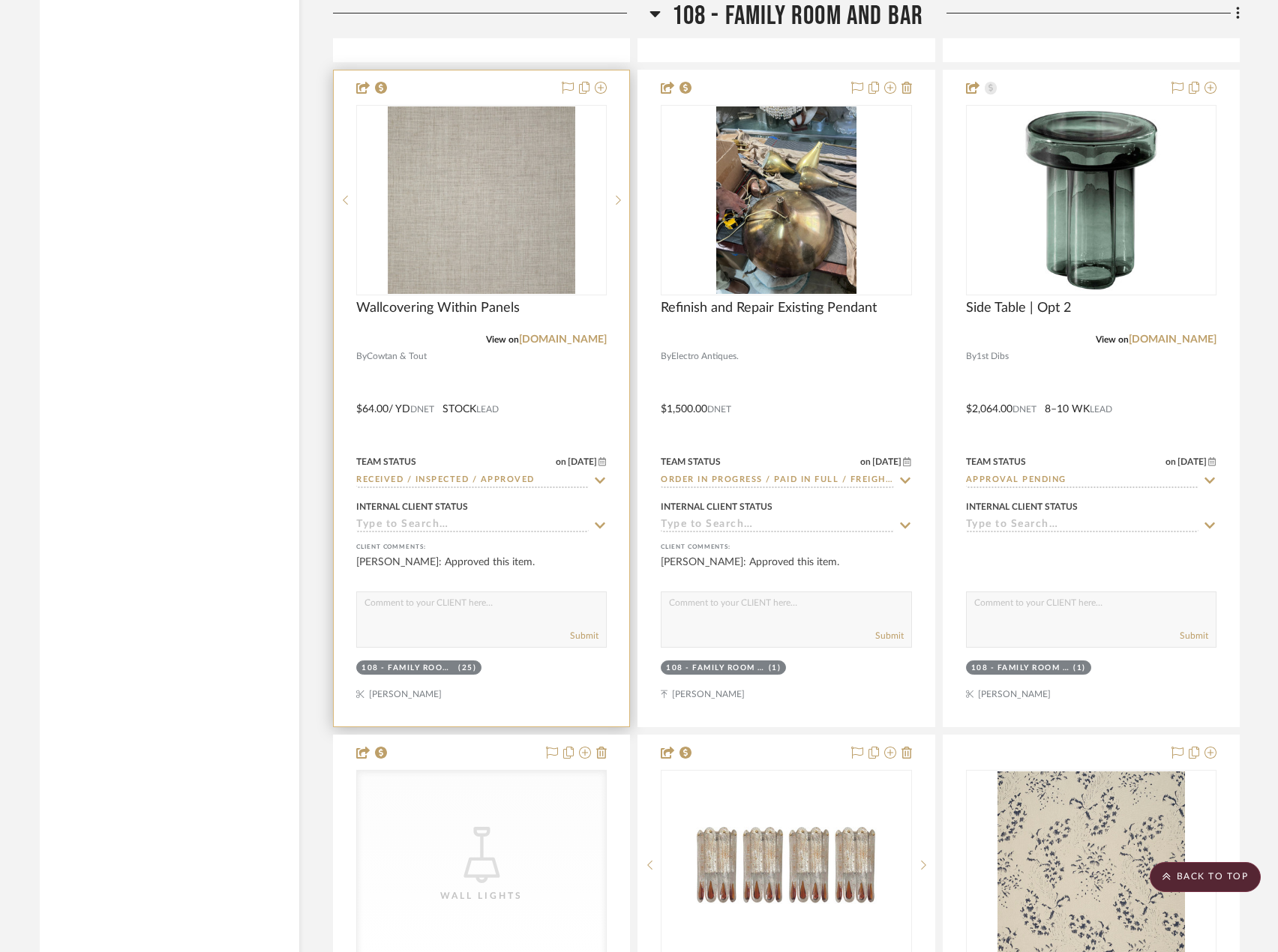
click at [573, 417] on div at bounding box center [481, 398] width 295 height 657
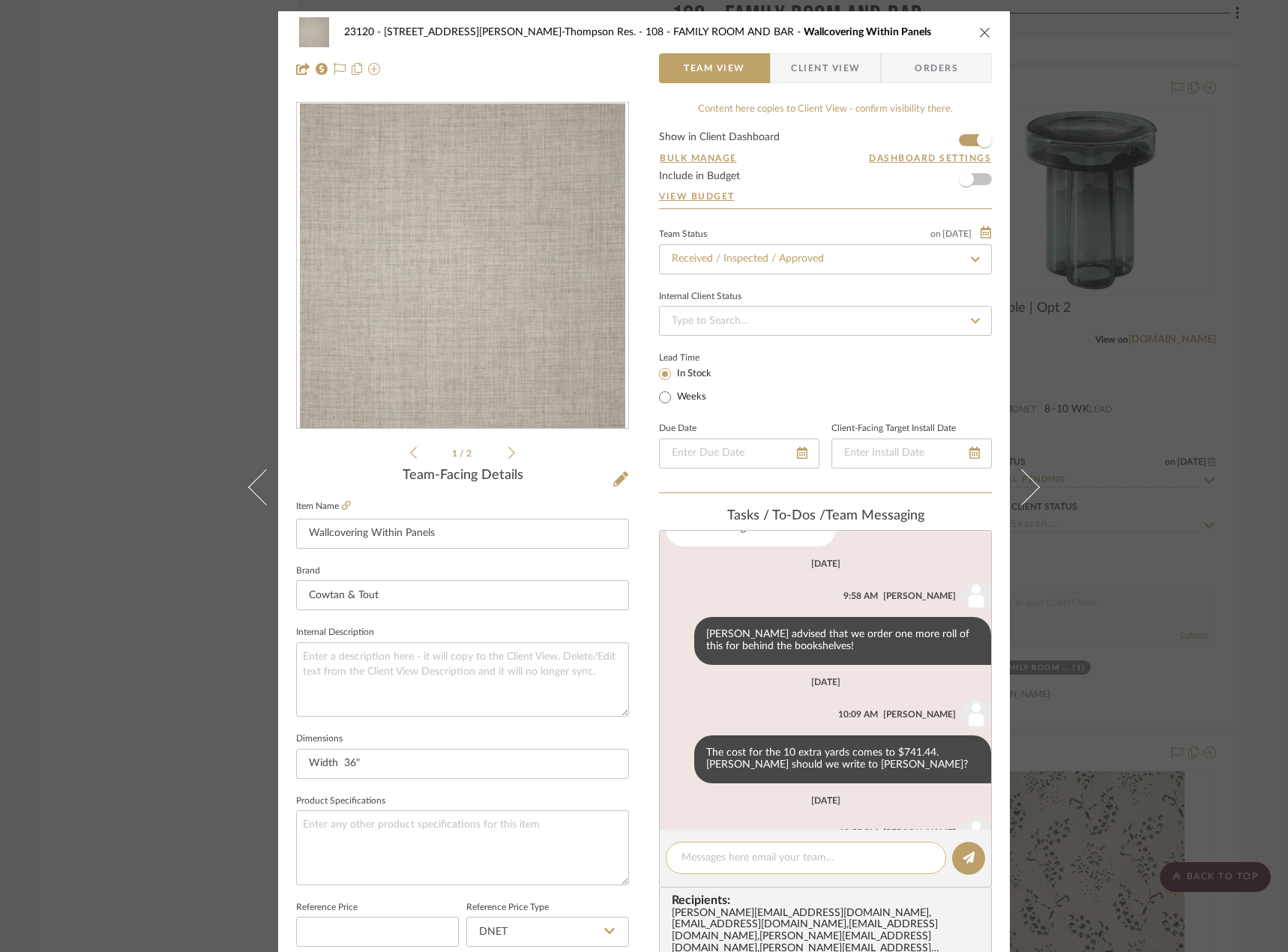
scroll to position [774, 0]
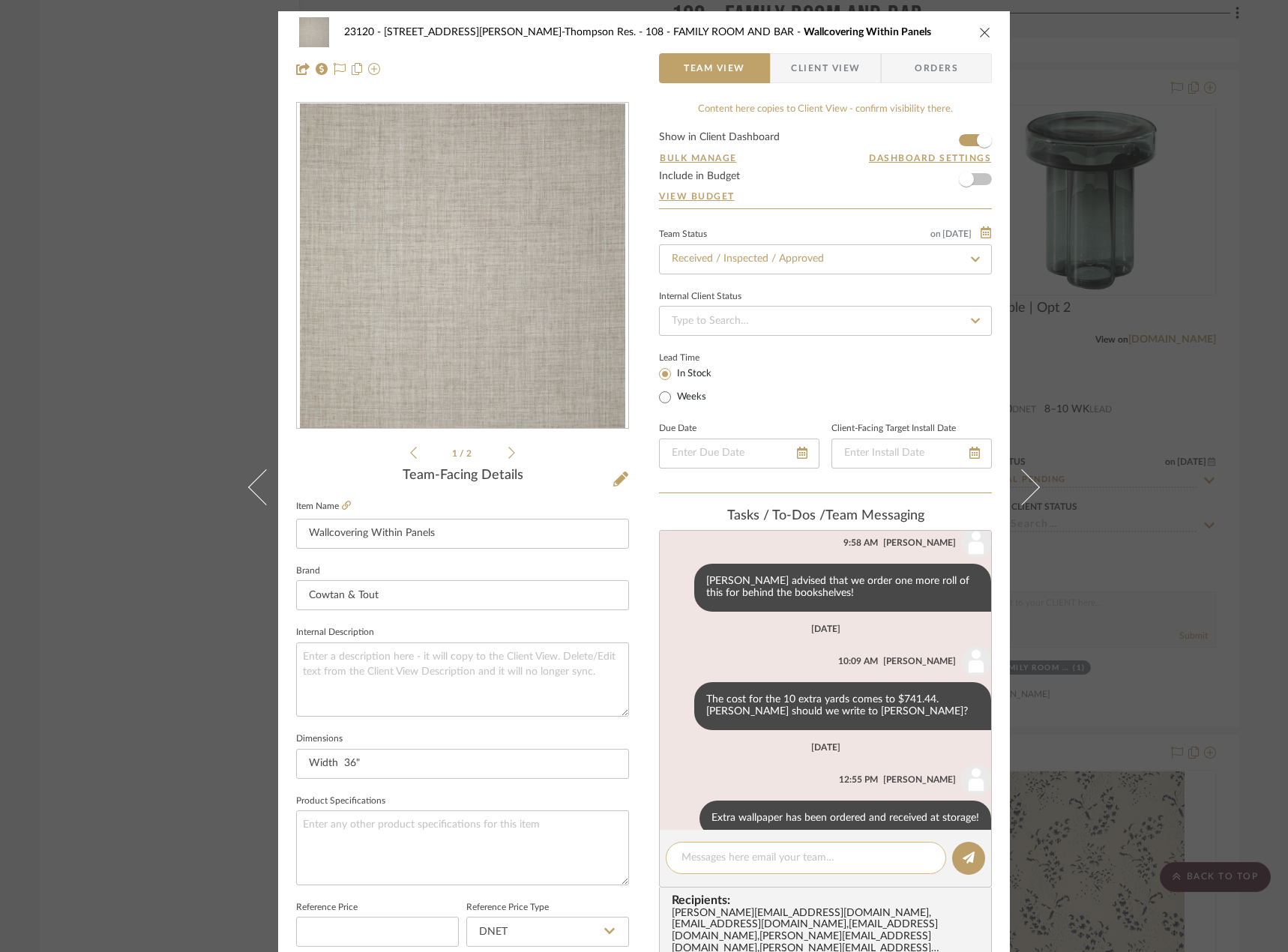
click at [760, 855] on textarea at bounding box center [806, 858] width 249 height 16
paste textarea "MM to deliver to site on 10/1"
type textarea "MM to deliver to site on 10/1"
click at [972, 861] on button at bounding box center [969, 859] width 33 height 33
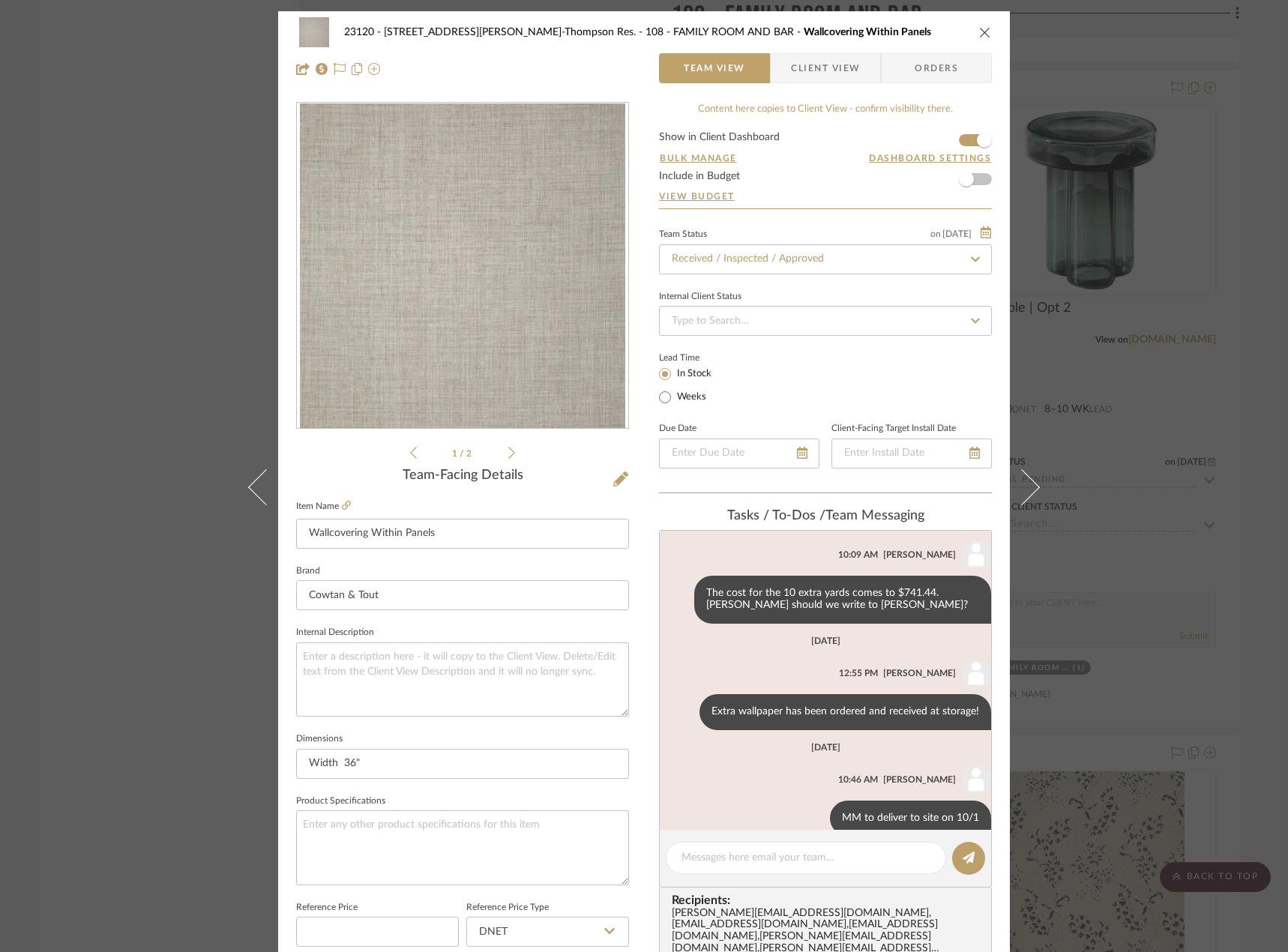
click at [114, 230] on div "23120 - [STREET_ADDRESS][PERSON_NAME]-Thompson Res. 108 - FAMILY ROOM AND BAR W…" at bounding box center [644, 476] width 1288 height 952
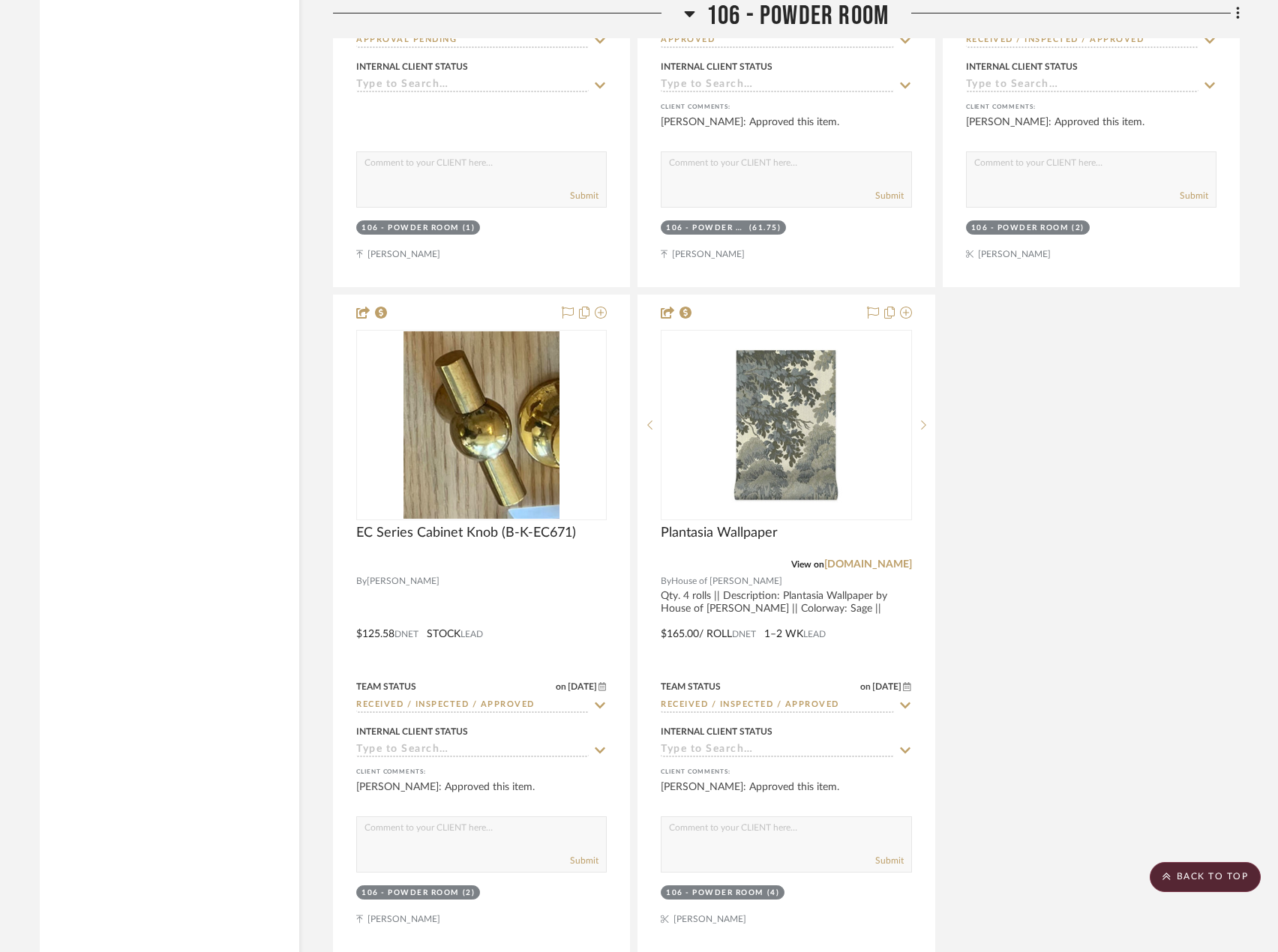
scroll to position [10457, 0]
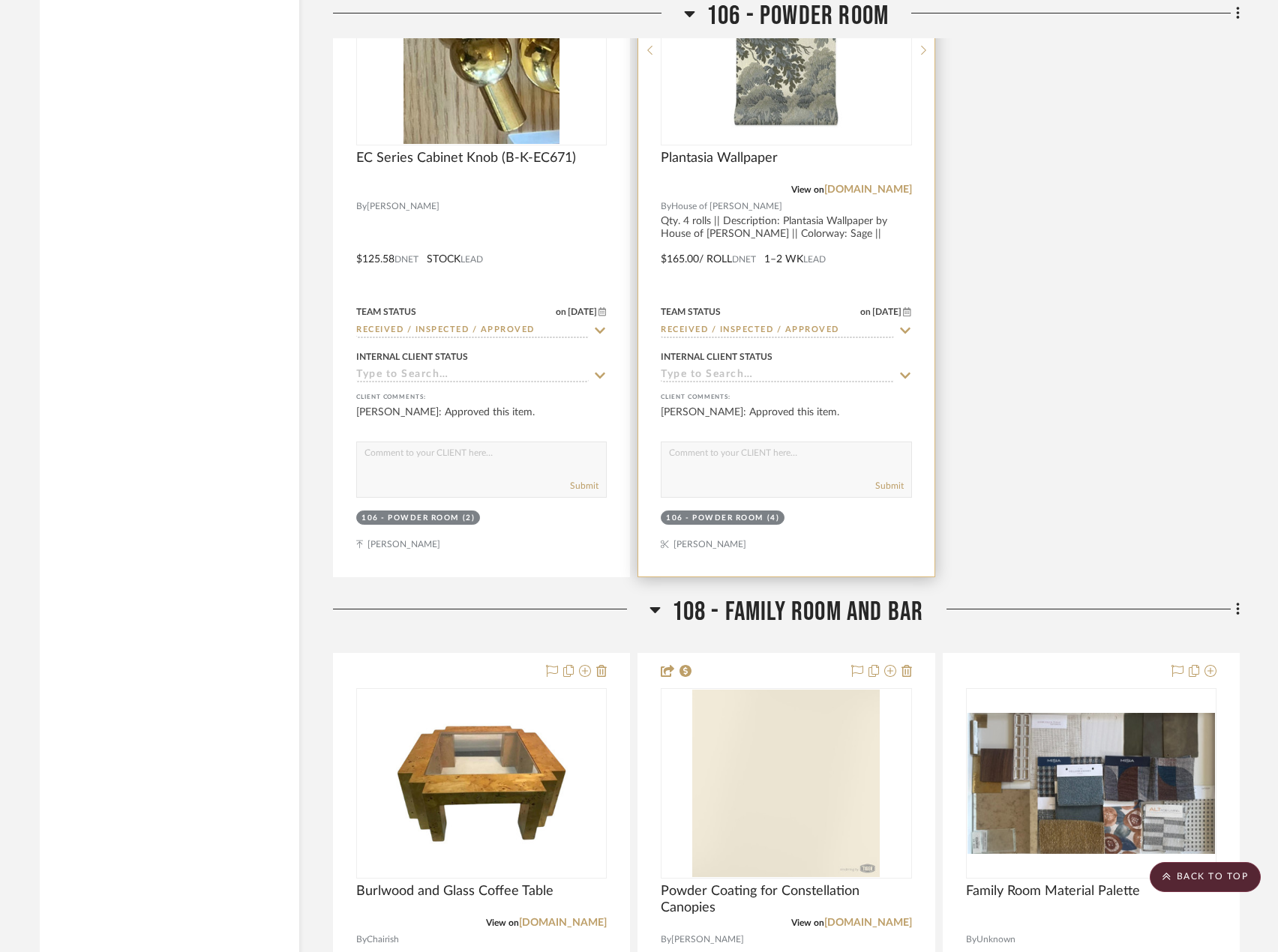
click at [856, 268] on div at bounding box center [786, 248] width 295 height 657
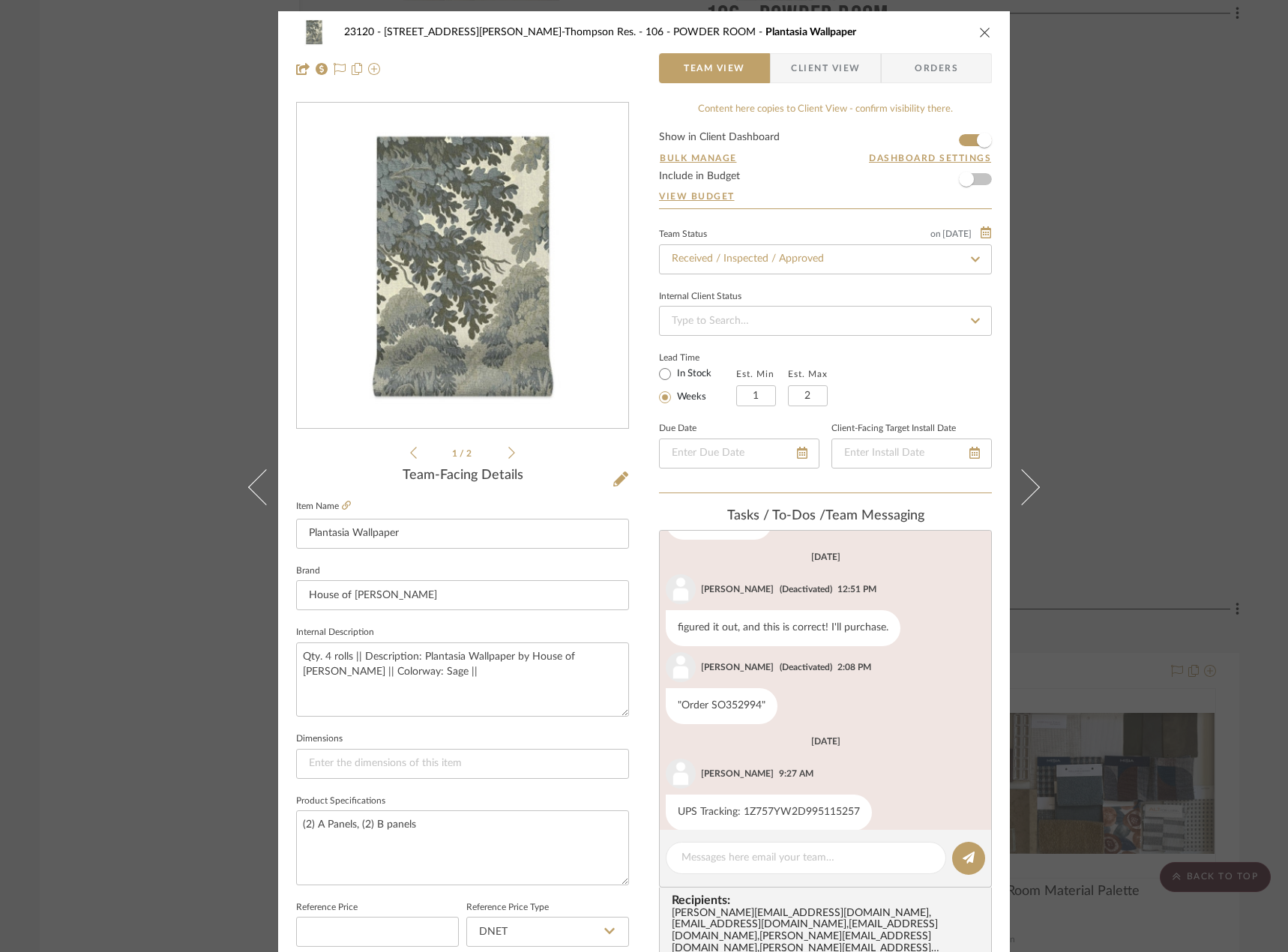
scroll to position [537, 0]
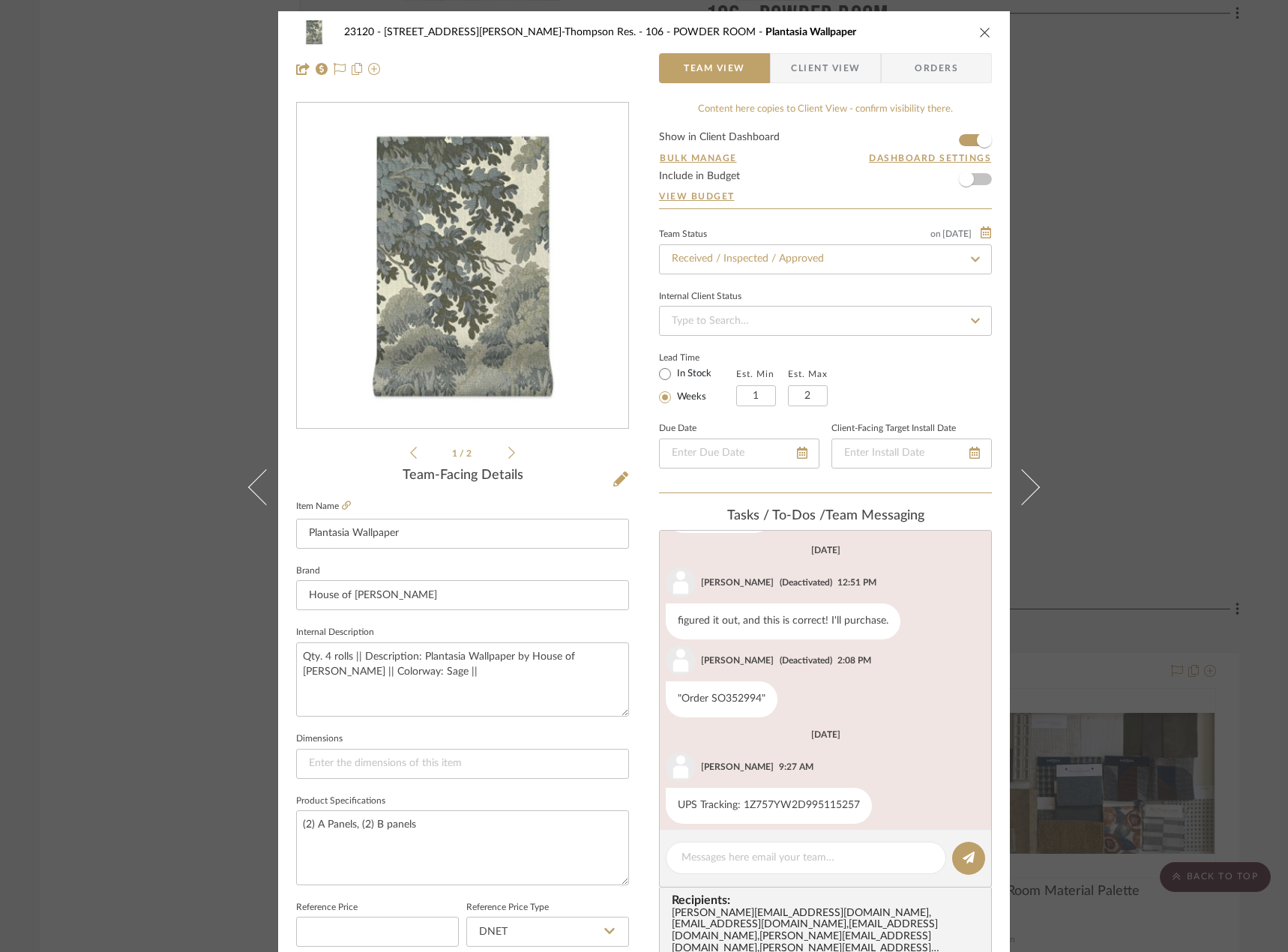
click at [813, 880] on editor-of-message at bounding box center [825, 859] width 333 height 58
click at [800, 863] on textarea at bounding box center [806, 858] width 249 height 16
paste textarea "MM to deliver to site on 10/1"
type textarea "MM to deliver to site on 10/1"
click at [963, 858] on icon at bounding box center [969, 858] width 12 height 12
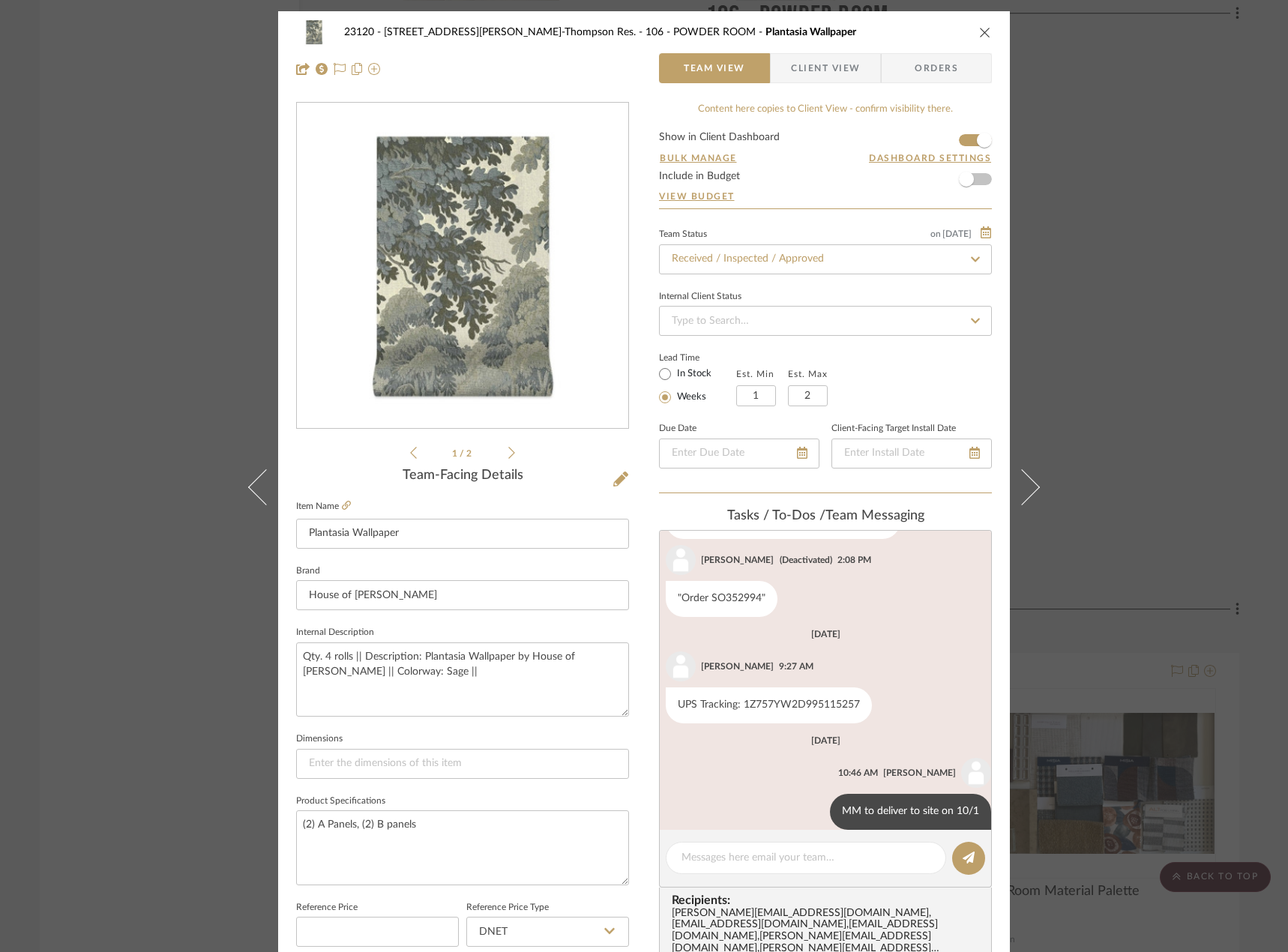
click at [87, 259] on div "23120 - [STREET_ADDRESS][PERSON_NAME]-Thompson Res. 106 - POWDER ROOM Plantasia…" at bounding box center [644, 476] width 1288 height 952
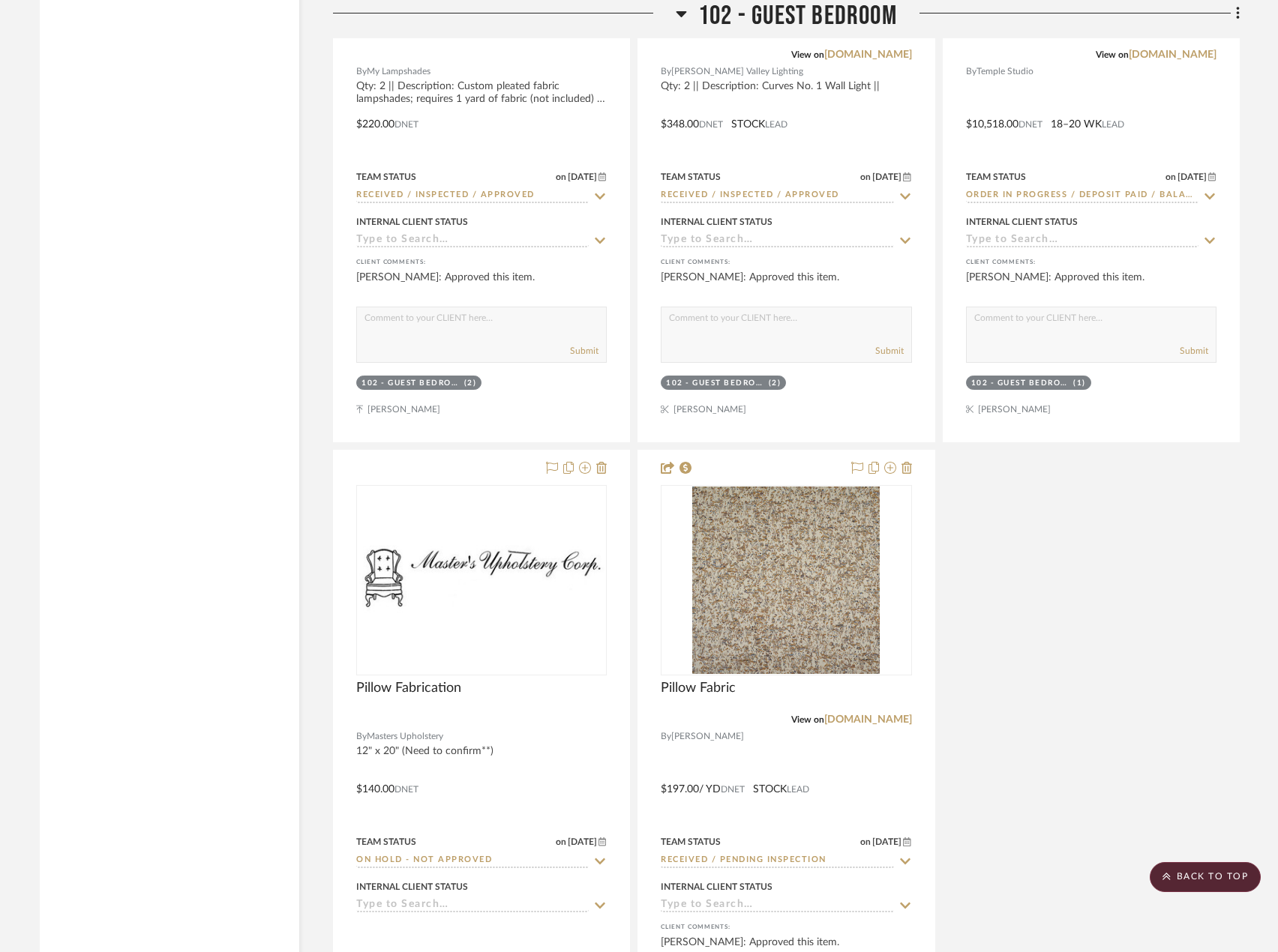
scroll to position [6558, 0]
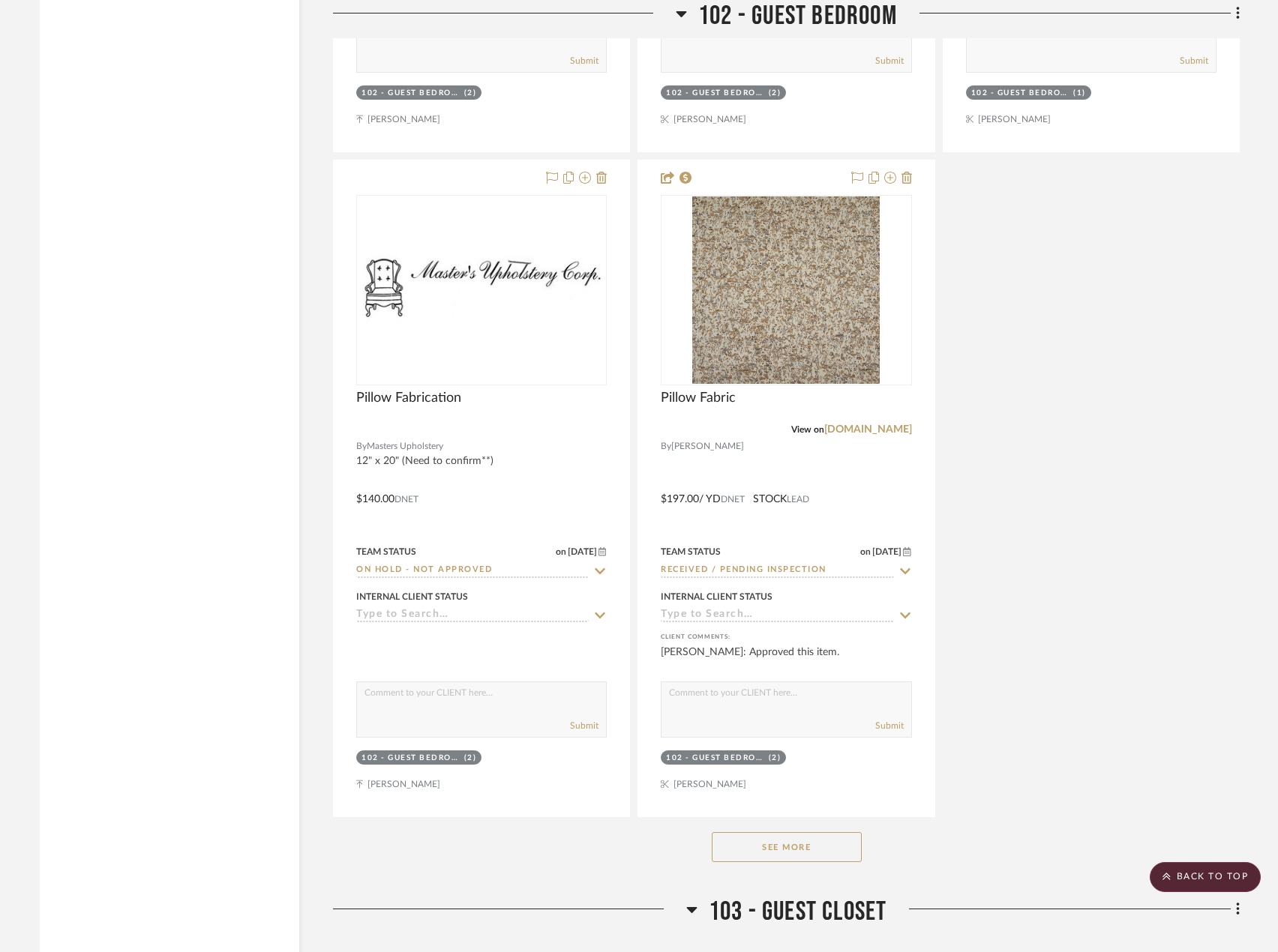
click at [765, 834] on button "See More" at bounding box center [787, 848] width 150 height 30
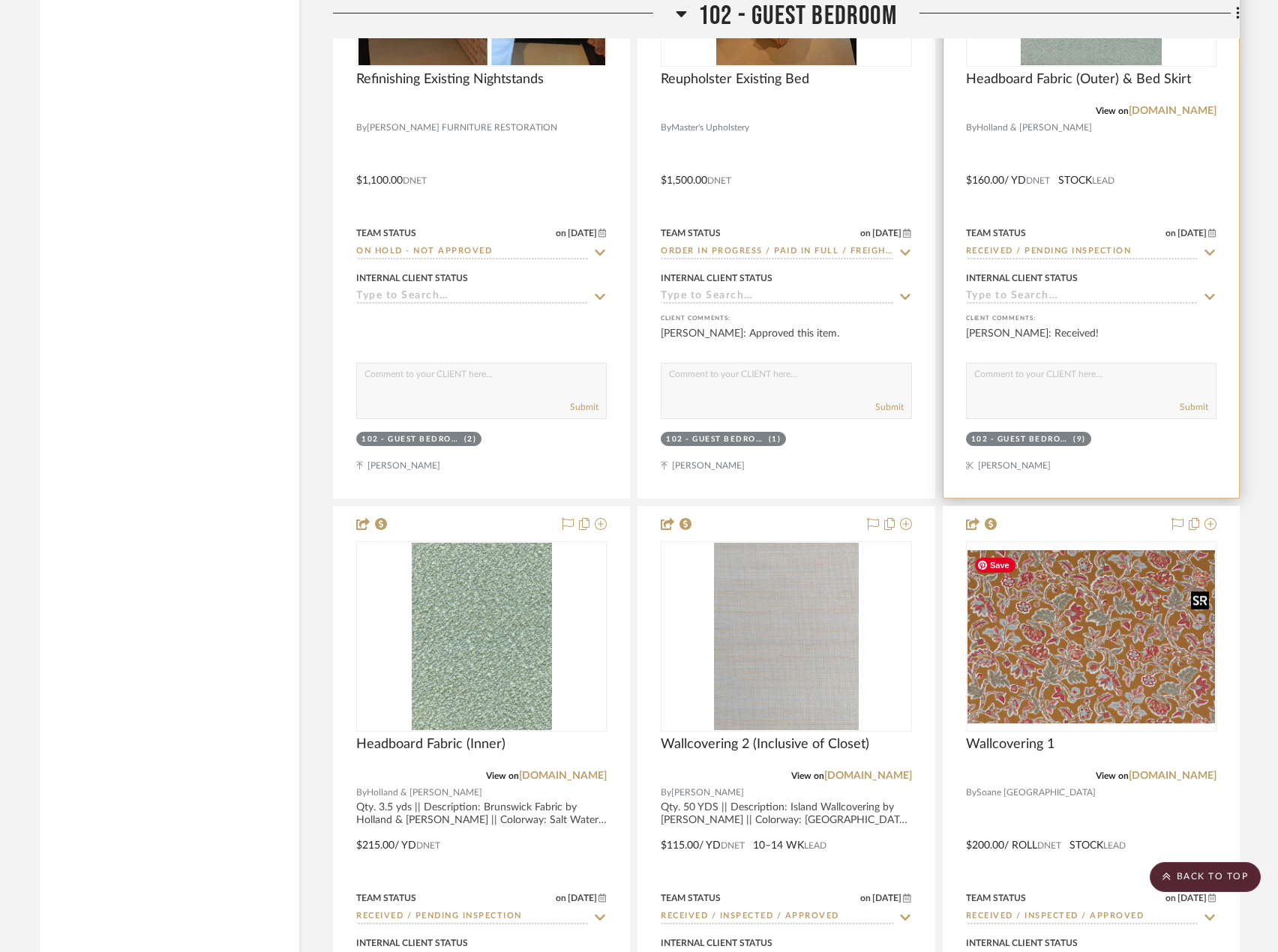
scroll to position [7682, 0]
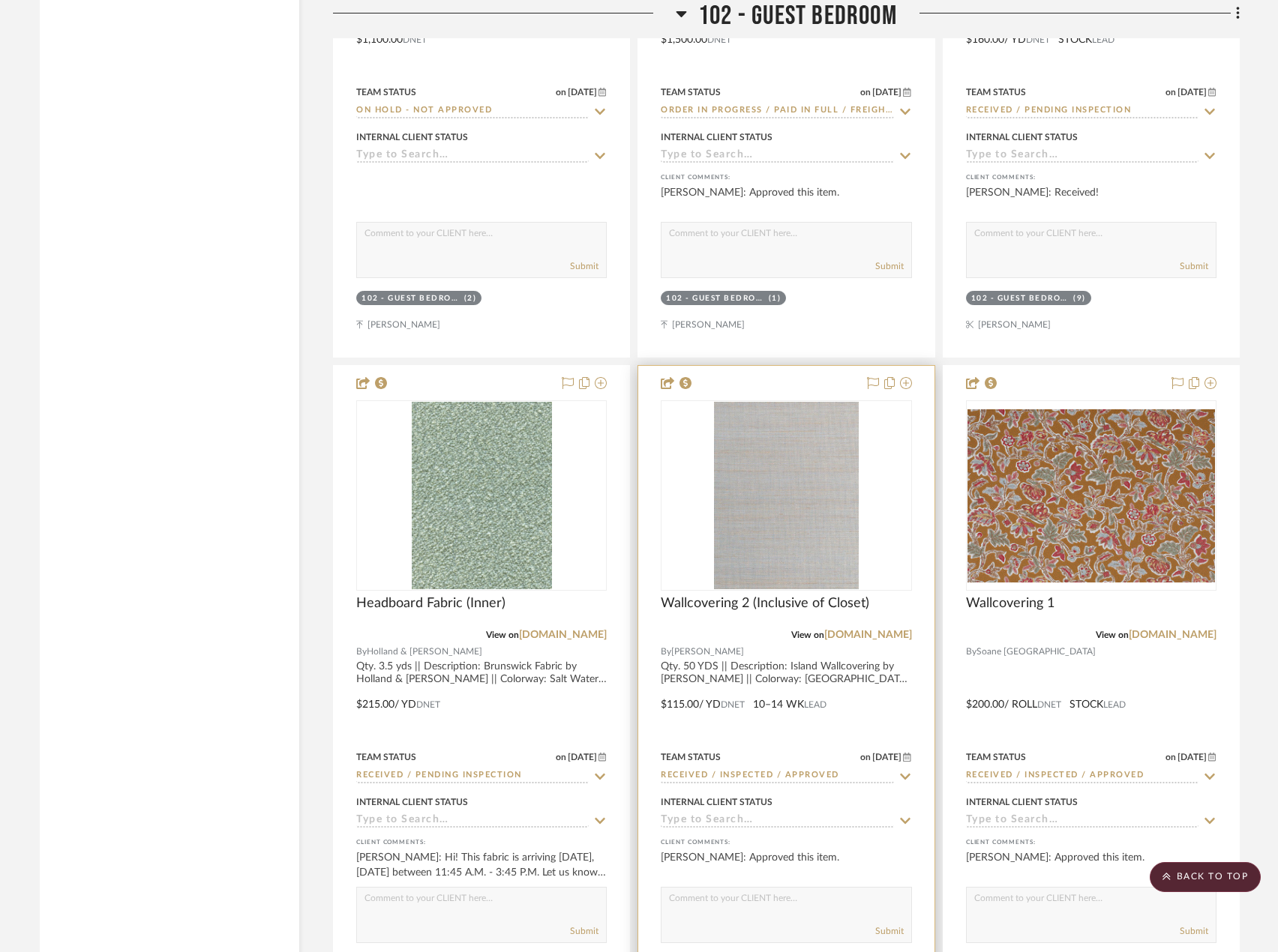
click at [880, 689] on div at bounding box center [786, 693] width 295 height 657
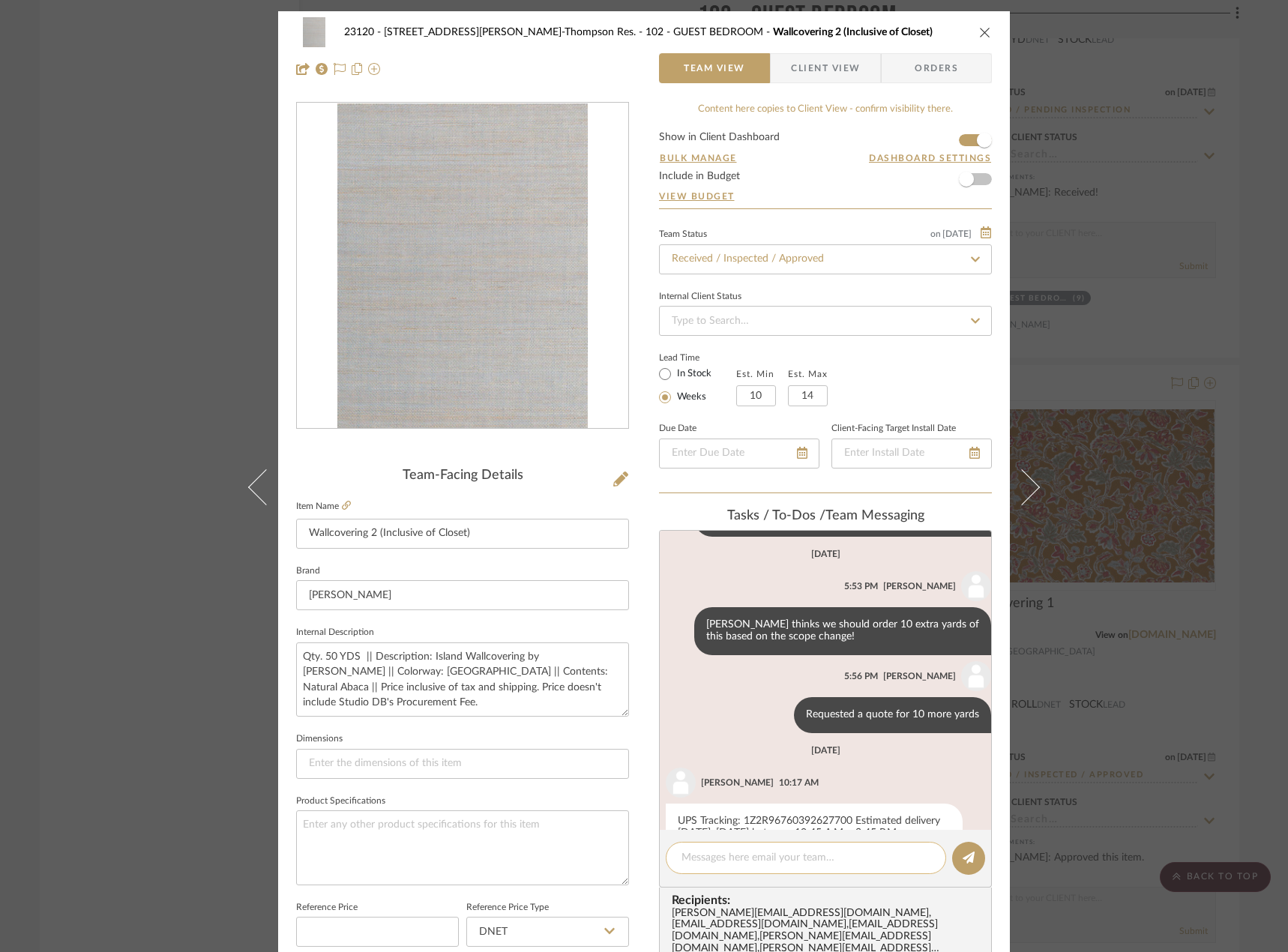
scroll to position [1215, 0]
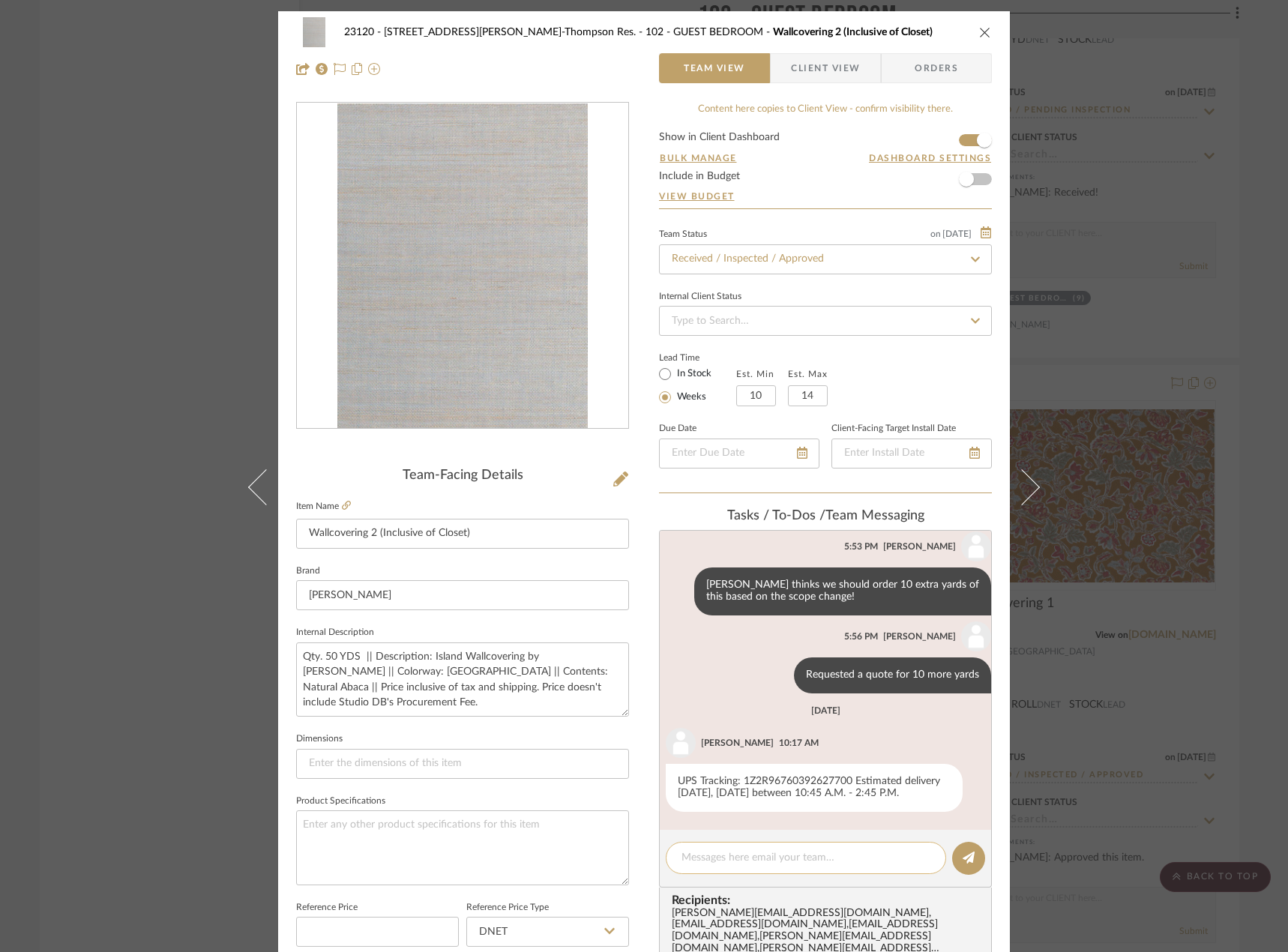
click at [765, 851] on textarea at bounding box center [806, 858] width 249 height 16
paste textarea "MM to deliver to site on 10/1"
type textarea "MM to deliver to site on 10/1"
click at [963, 863] on icon at bounding box center [969, 858] width 12 height 12
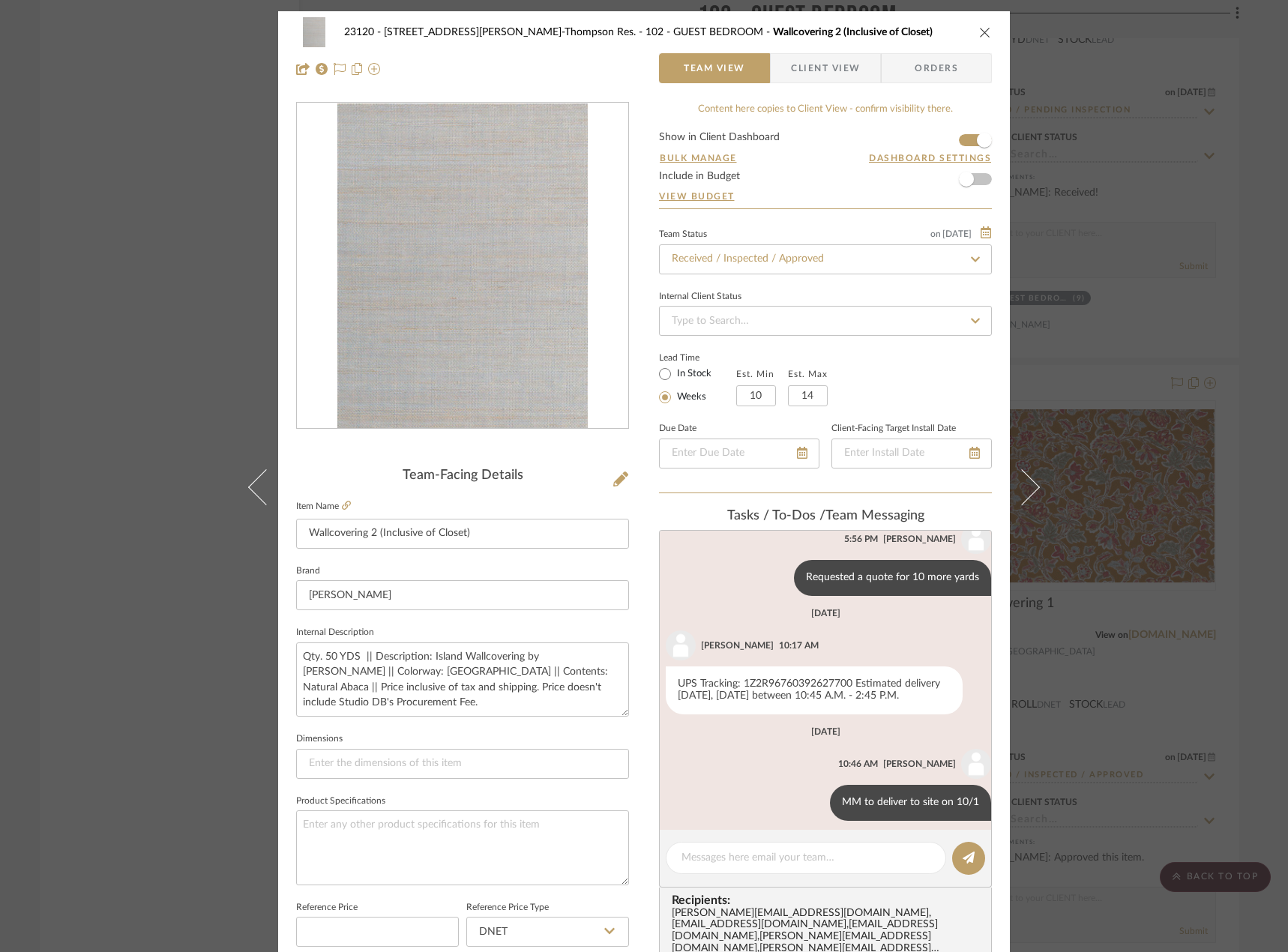
scroll to position [1321, 0]
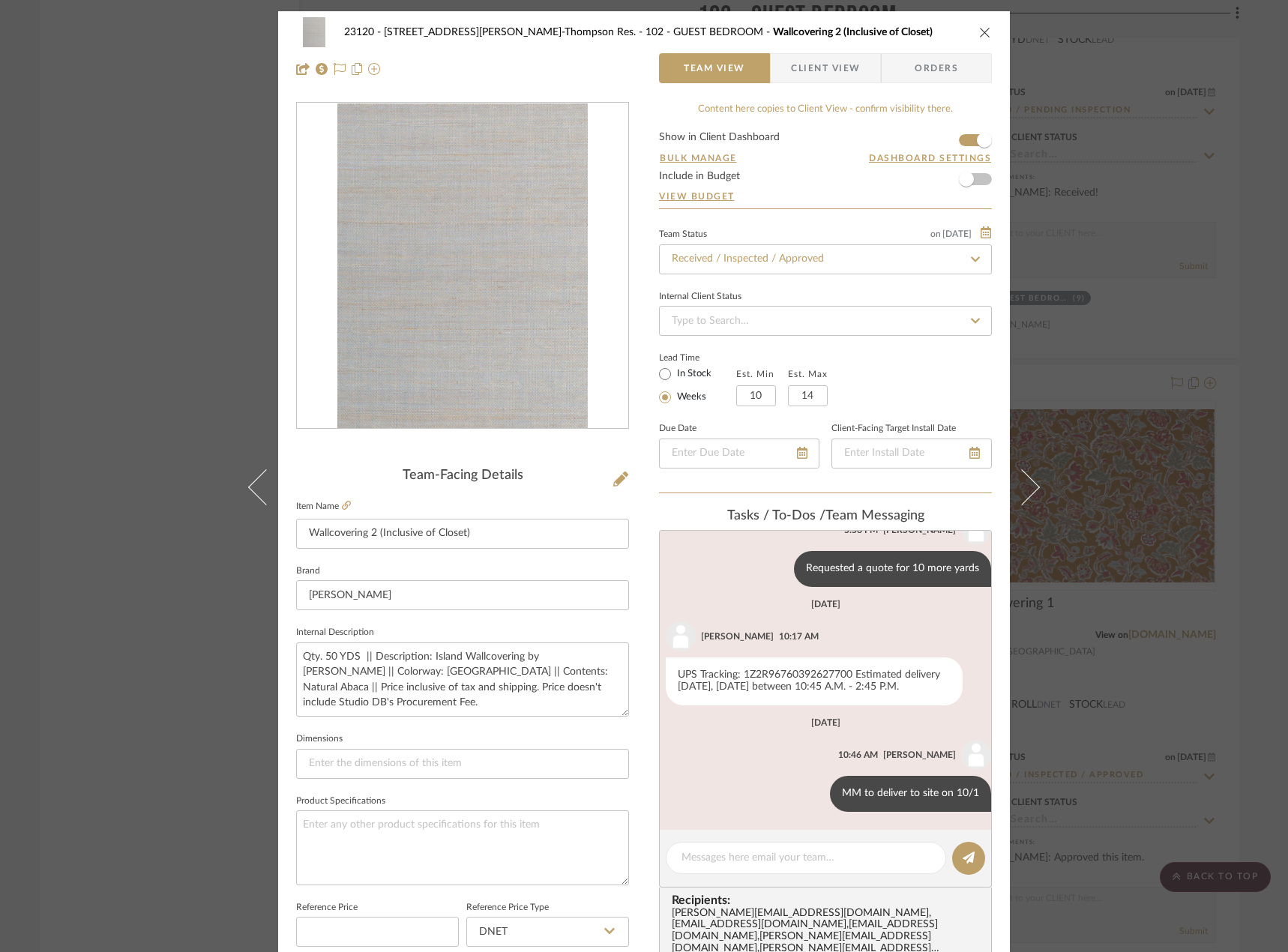
click at [116, 474] on div "23120 - [STREET_ADDRESS][PERSON_NAME]-Thompson Res. 102 - GUEST BEDROOM Wallcov…" at bounding box center [644, 476] width 1288 height 952
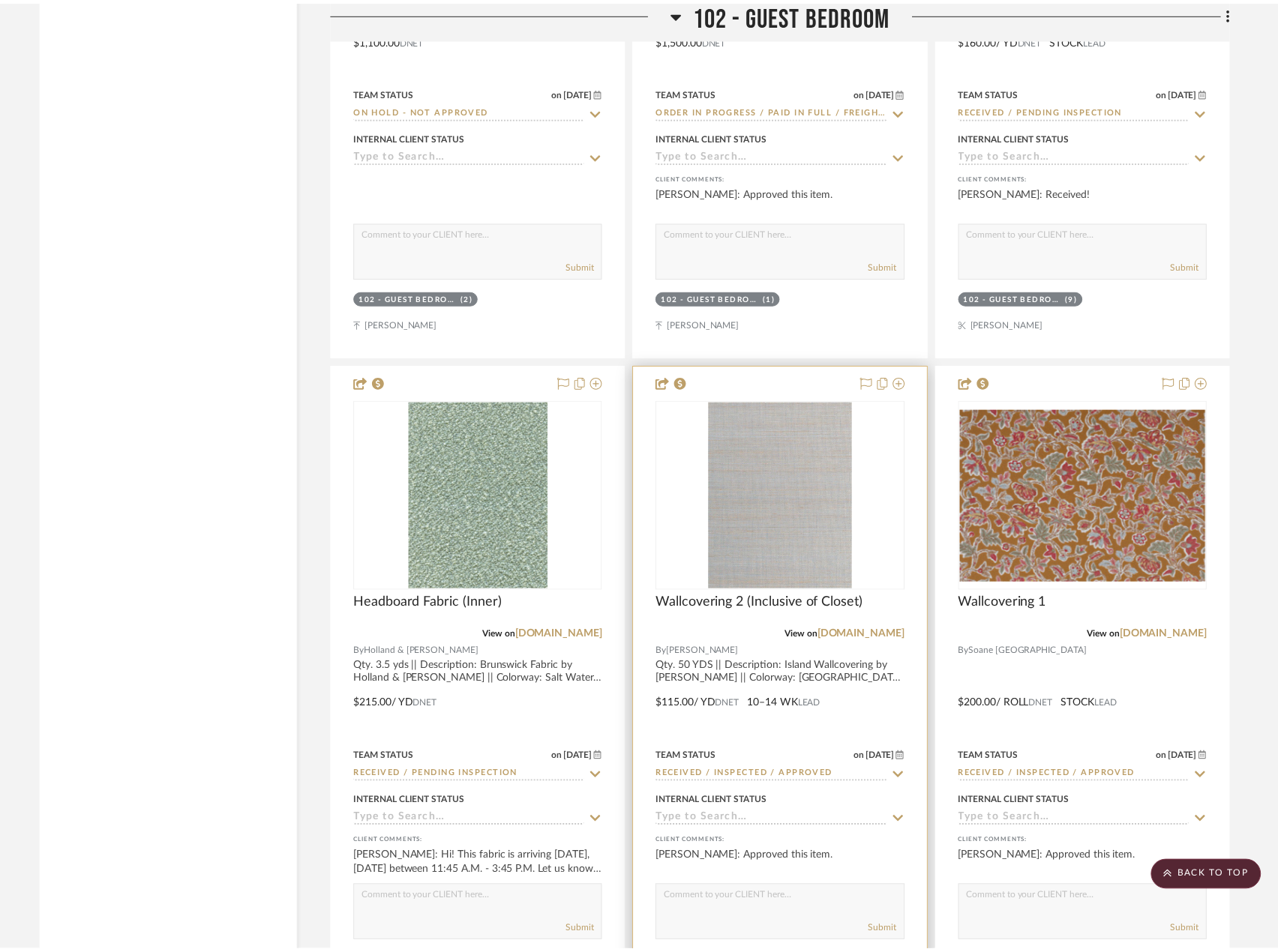
scroll to position [7682, 0]
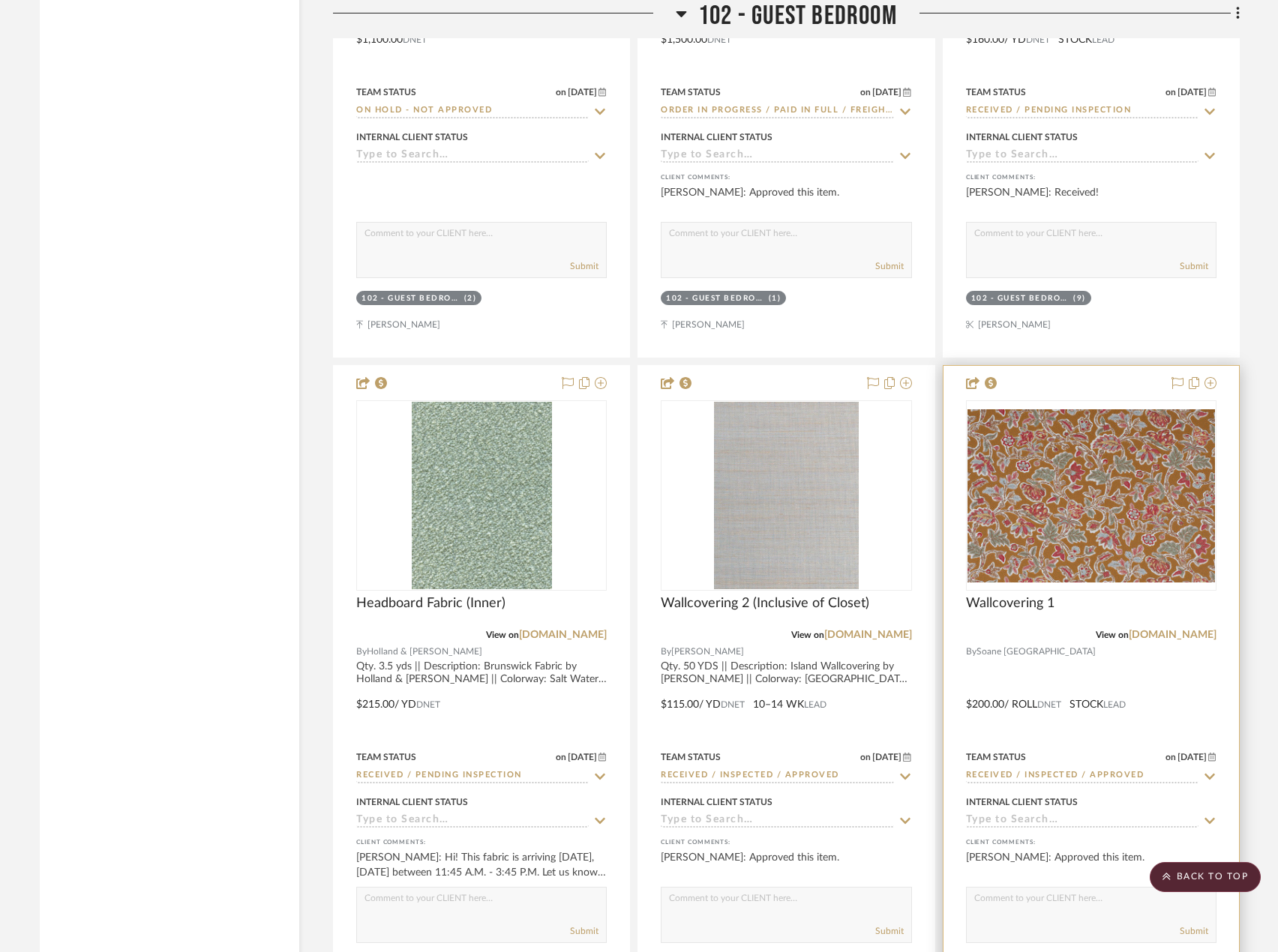
click at [1168, 686] on div at bounding box center [1091, 693] width 295 height 657
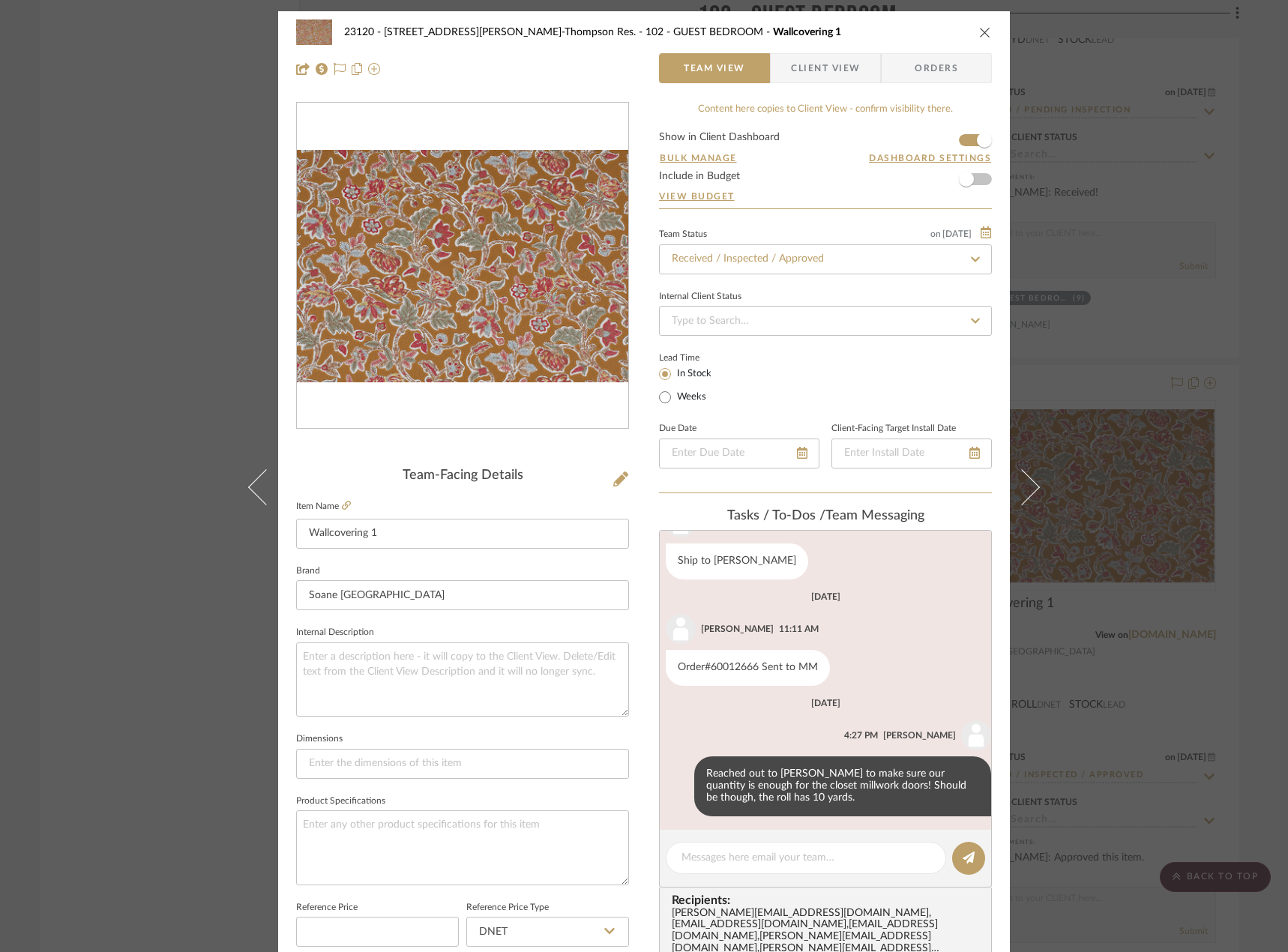
scroll to position [393, 0]
click at [791, 862] on textarea at bounding box center [806, 858] width 249 height 16
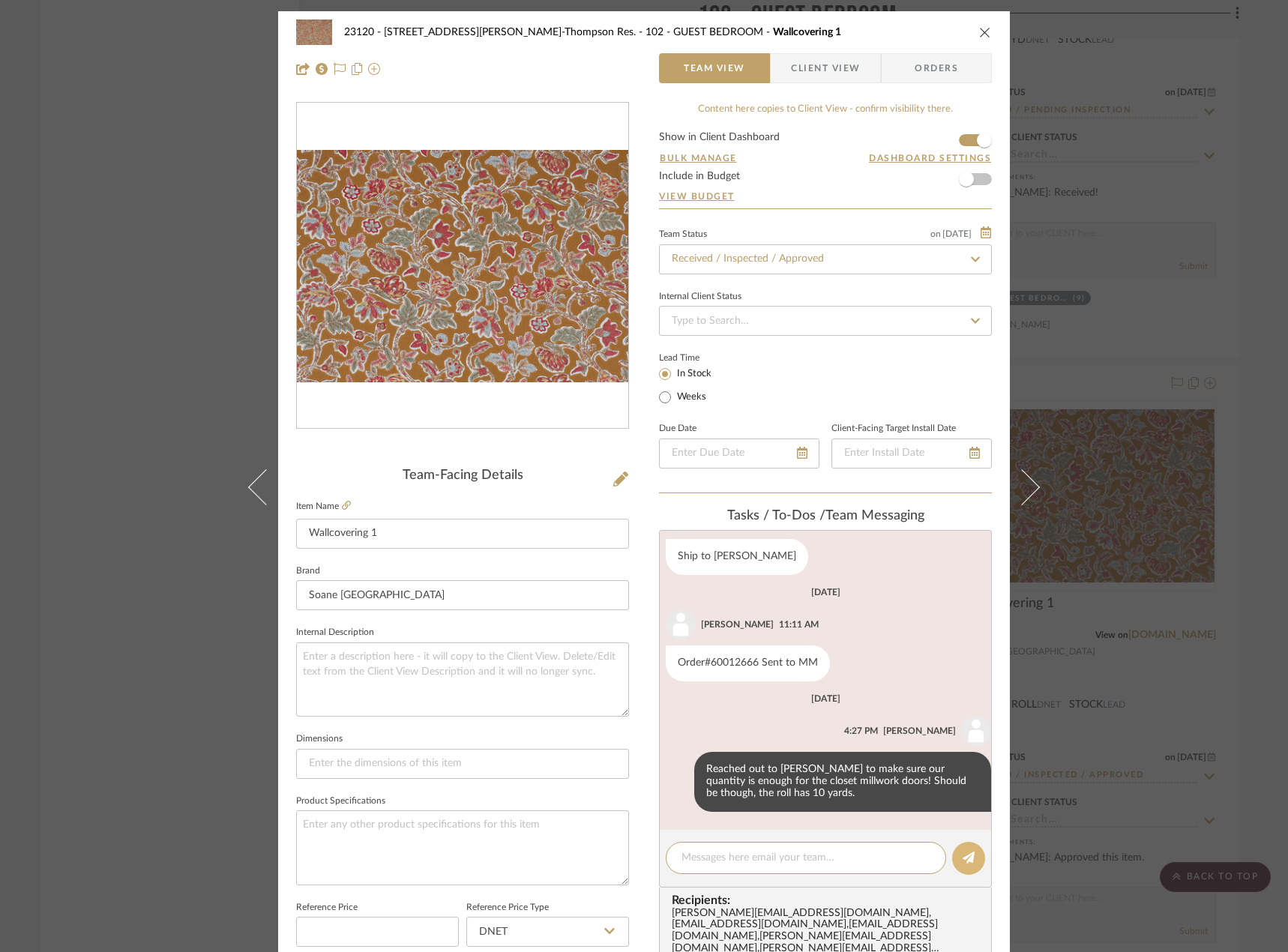
paste textarea "MM to deliver to site on 10/1"
type textarea "MM to deliver to site on 10/1"
click at [963, 864] on icon at bounding box center [969, 858] width 12 height 12
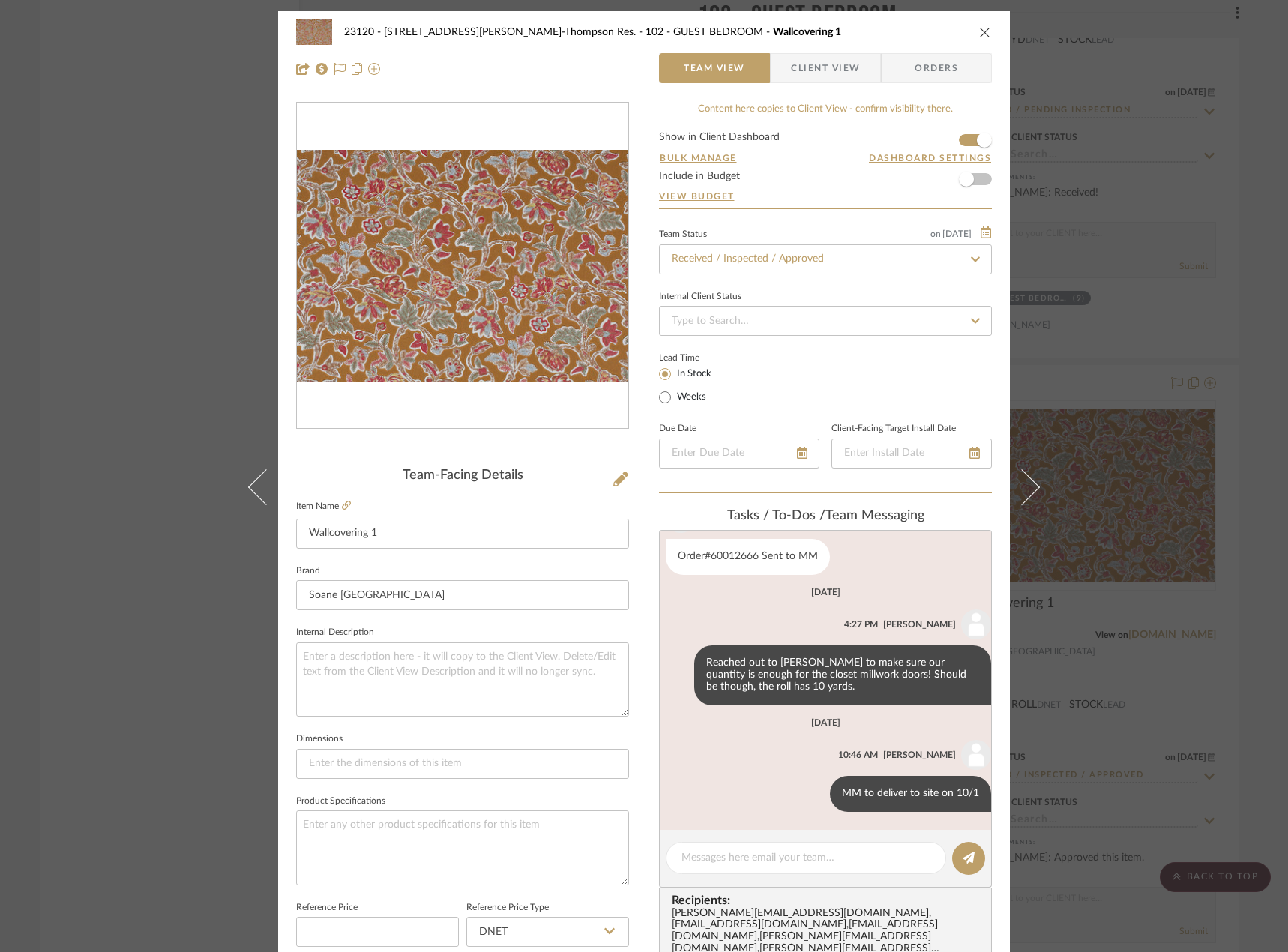
click at [58, 292] on div "23120 - [STREET_ADDRESS][PERSON_NAME]-Thompson Res. 102 - GUEST BEDROOM Wallcov…" at bounding box center [644, 476] width 1288 height 952
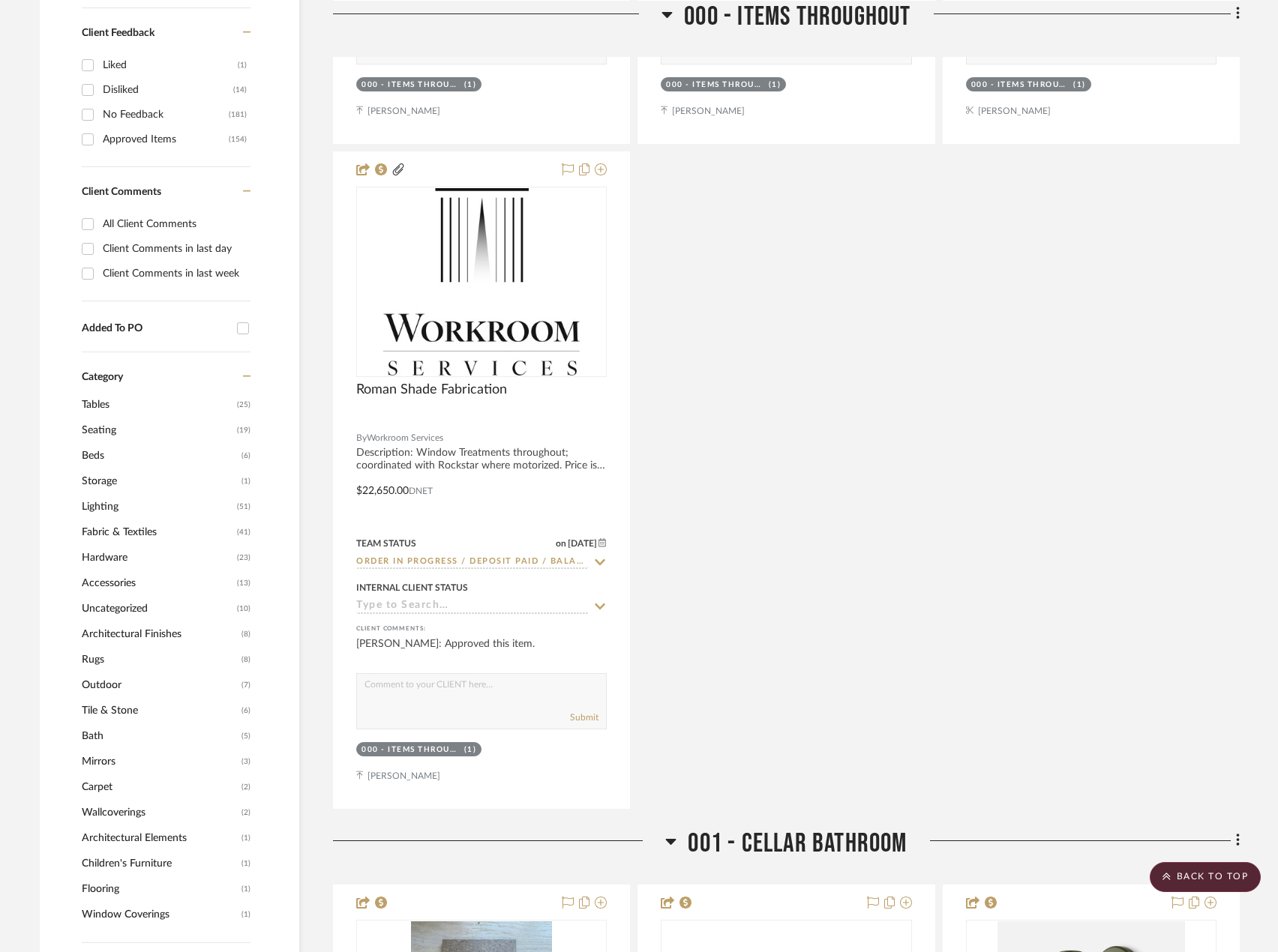
scroll to position [1054, 0]
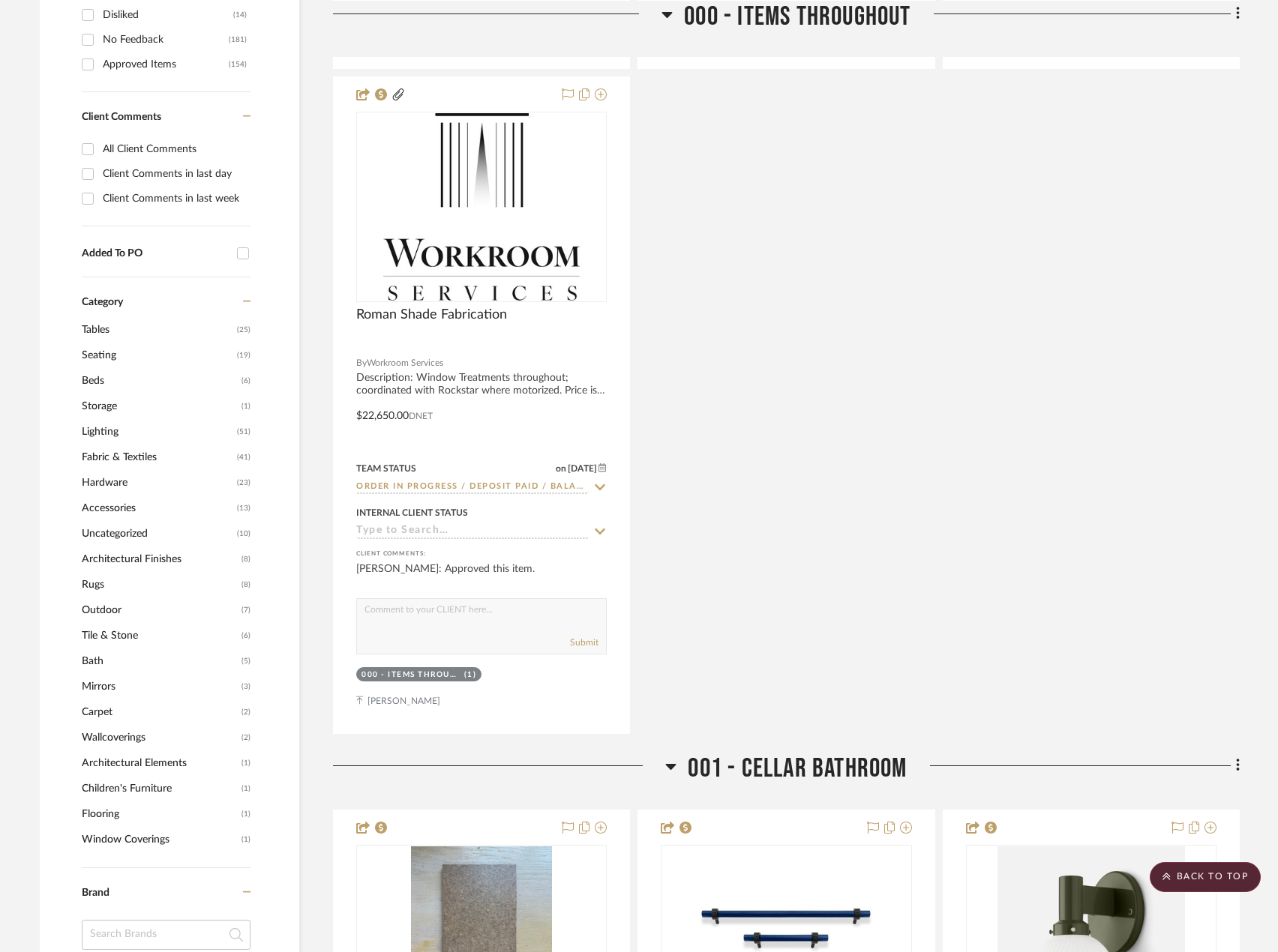
click at [106, 429] on span "Lighting" at bounding box center [158, 432] width 151 height 26
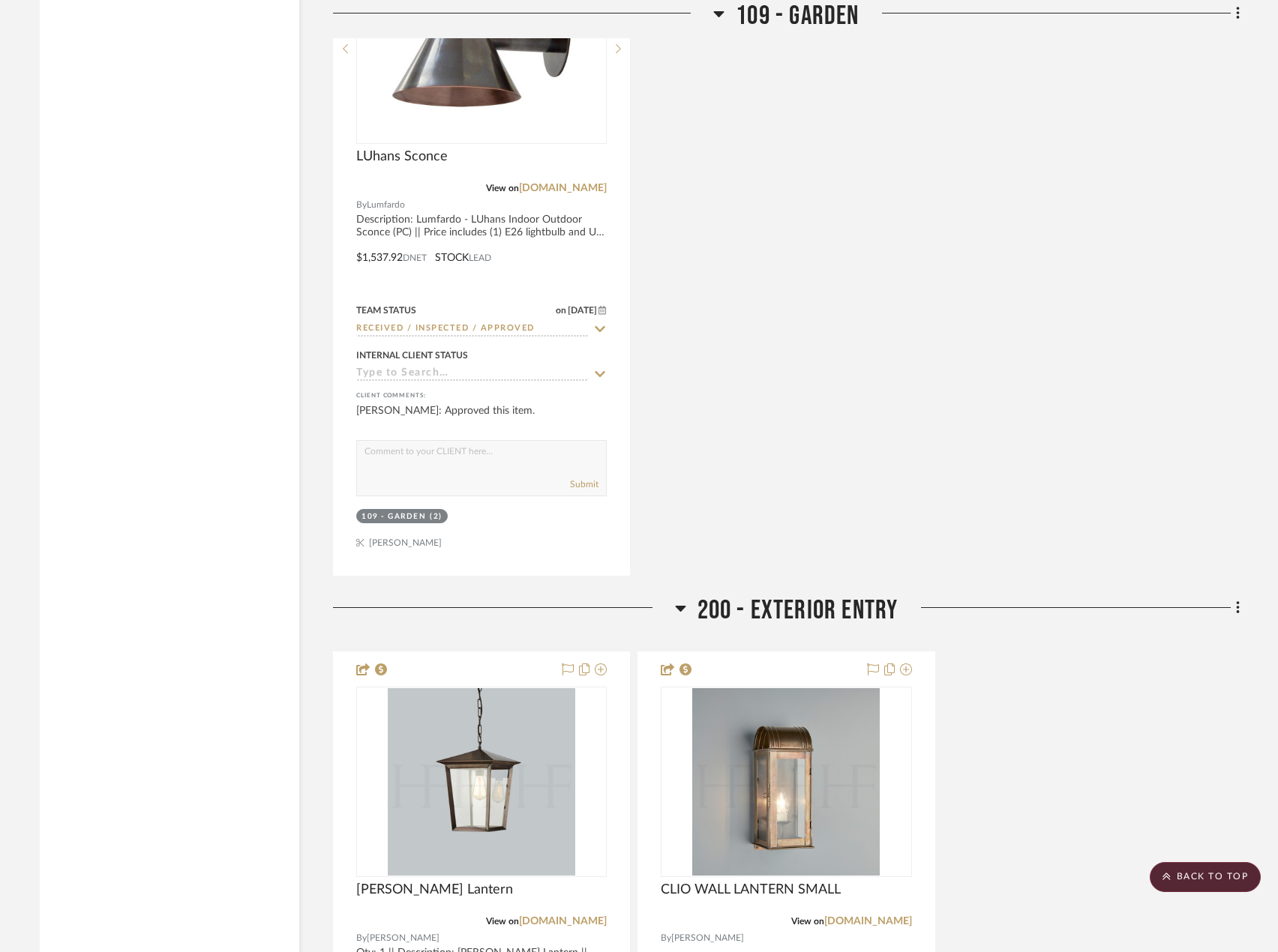
scroll to position [5999, 0]
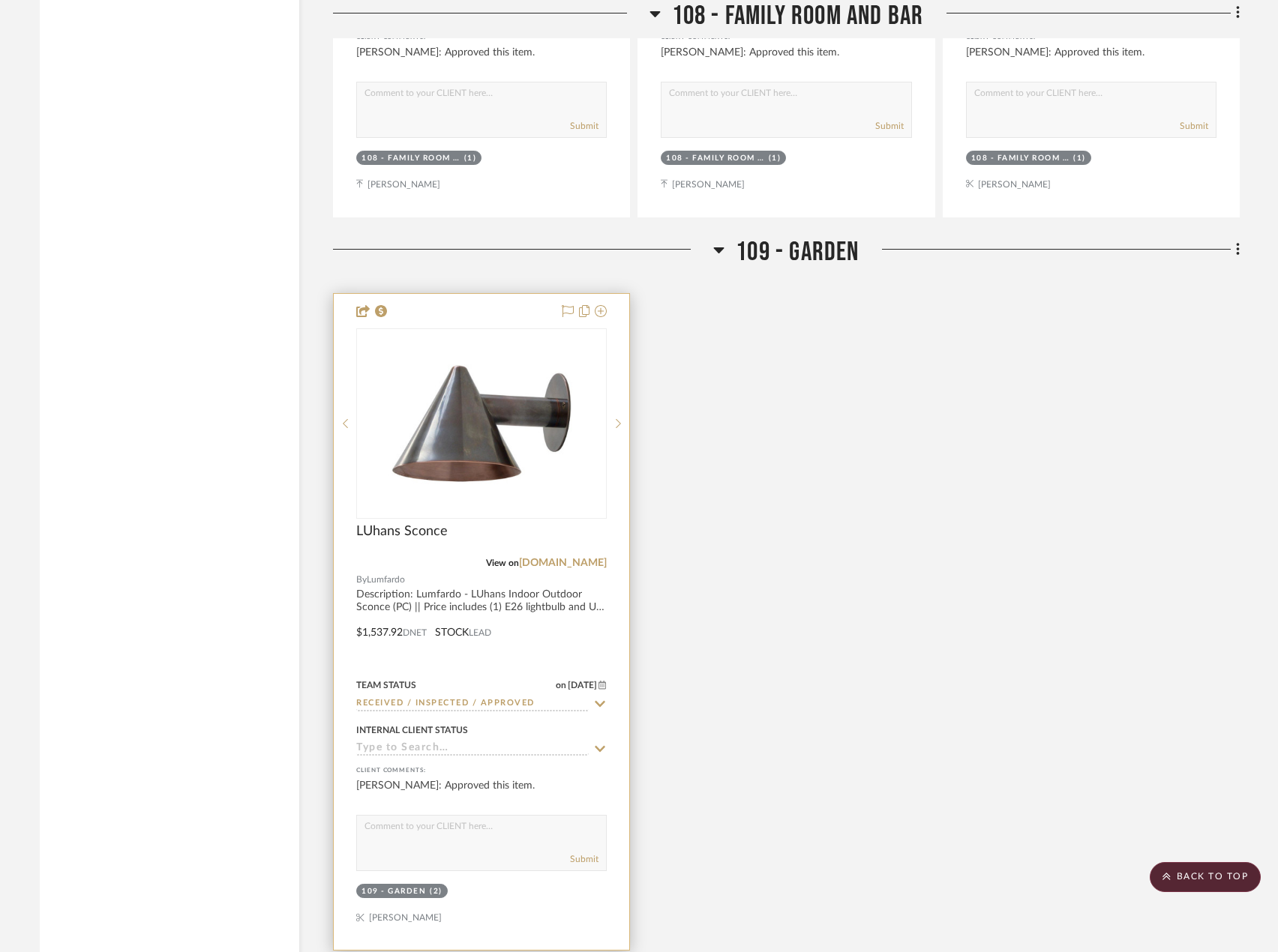
click at [566, 634] on div at bounding box center [481, 621] width 295 height 657
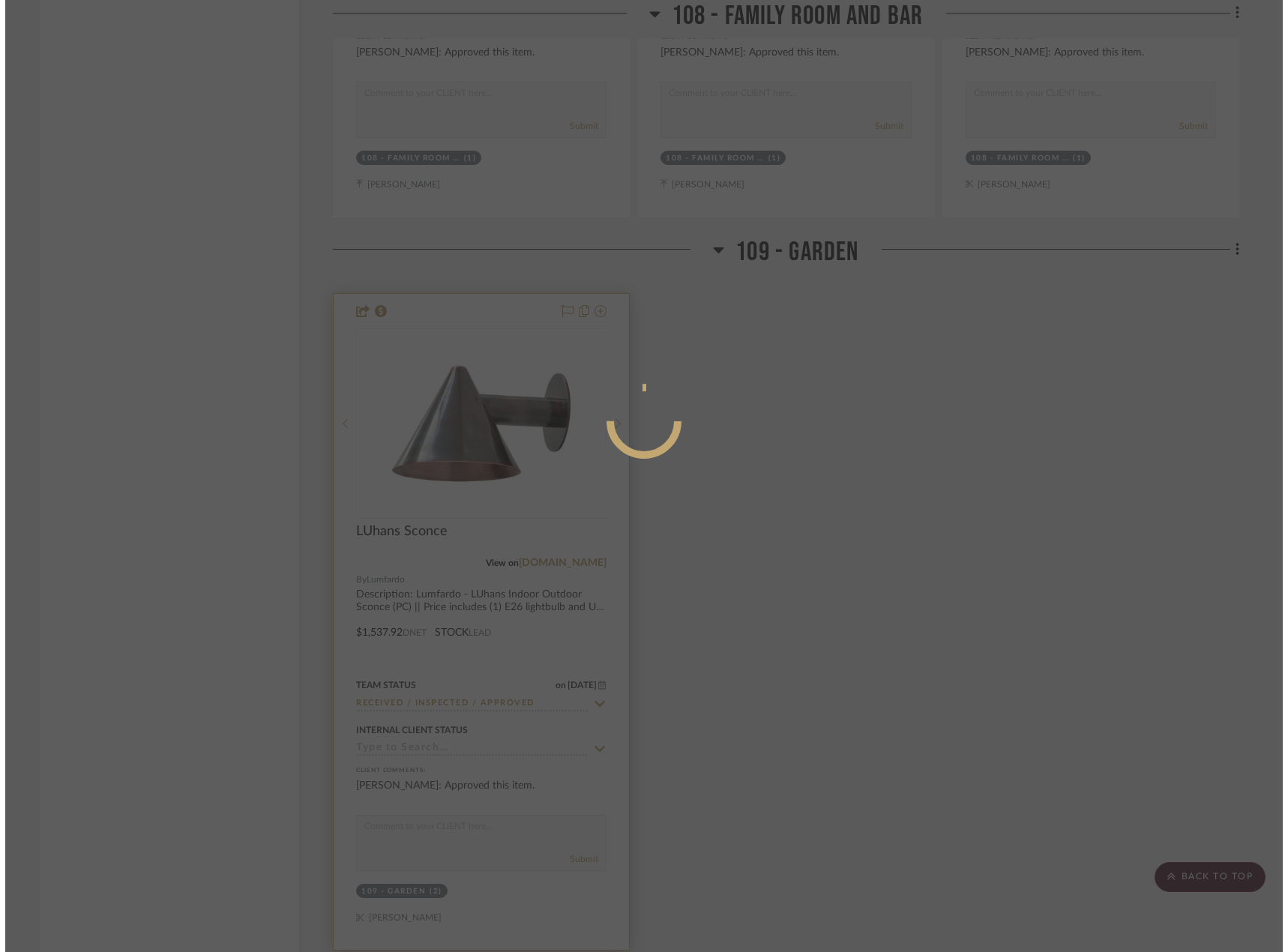
scroll to position [0, 0]
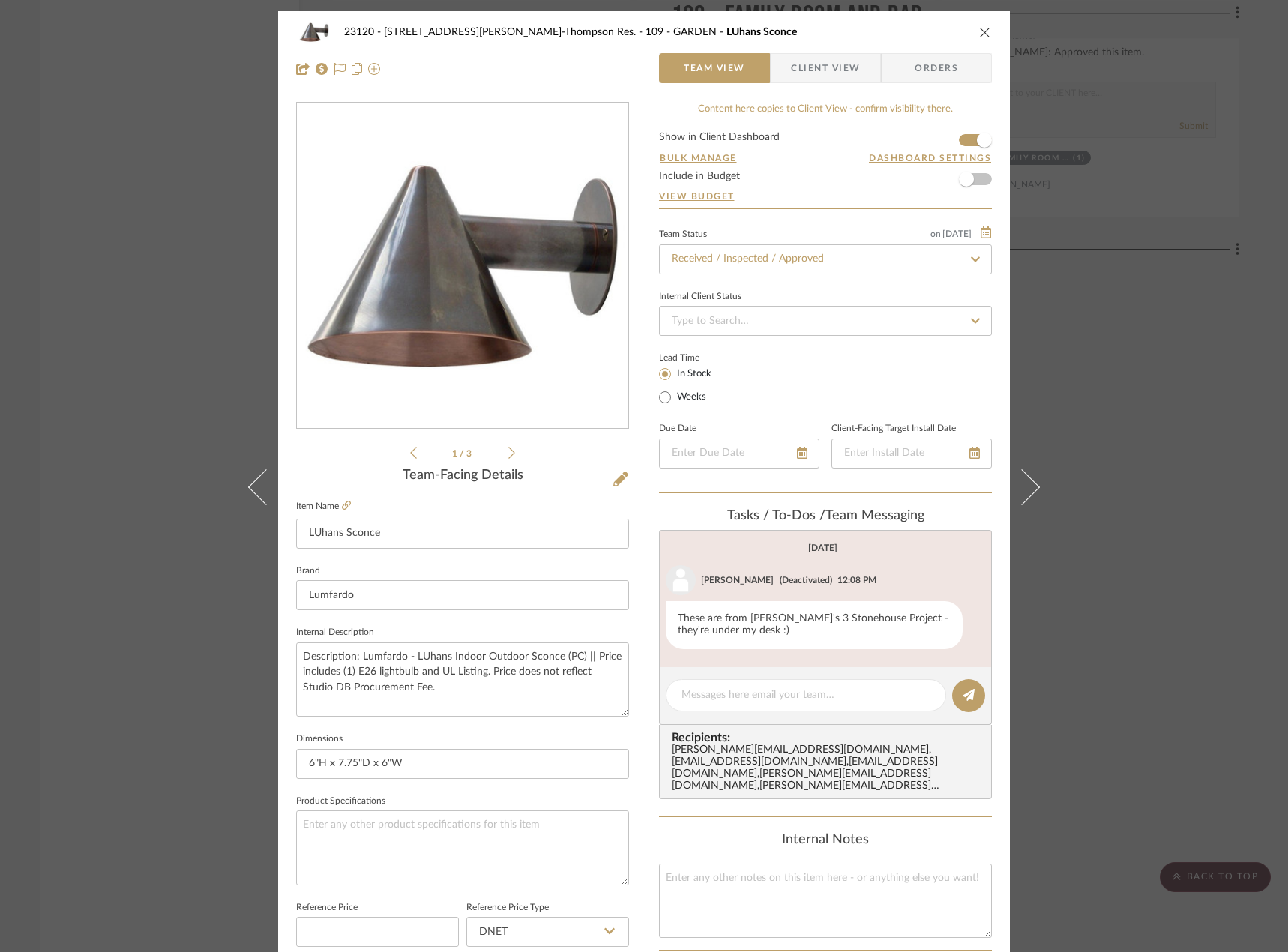
click at [1125, 307] on div "23120 - [STREET_ADDRESS][PERSON_NAME]-Thompson Res. 109 - GARDEN LUhans Sconce …" at bounding box center [644, 476] width 1288 height 952
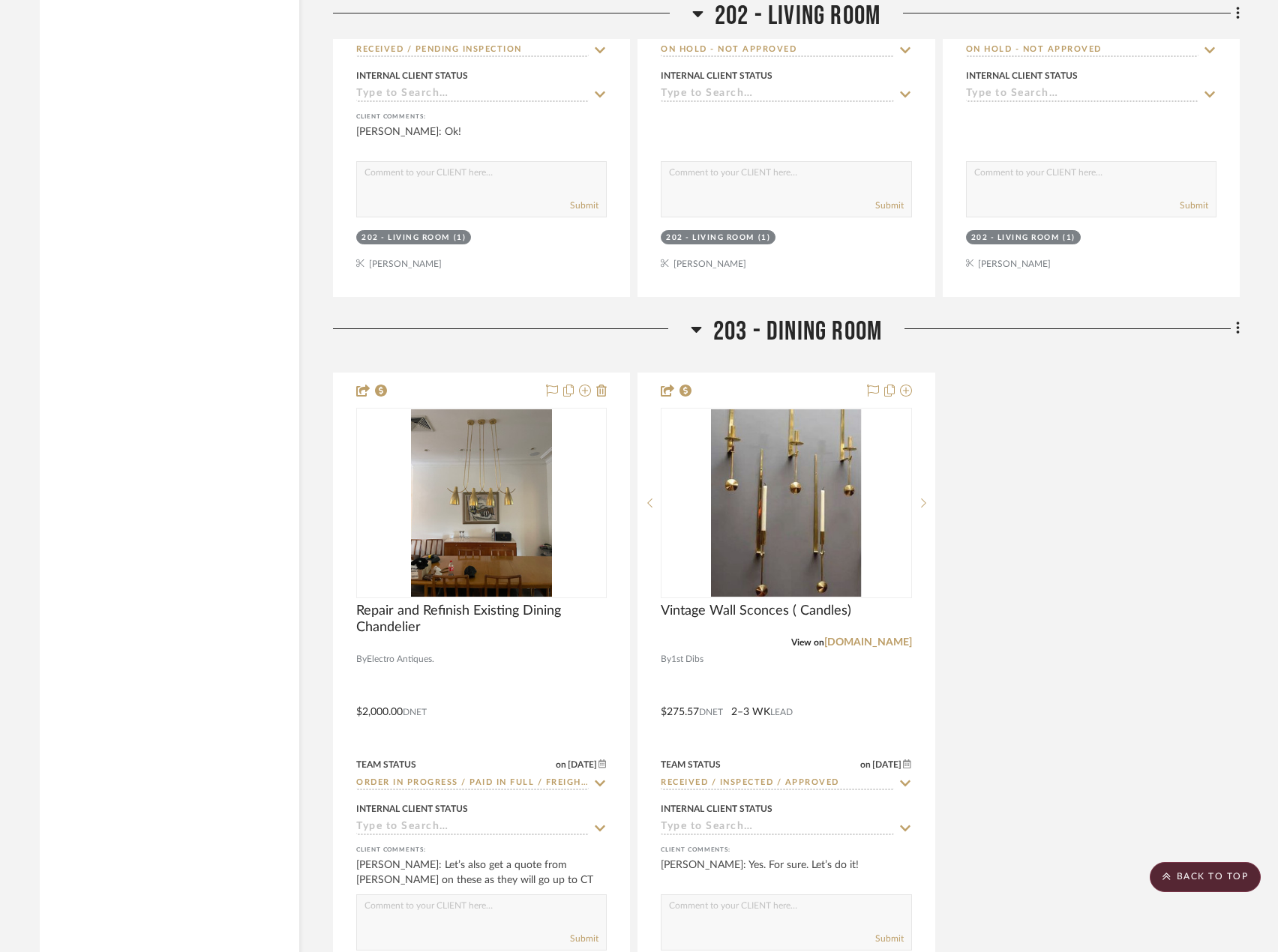
scroll to position [9074, 0]
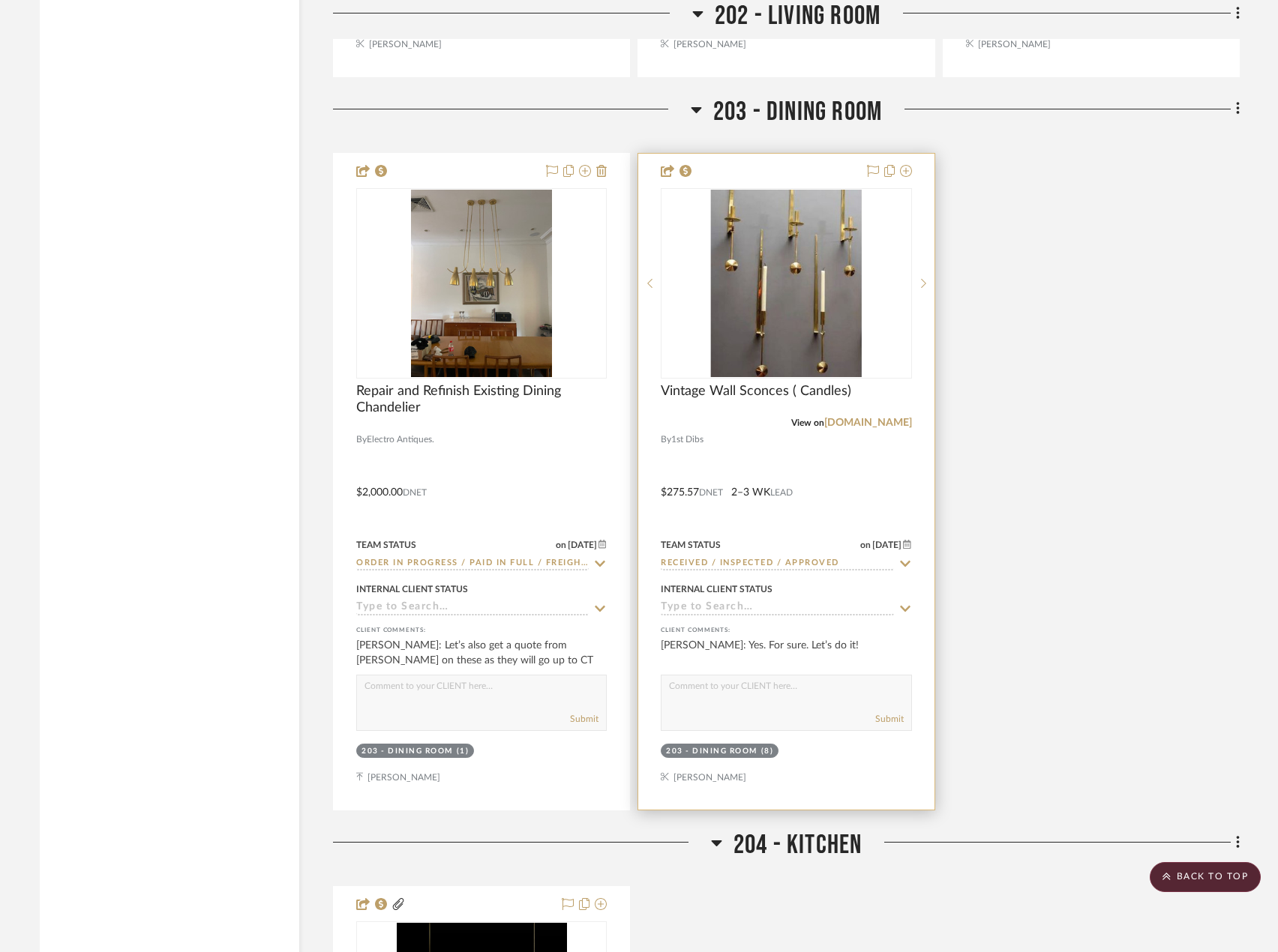
click at [852, 491] on div at bounding box center [786, 481] width 295 height 657
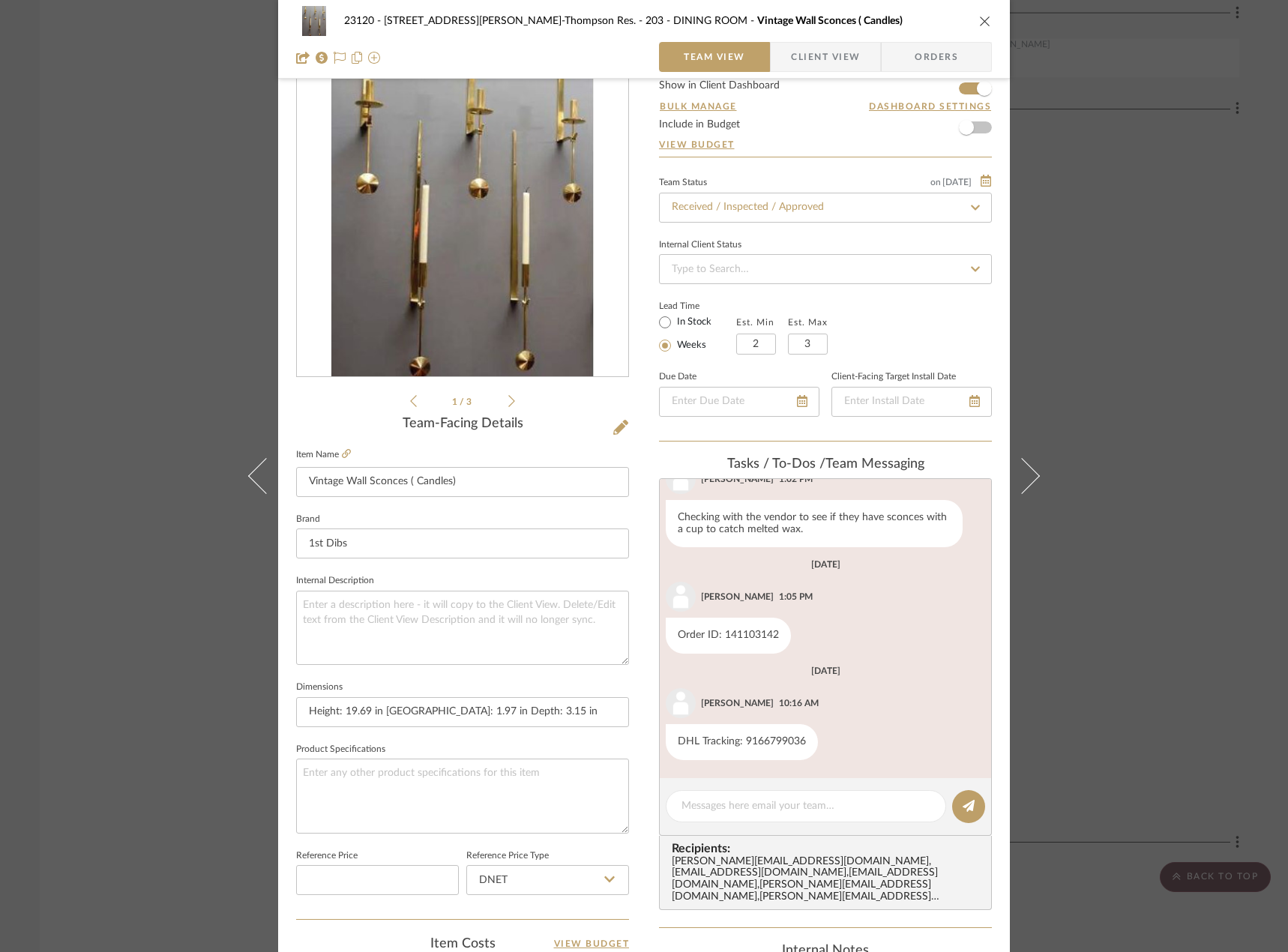
scroll to position [5, 0]
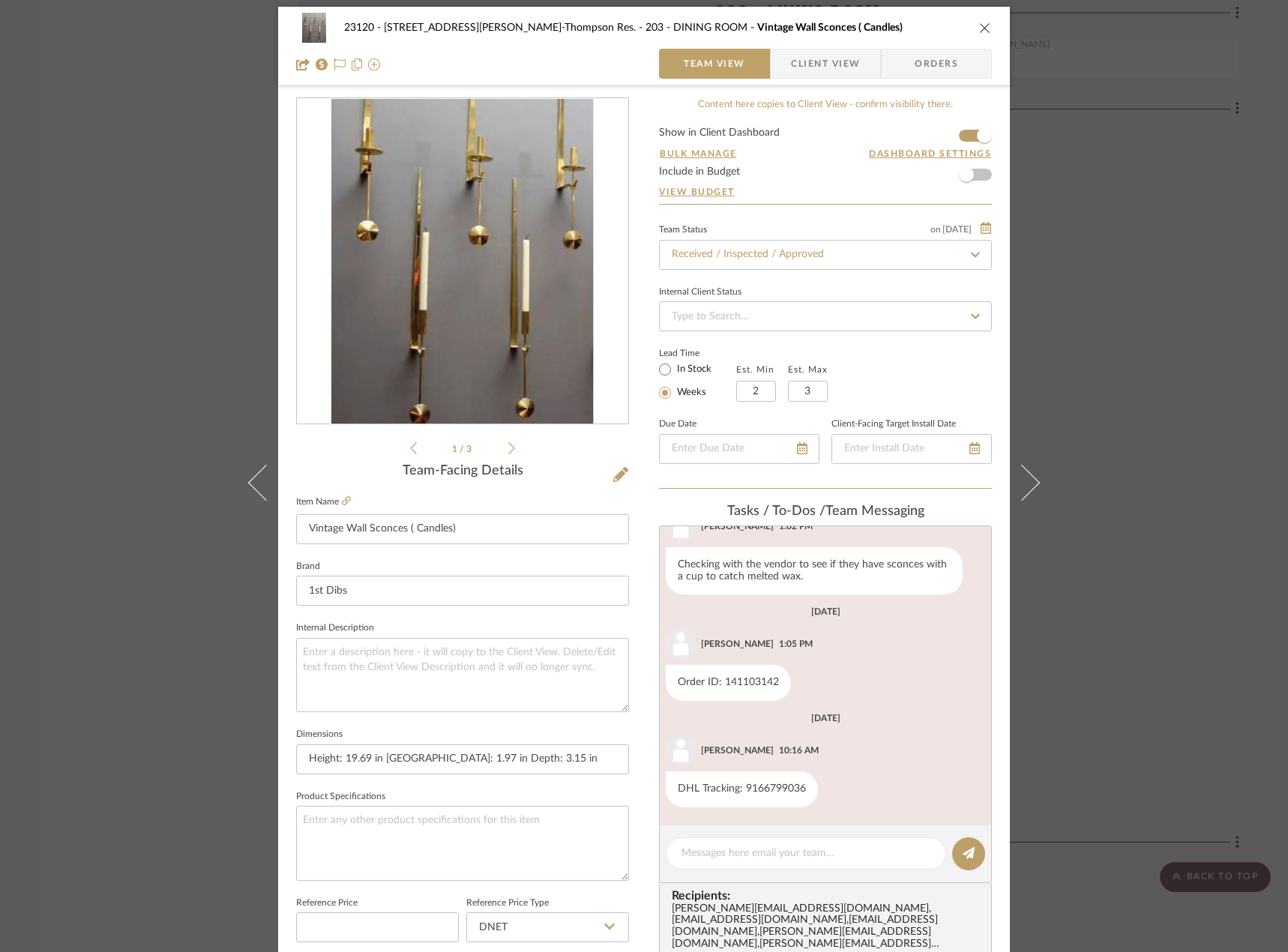
click at [142, 203] on div "23120 - [STREET_ADDRESS][PERSON_NAME], [PERSON_NAME] Res. 203 - DINING ROOM Vin…" at bounding box center [644, 476] width 1288 height 952
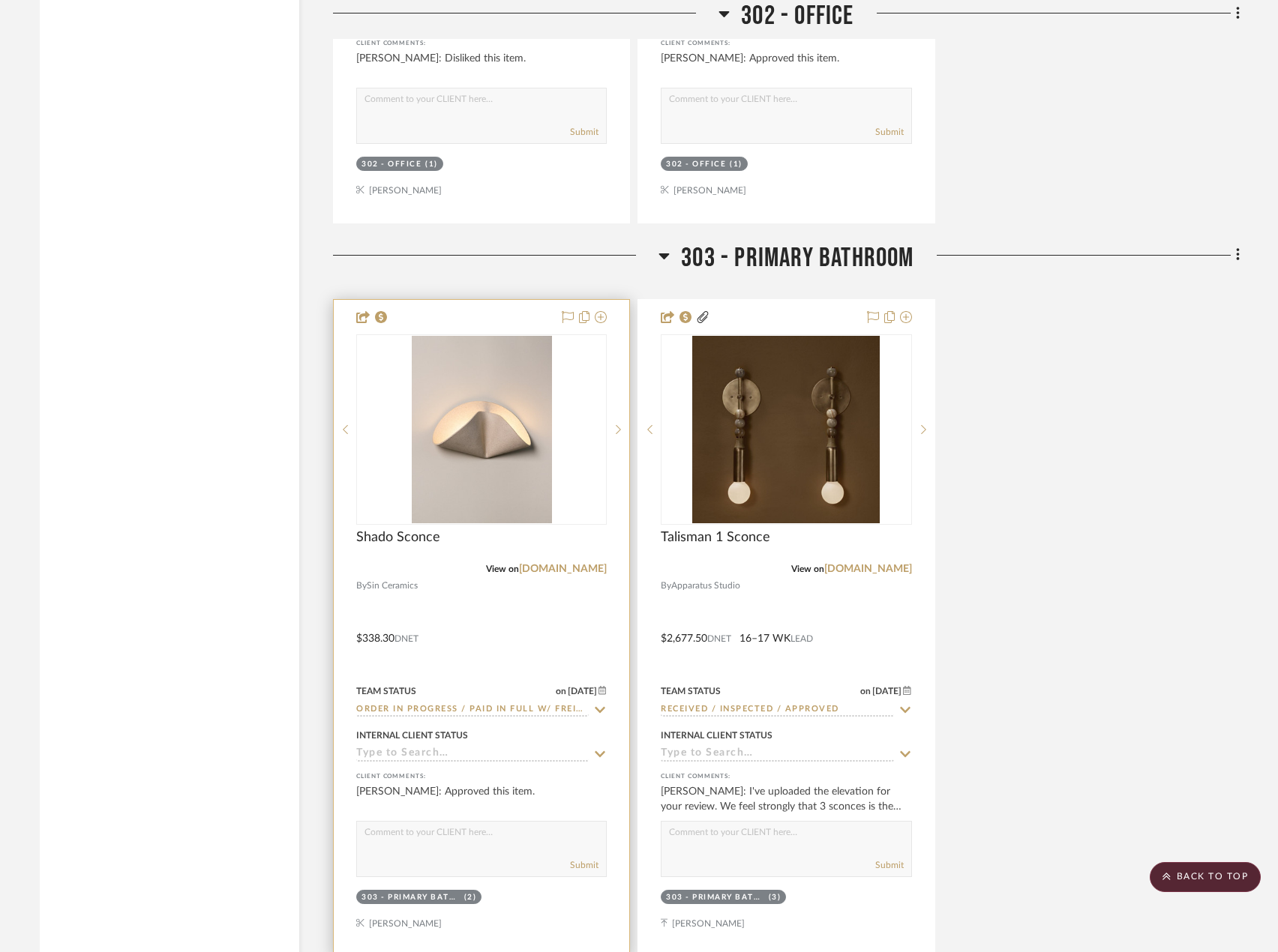
scroll to position [12599, 0]
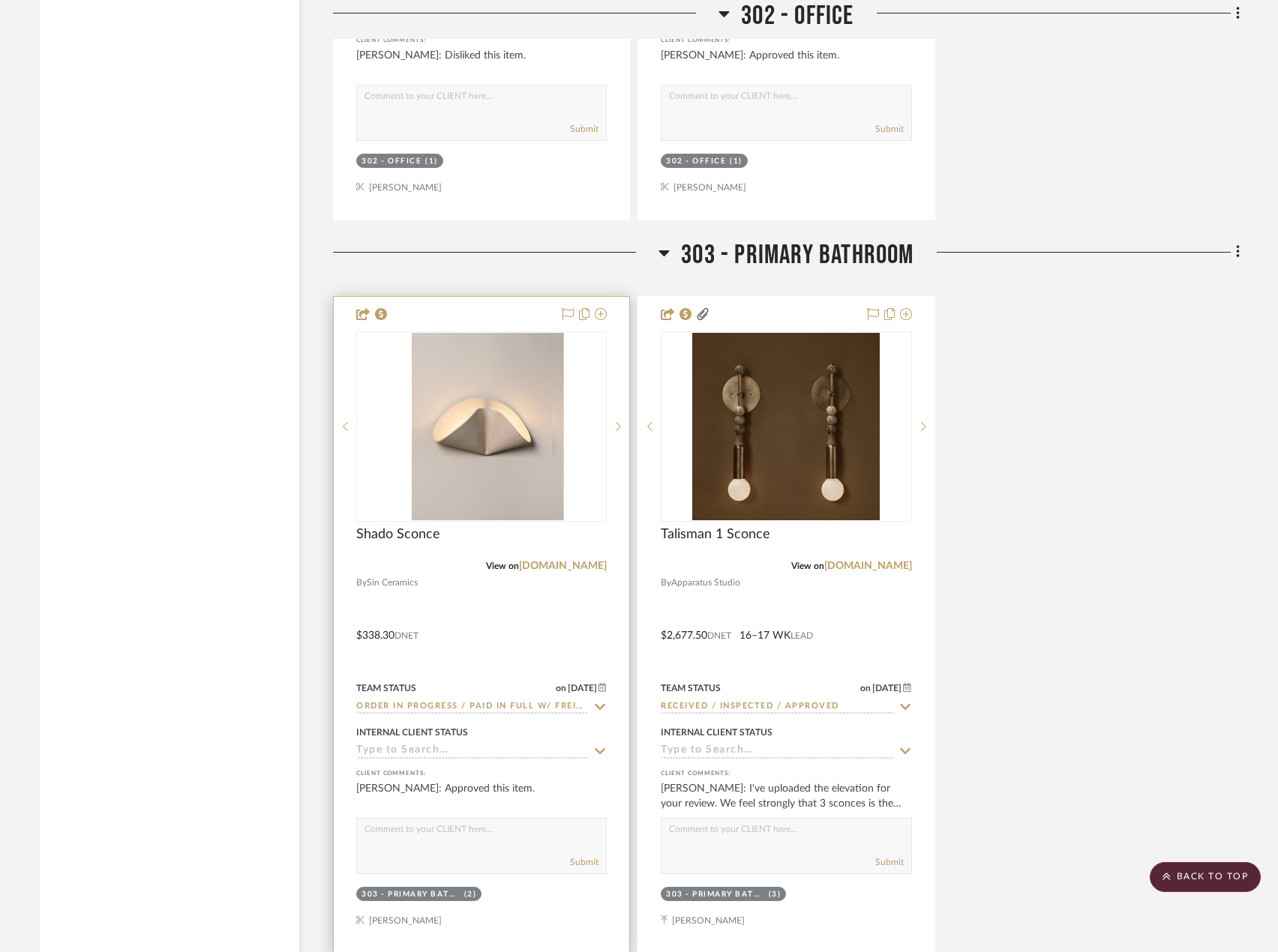
click at [535, 651] on div at bounding box center [481, 625] width 295 height 657
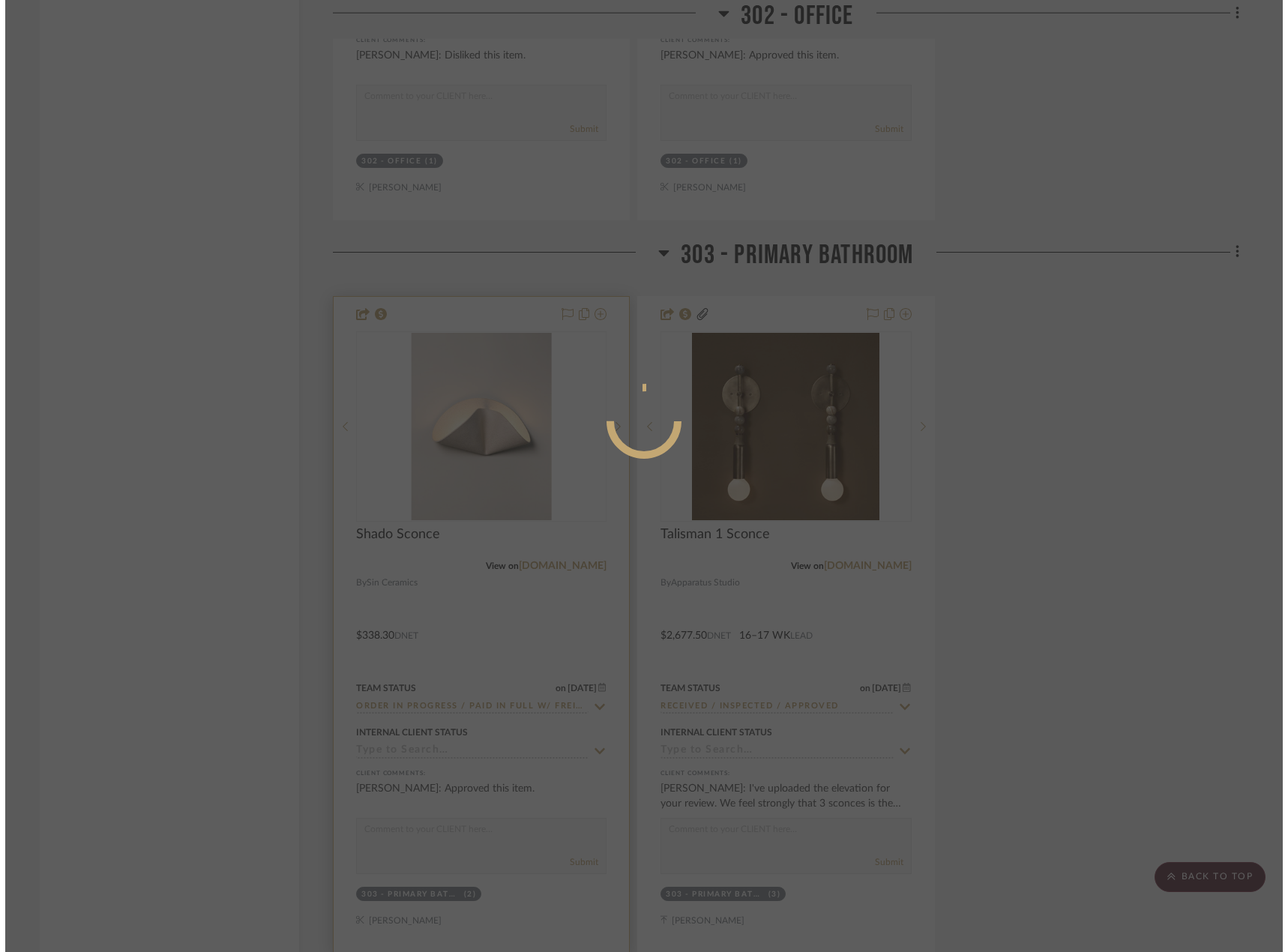
scroll to position [0, 0]
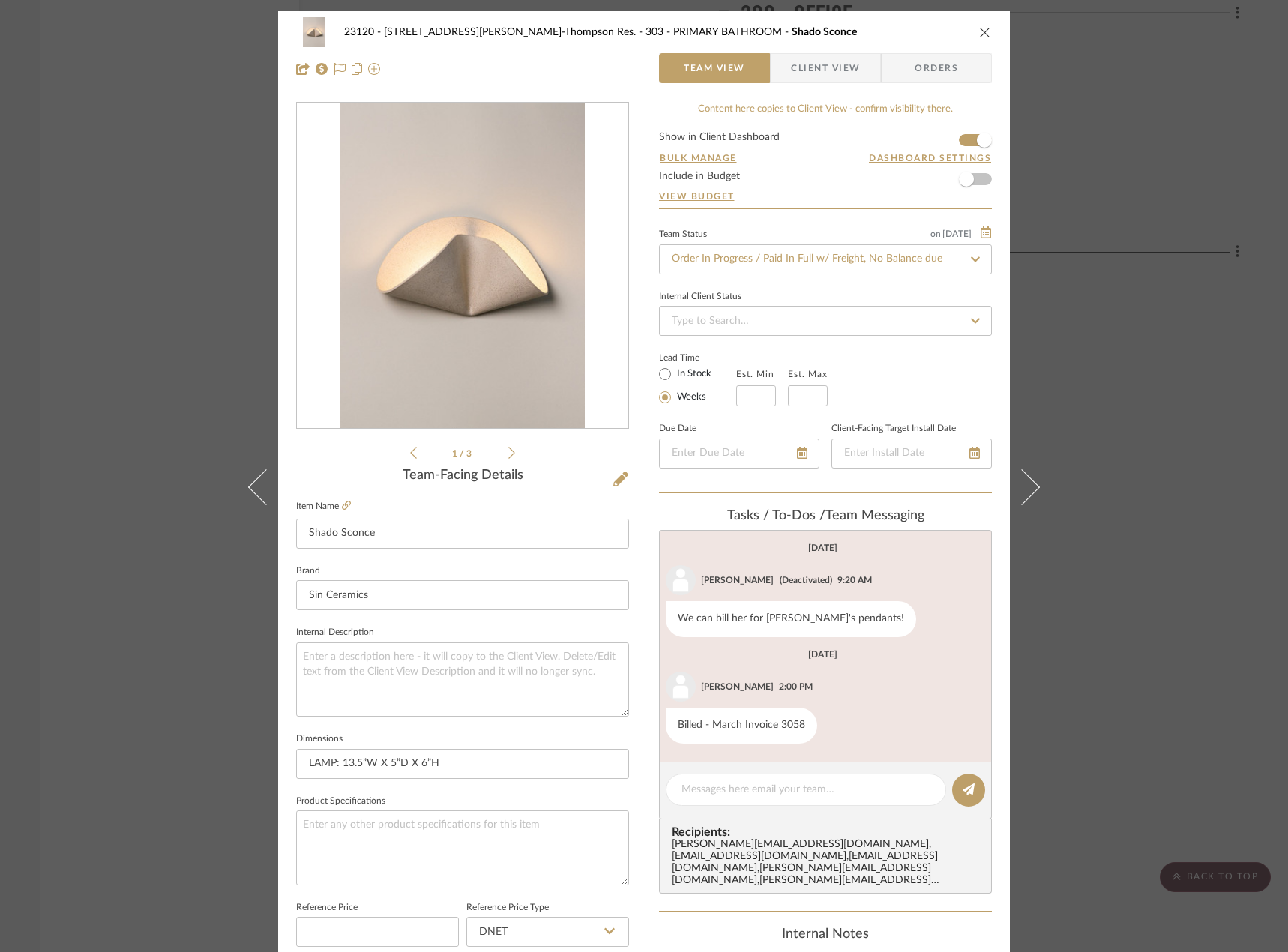
drag, startPoint x: 82, startPoint y: 251, endPoint x: 87, endPoint y: 258, distance: 8.6
click at [82, 252] on div "23120 - [STREET_ADDRESS][PERSON_NAME]-Thompson Res. 303 - PRIMARY BATHROOM Shad…" at bounding box center [644, 476] width 1288 height 952
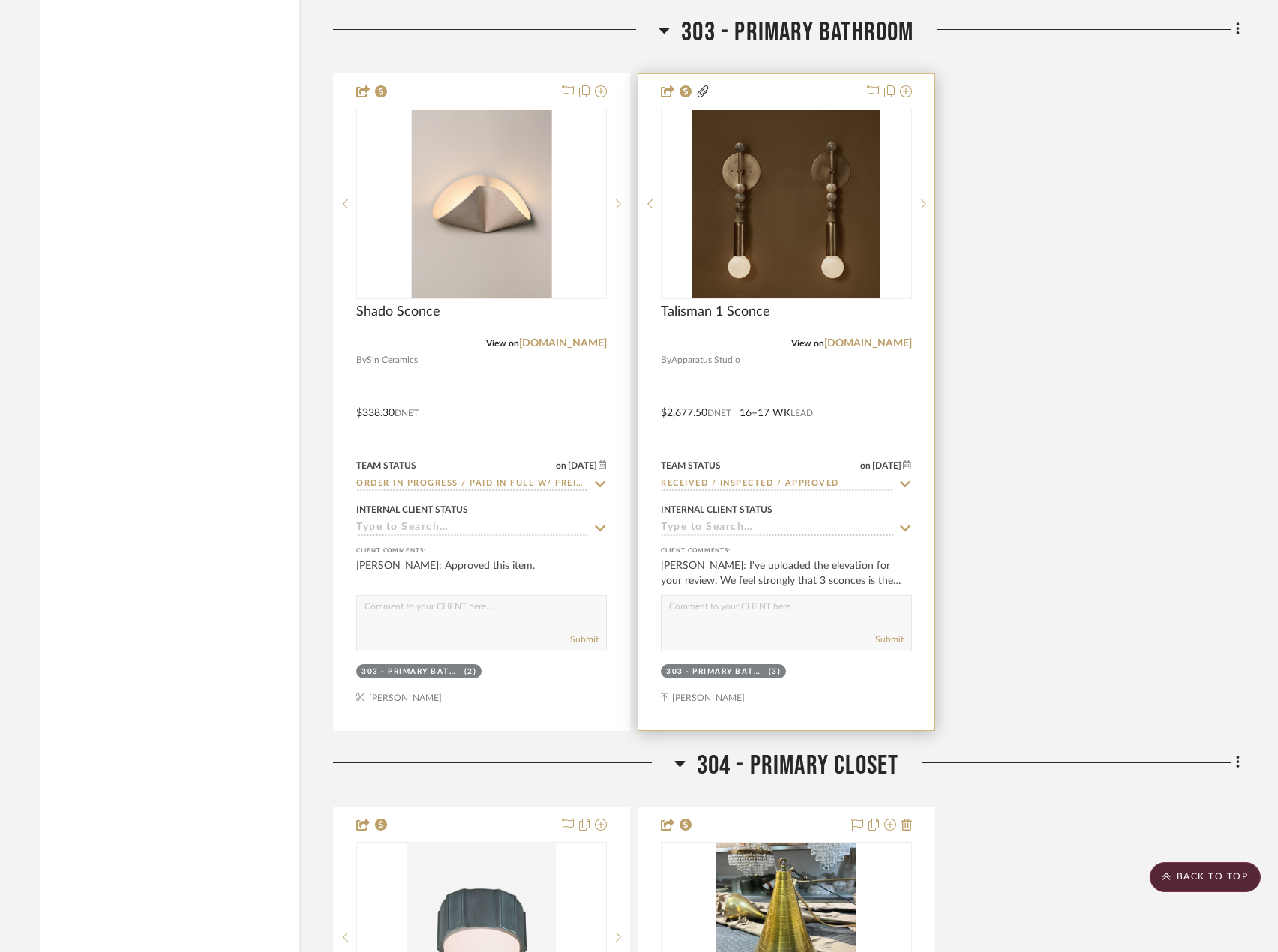
scroll to position [12749, 0]
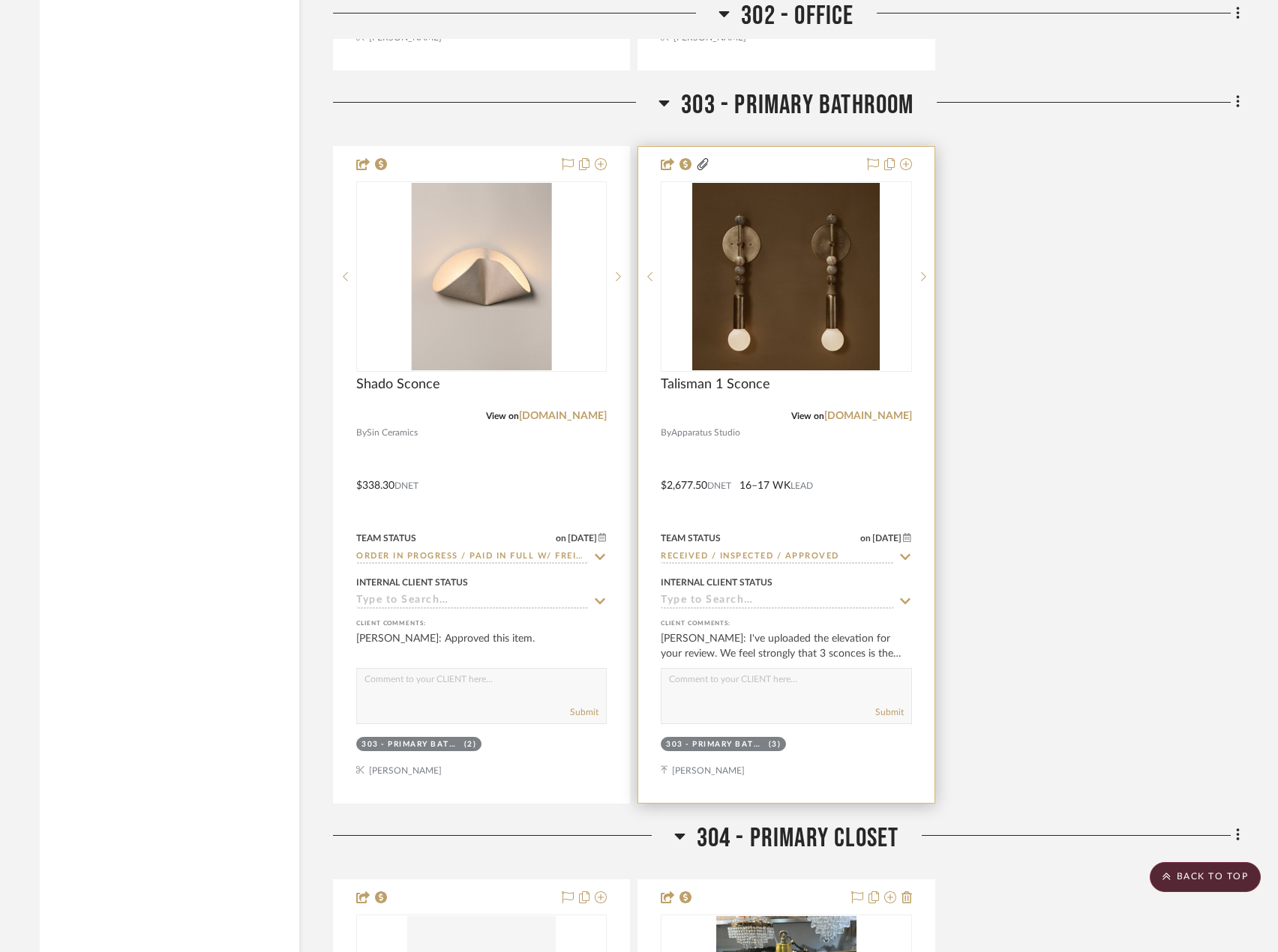
click at [896, 454] on div at bounding box center [786, 475] width 295 height 657
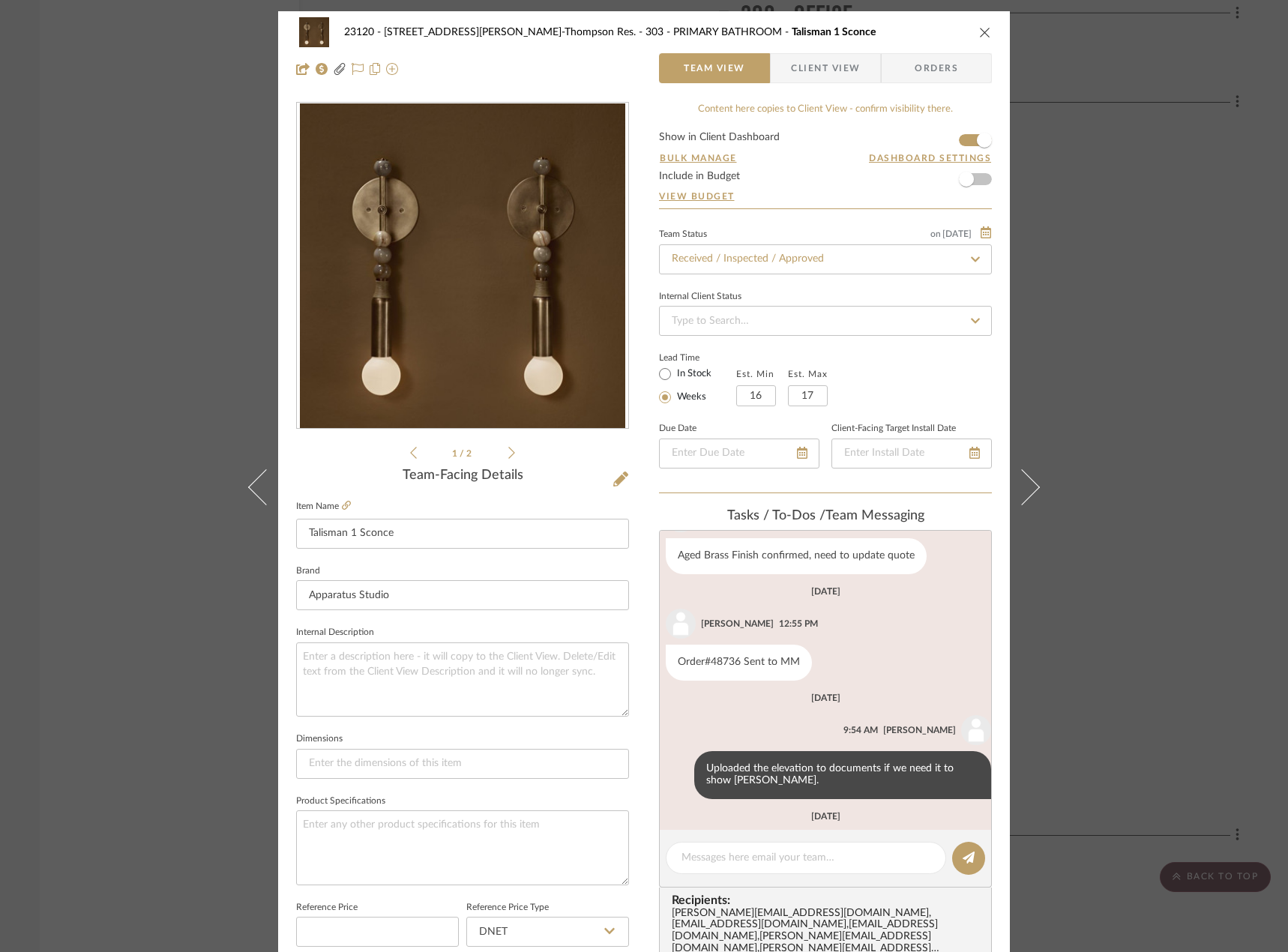
scroll to position [749, 0]
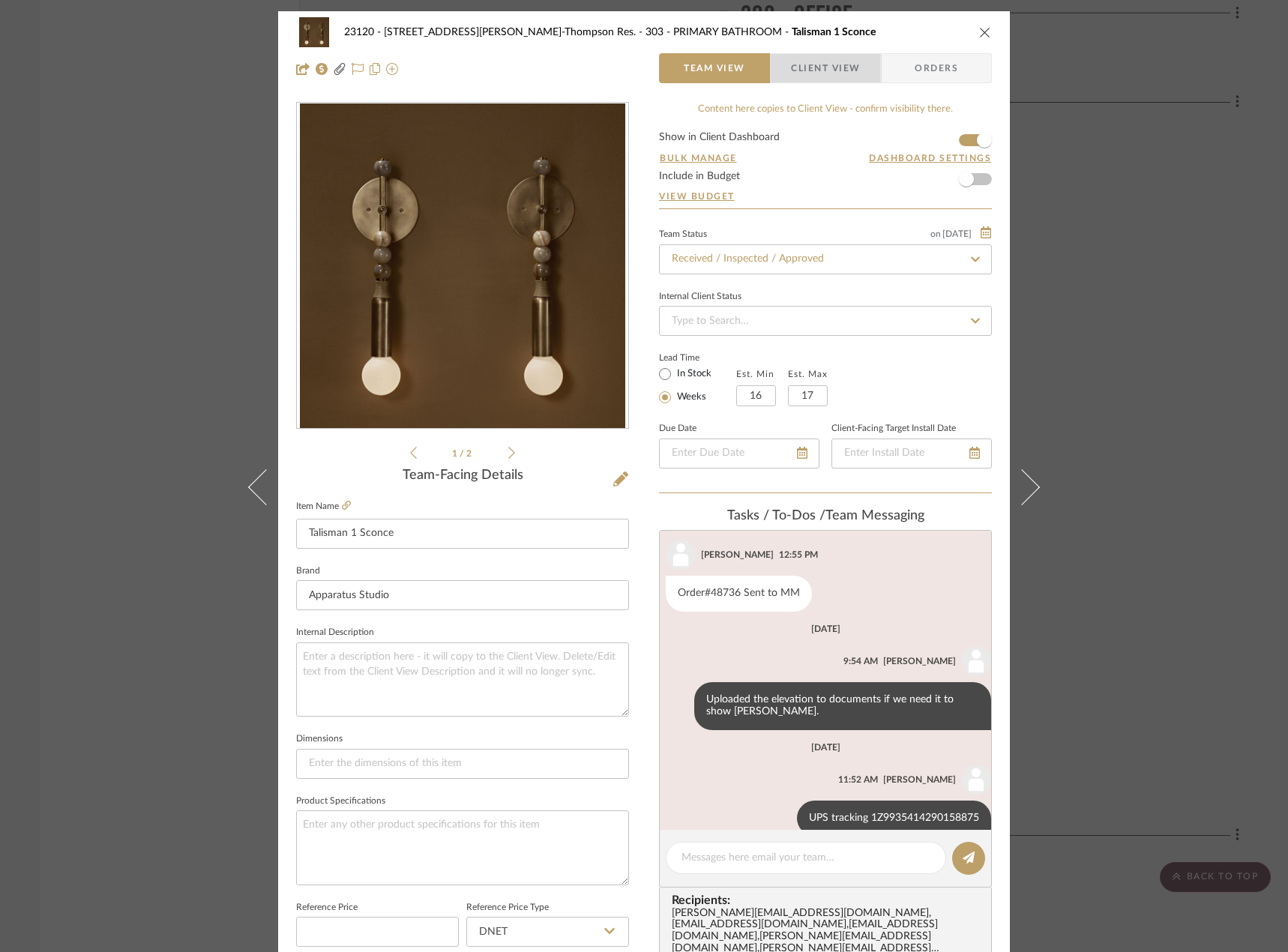
click at [809, 81] on span "Client View" at bounding box center [825, 68] width 69 height 30
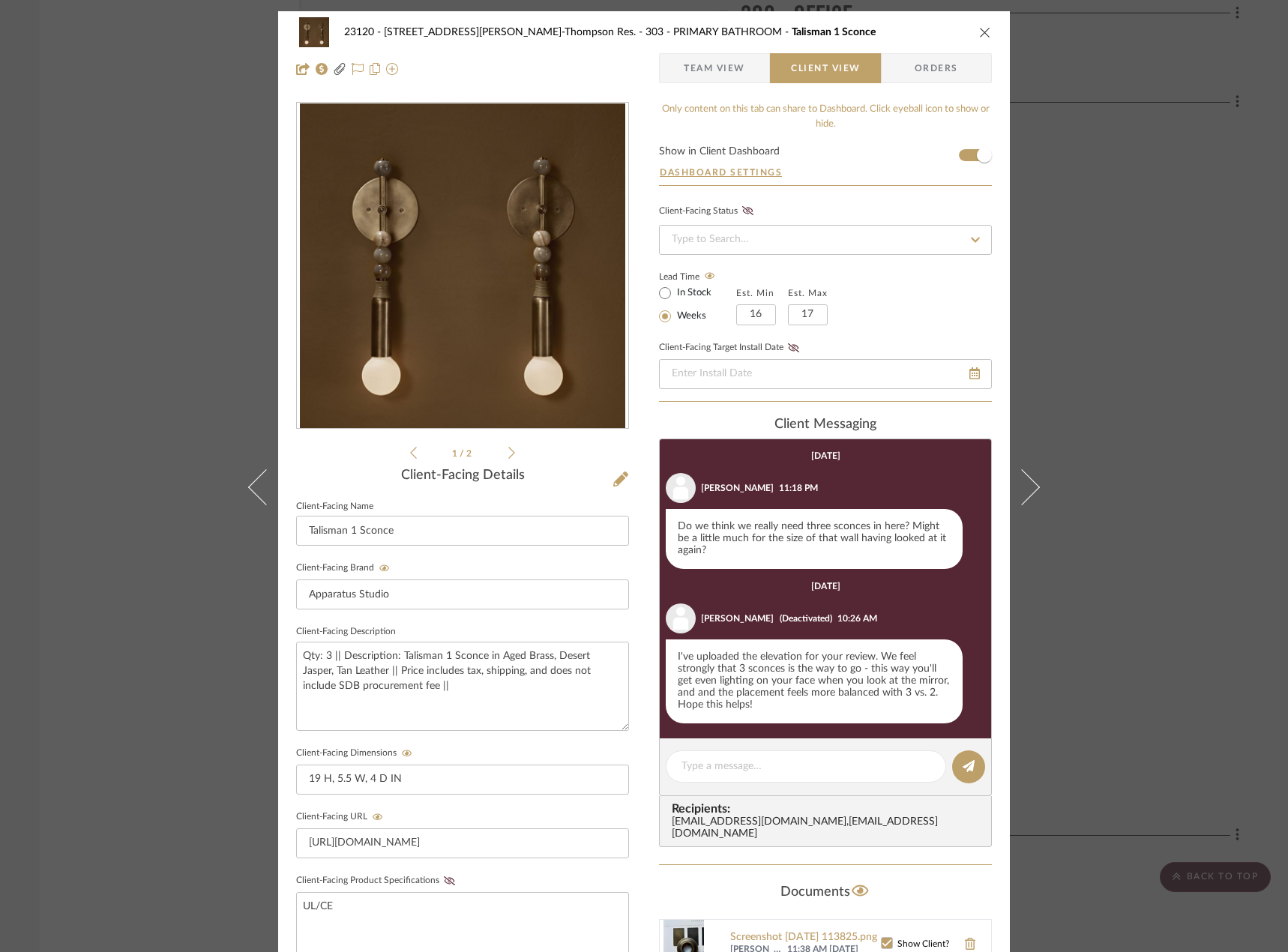
scroll to position [1022, 0]
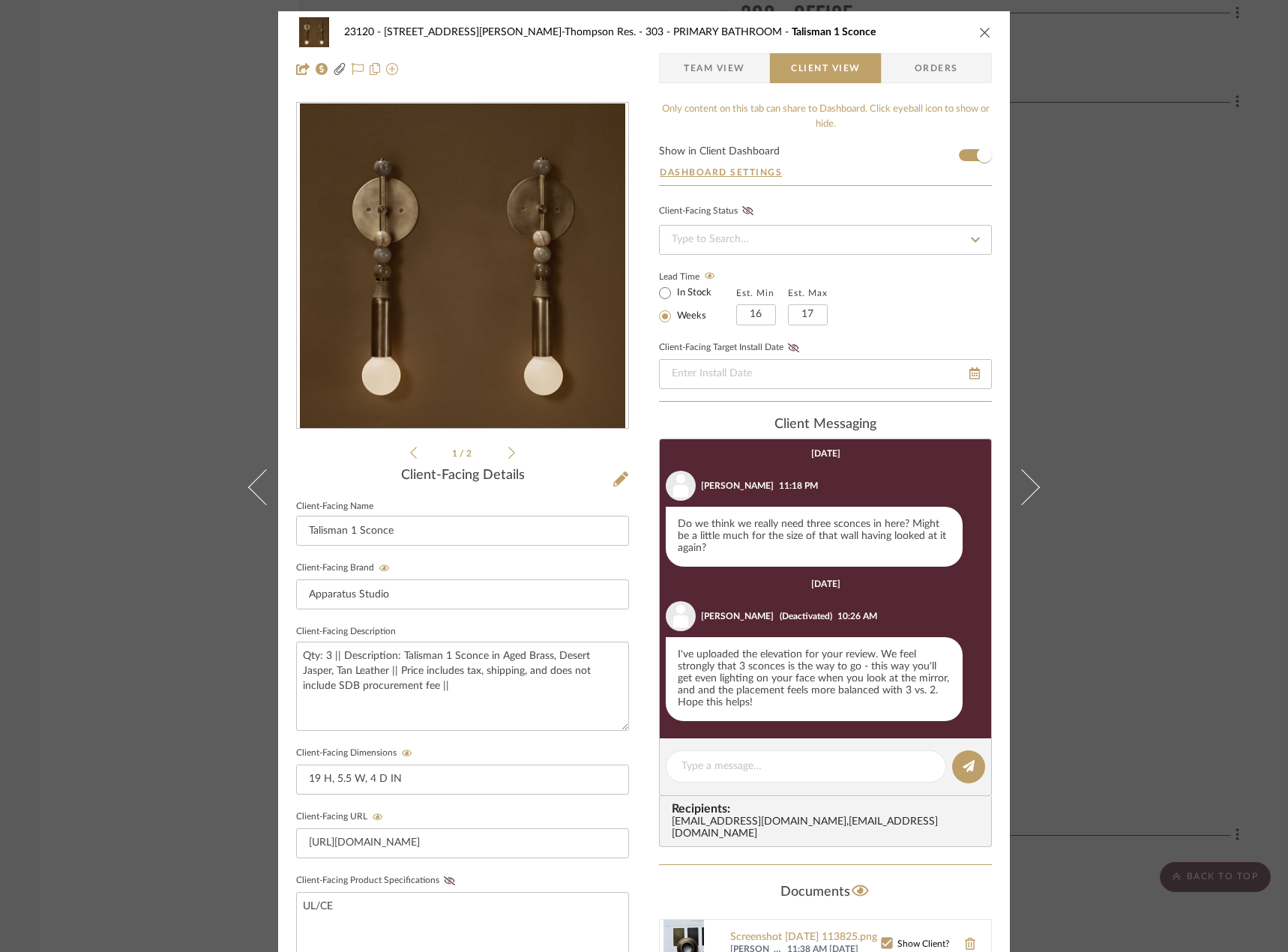
click at [65, 148] on div "23120 - [STREET_ADDRESS][PERSON_NAME]-Thompson Res. 303 - PRIMARY BATHROOM Tali…" at bounding box center [644, 476] width 1288 height 952
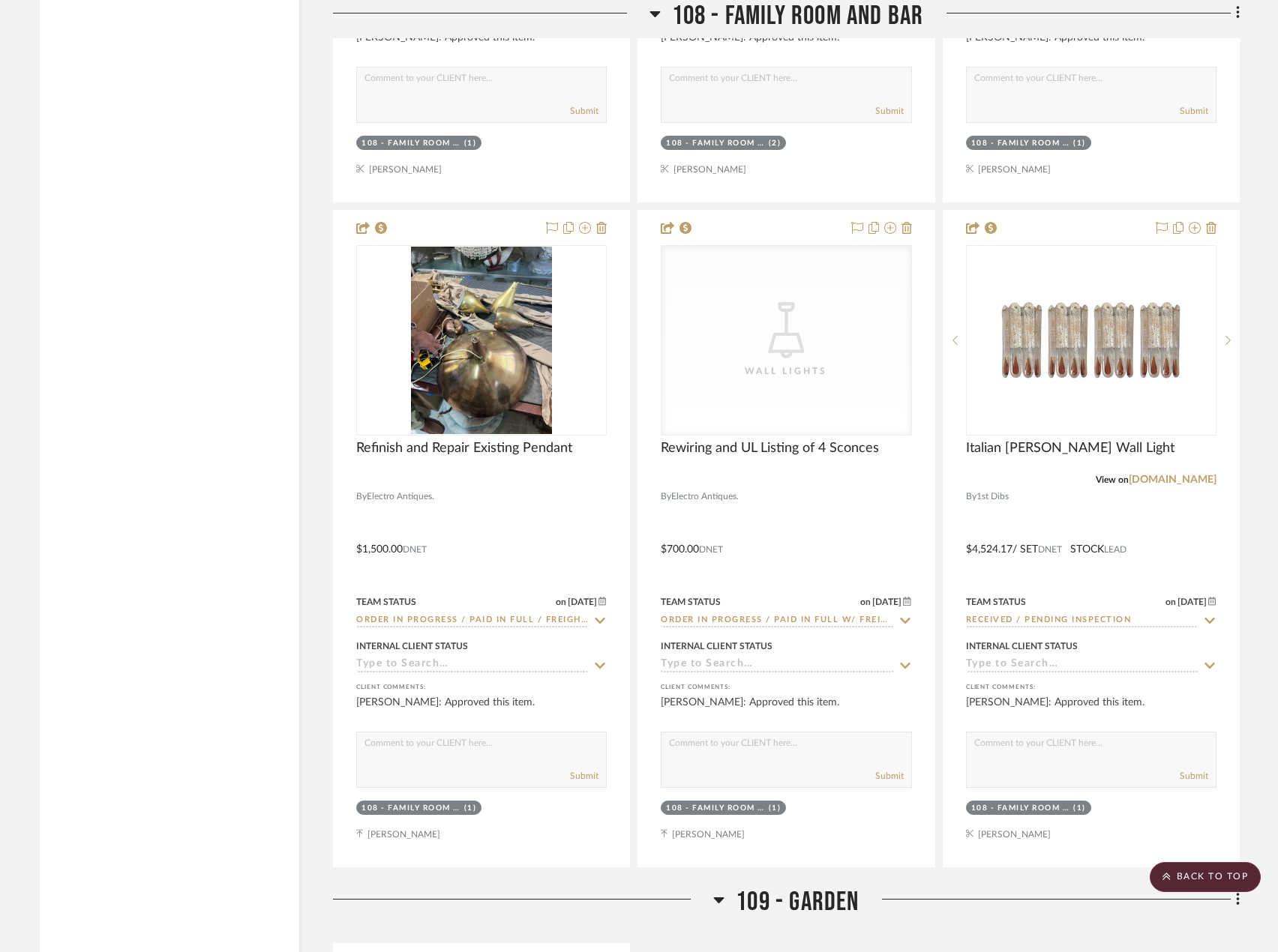
scroll to position [5298, 0]
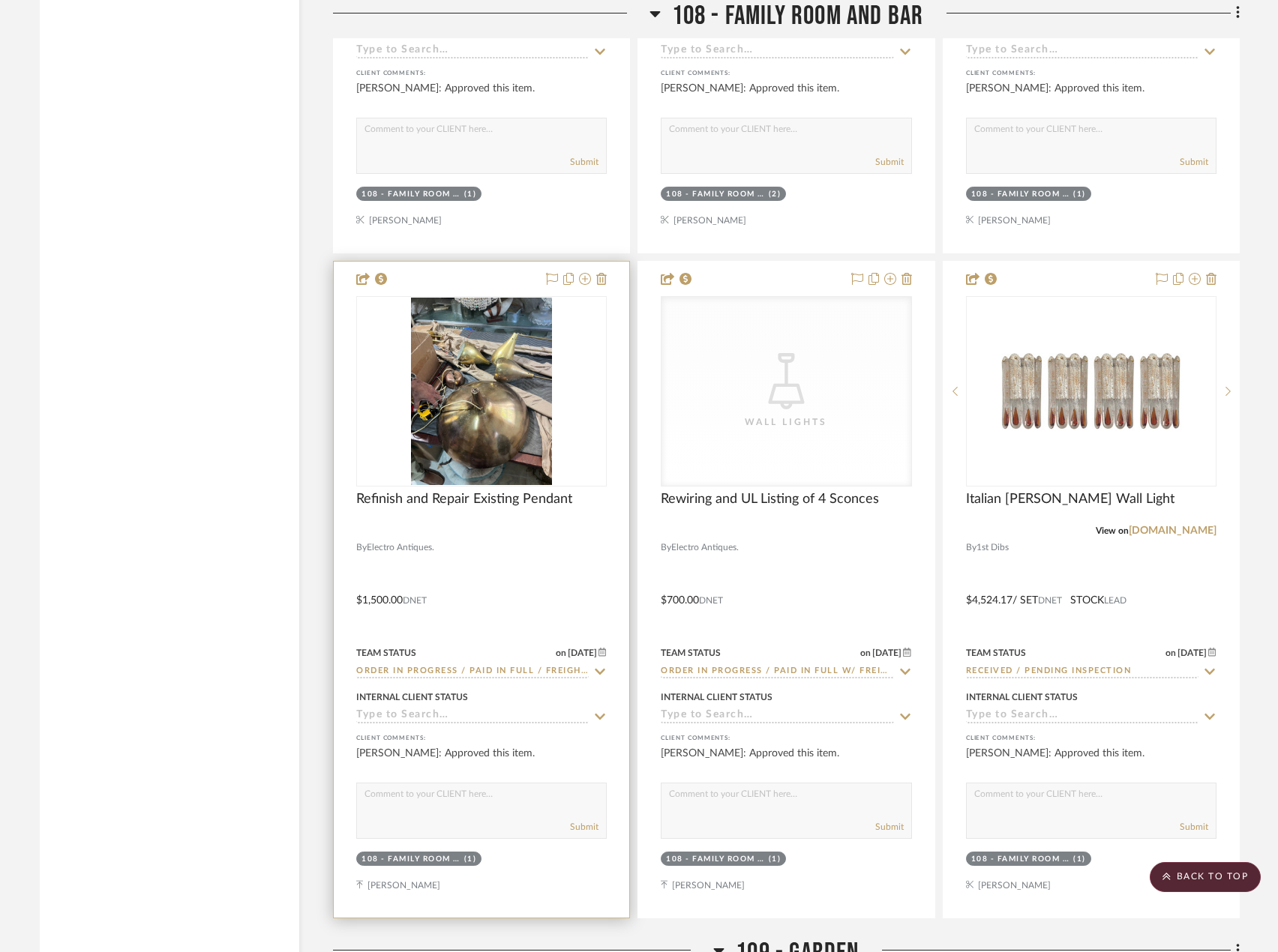
click at [511, 560] on div at bounding box center [481, 589] width 295 height 657
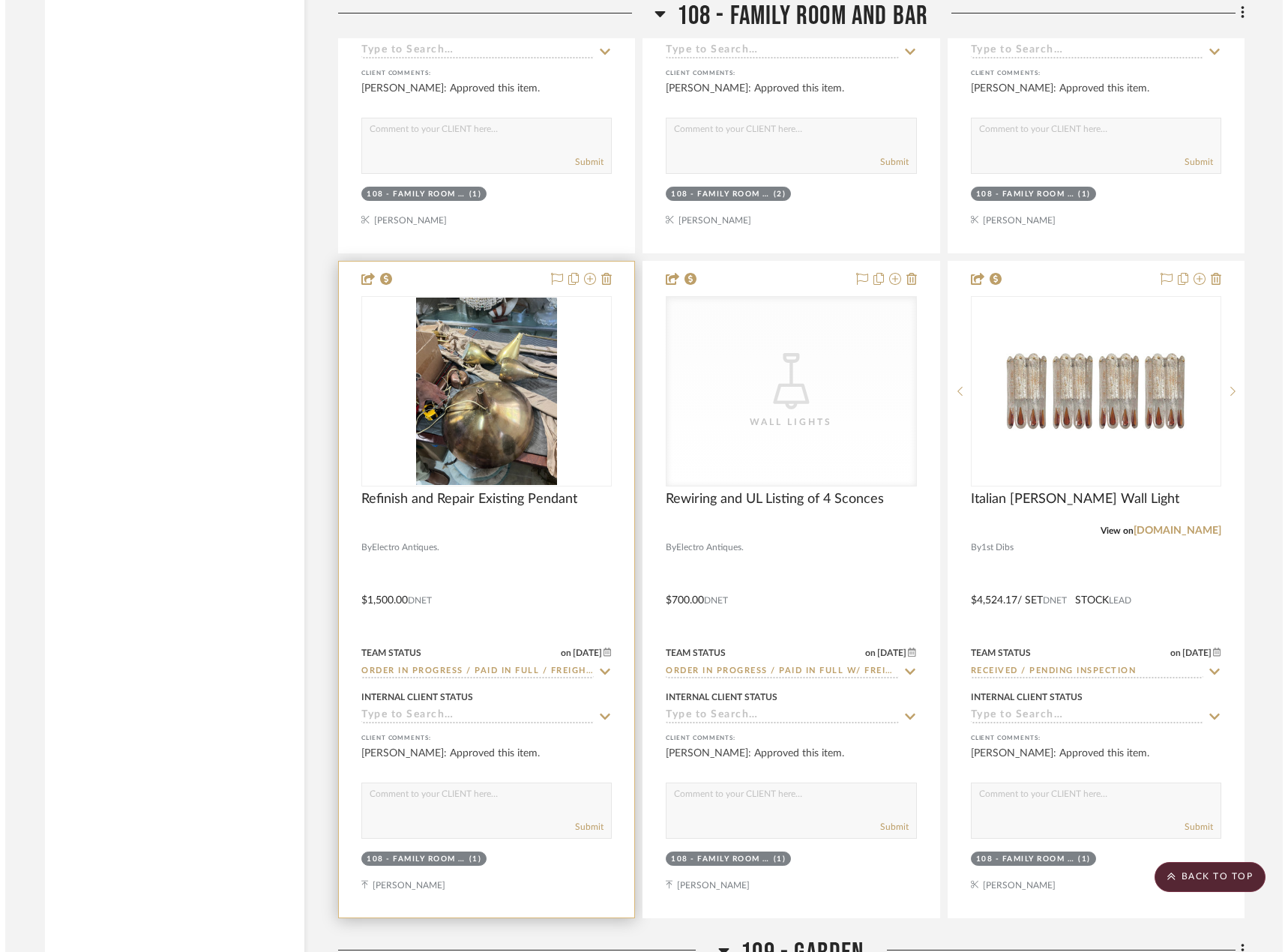
scroll to position [0, 0]
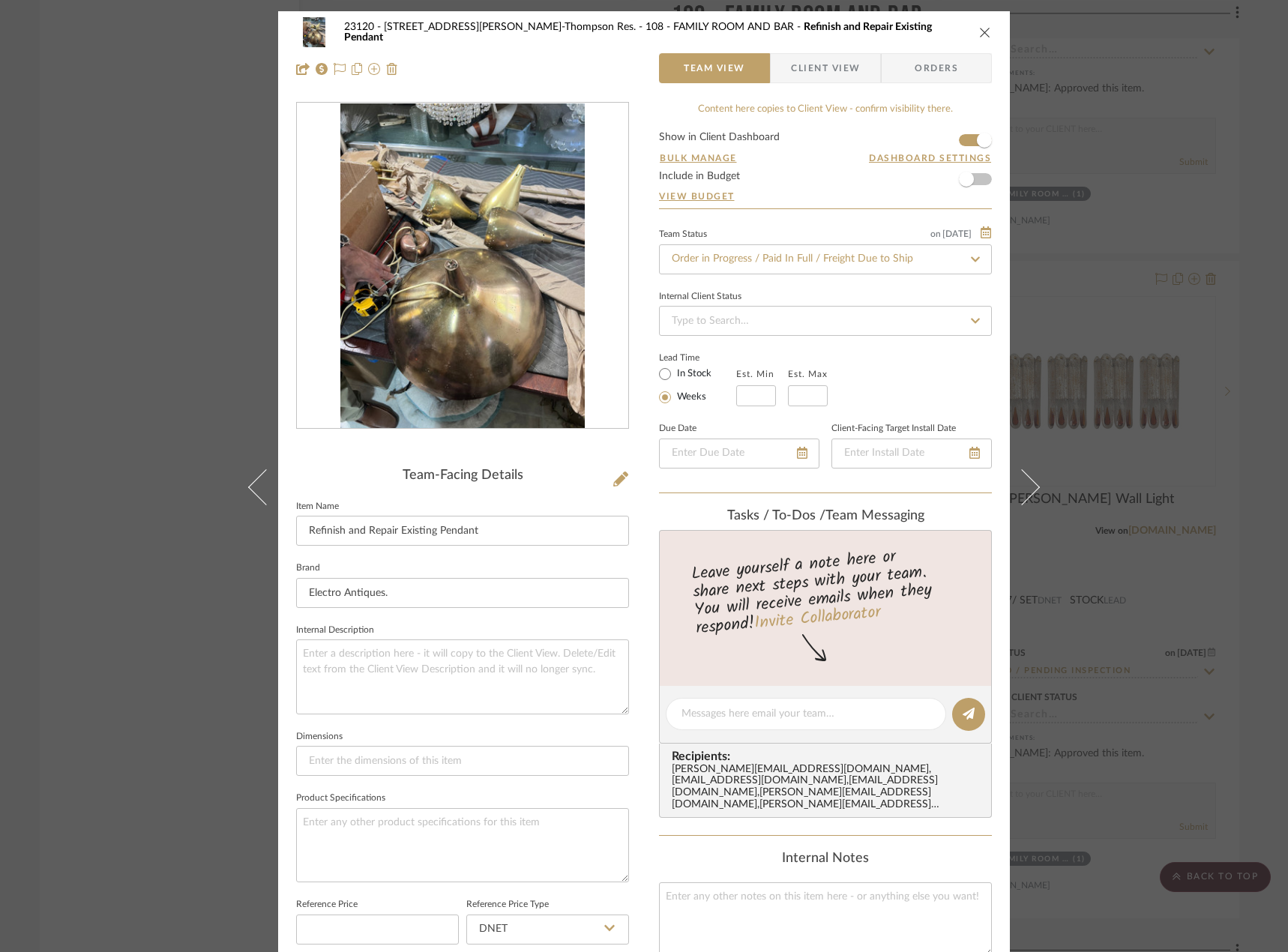
click at [787, 53] on div "23120 - [STREET_ADDRESS][PERSON_NAME], [PERSON_NAME] Res. 108 - FAMILY ROOM AND…" at bounding box center [644, 50] width 732 height 78
click at [783, 63] on span "button" at bounding box center [781, 68] width 20 height 30
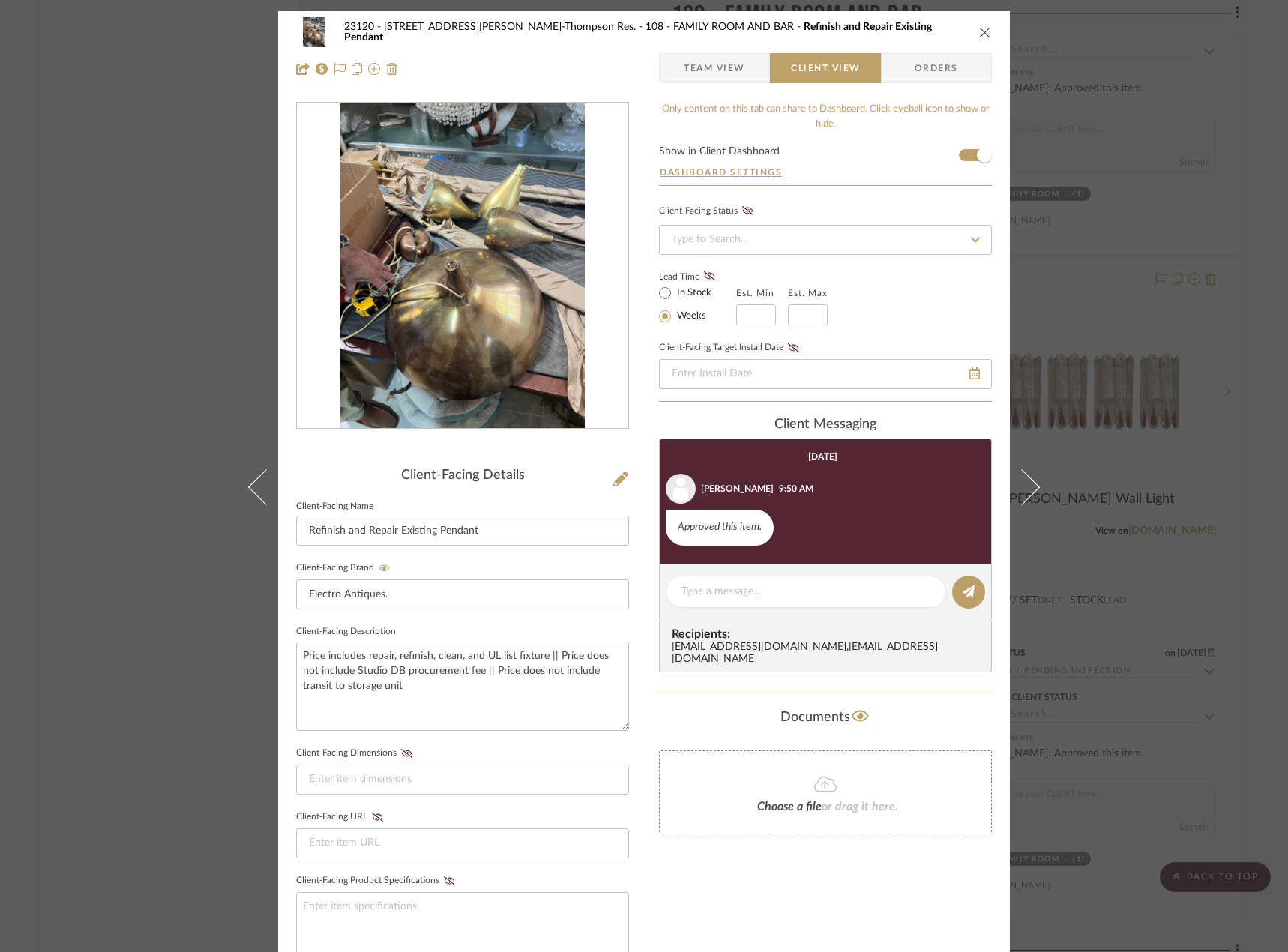
click at [42, 357] on div "23120 - [STREET_ADDRESS][PERSON_NAME]-Thompson Res. 108 - FAMILY ROOM AND BAR R…" at bounding box center [644, 476] width 1288 height 952
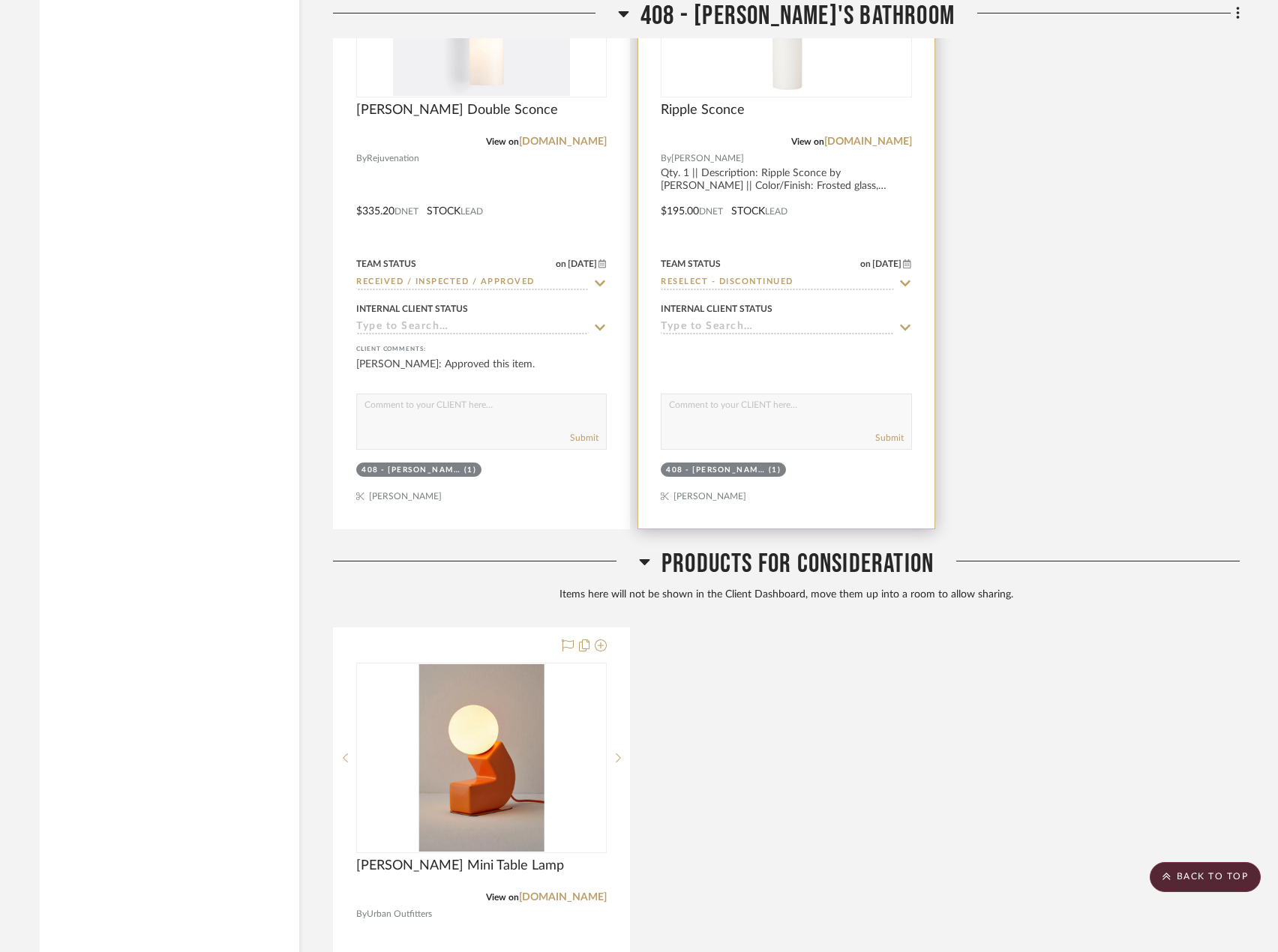
scroll to position [20016, 0]
